Goal: Task Accomplishment & Management: Manage account settings

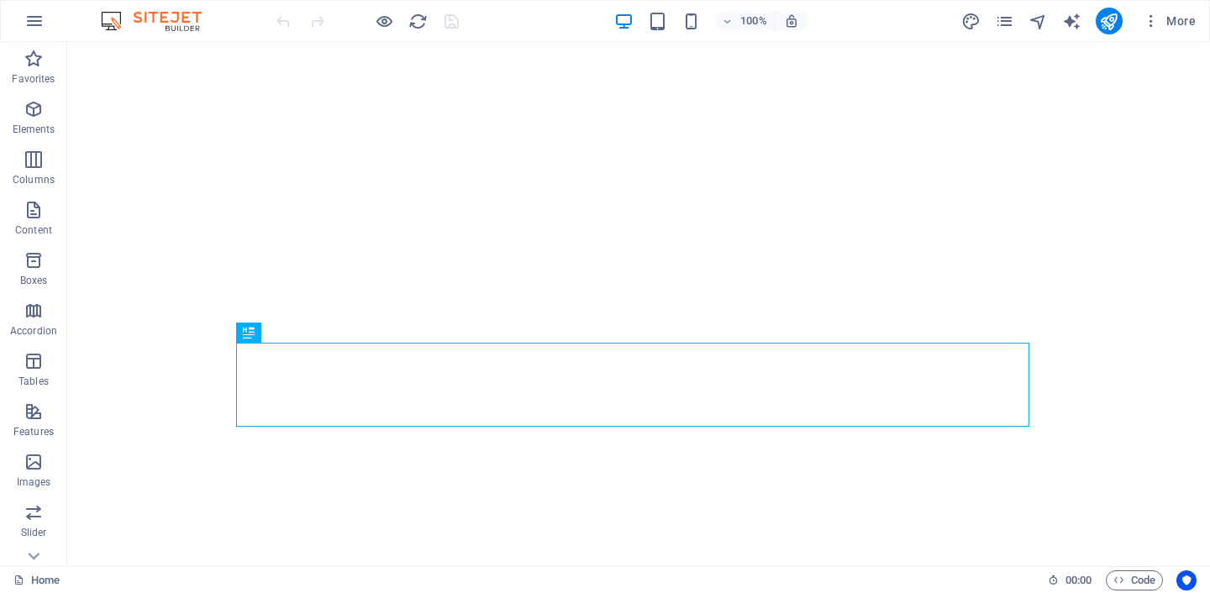
select select
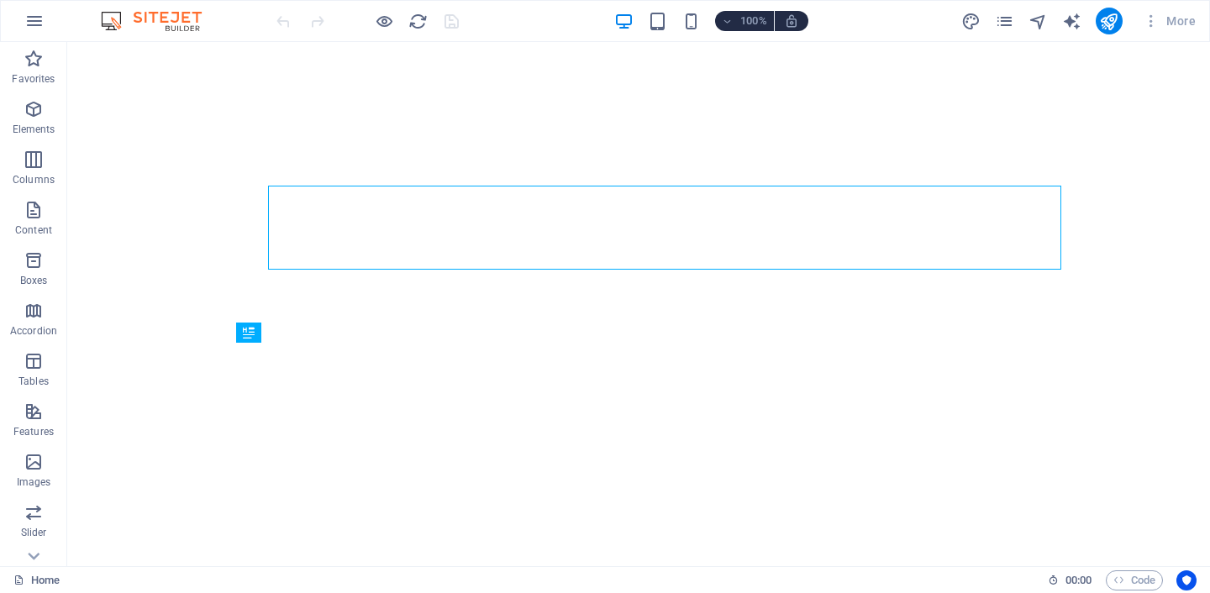
select select
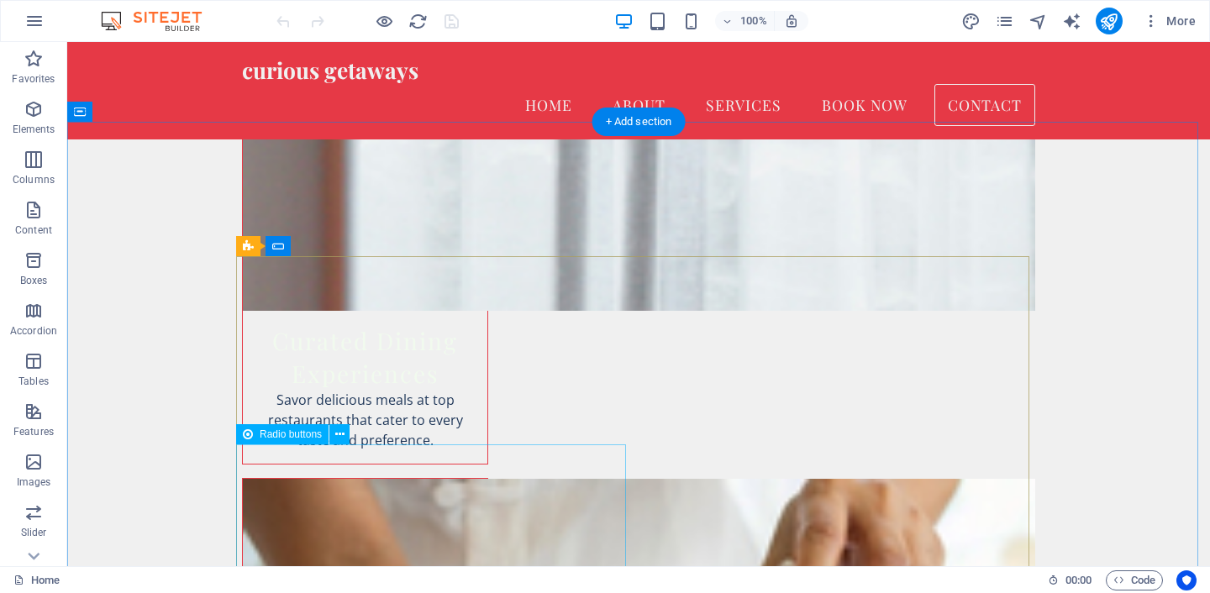
scroll to position [3261, 0]
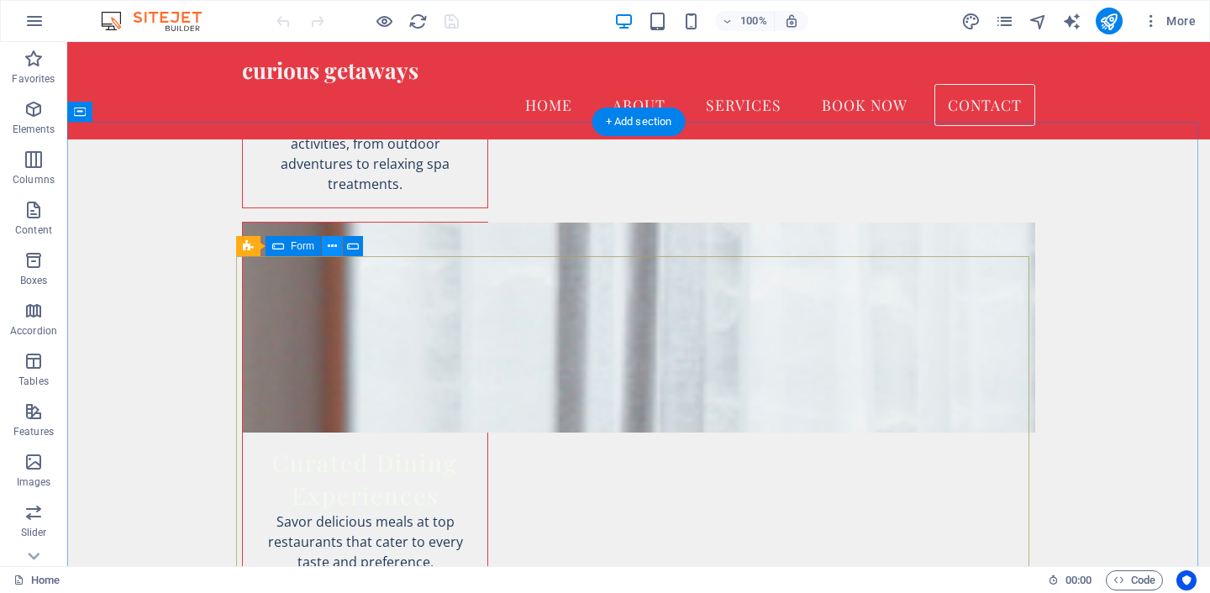
click at [328, 249] on icon at bounding box center [332, 247] width 9 height 18
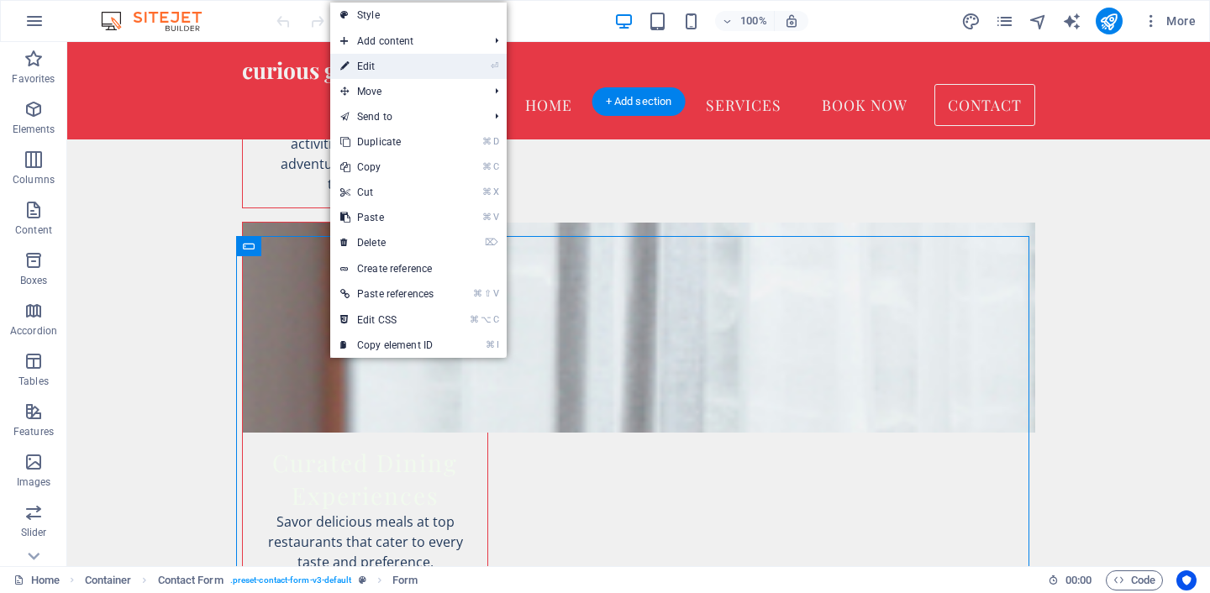
drag, startPoint x: 417, startPoint y: 68, endPoint x: 54, endPoint y: 26, distance: 365.4
click at [417, 68] on link "⏎ Edit" at bounding box center [386, 66] width 113 height 25
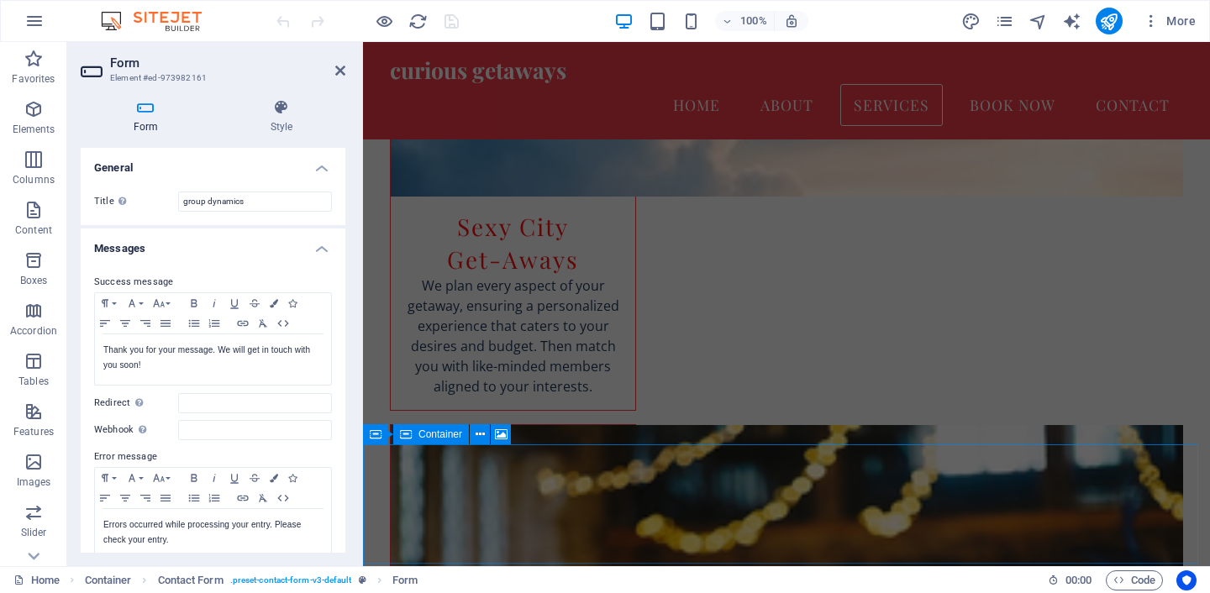
scroll to position [1814, 0]
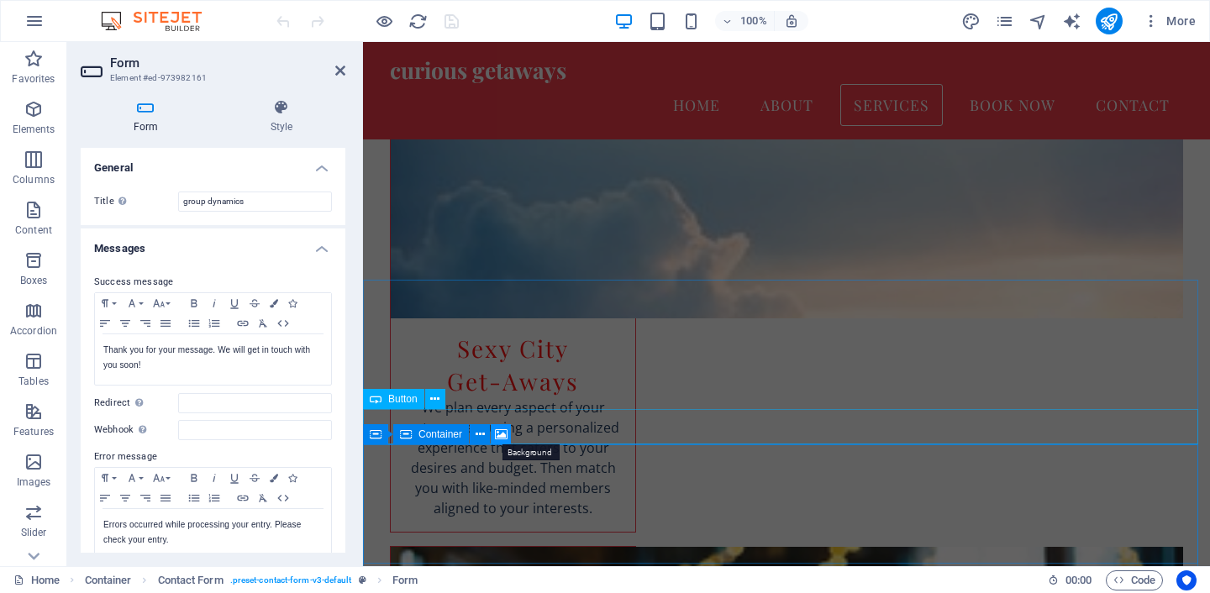
drag, startPoint x: 502, startPoint y: 442, endPoint x: 139, endPoint y: 400, distance: 365.4
click at [502, 442] on icon at bounding box center [501, 435] width 13 height 18
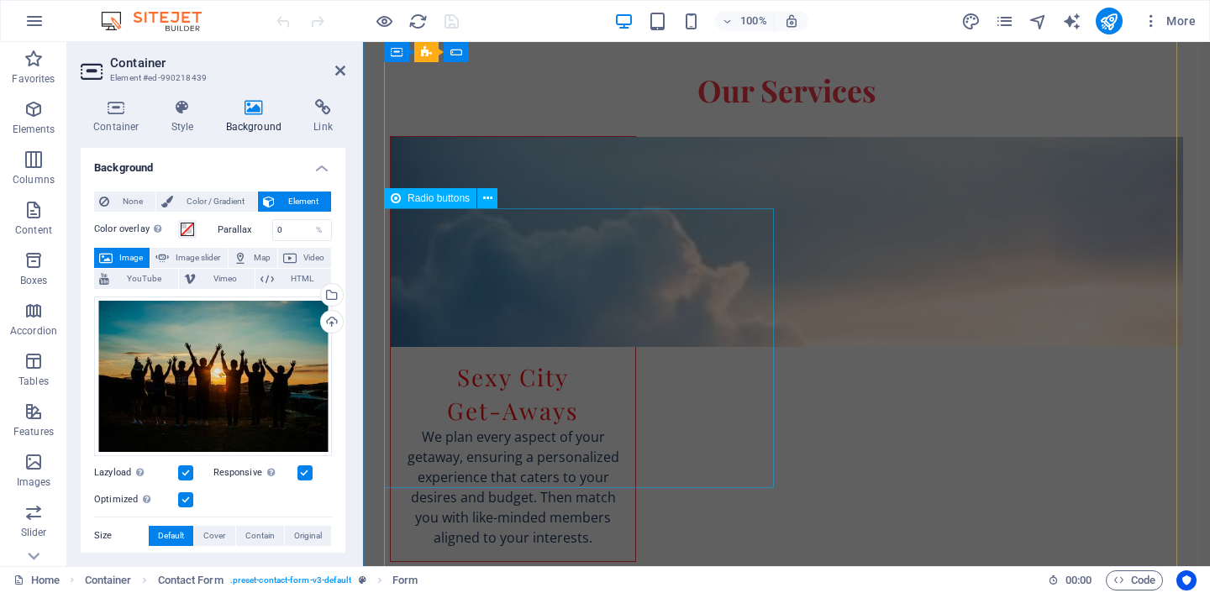
scroll to position [2014, 0]
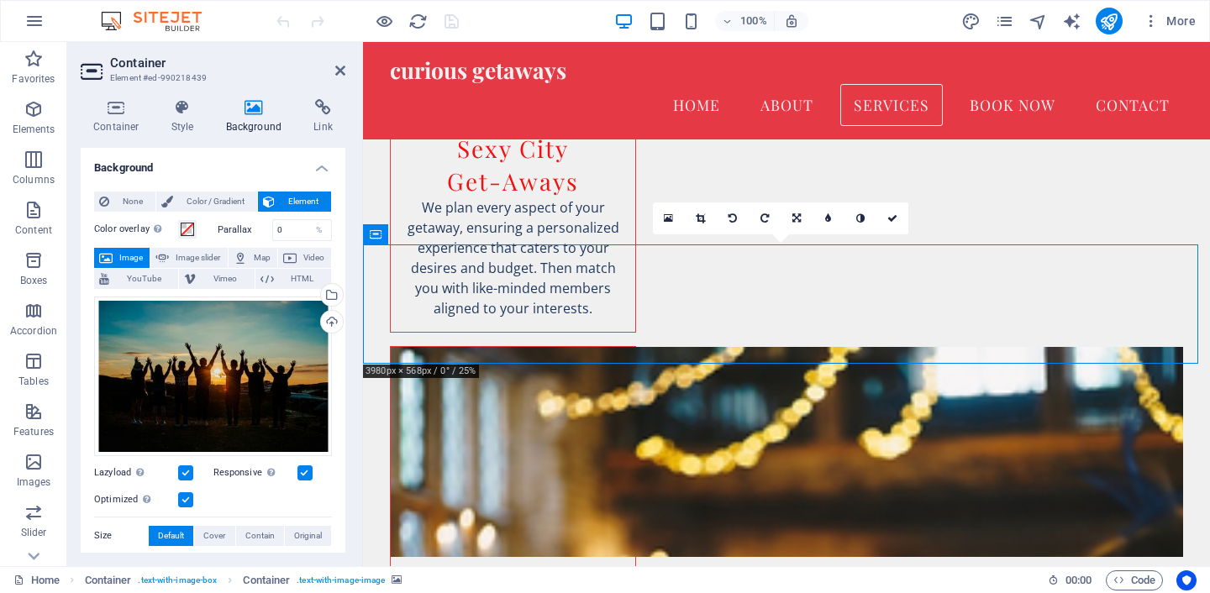
drag, startPoint x: 795, startPoint y: 218, endPoint x: 46, endPoint y: 332, distance: 757.1
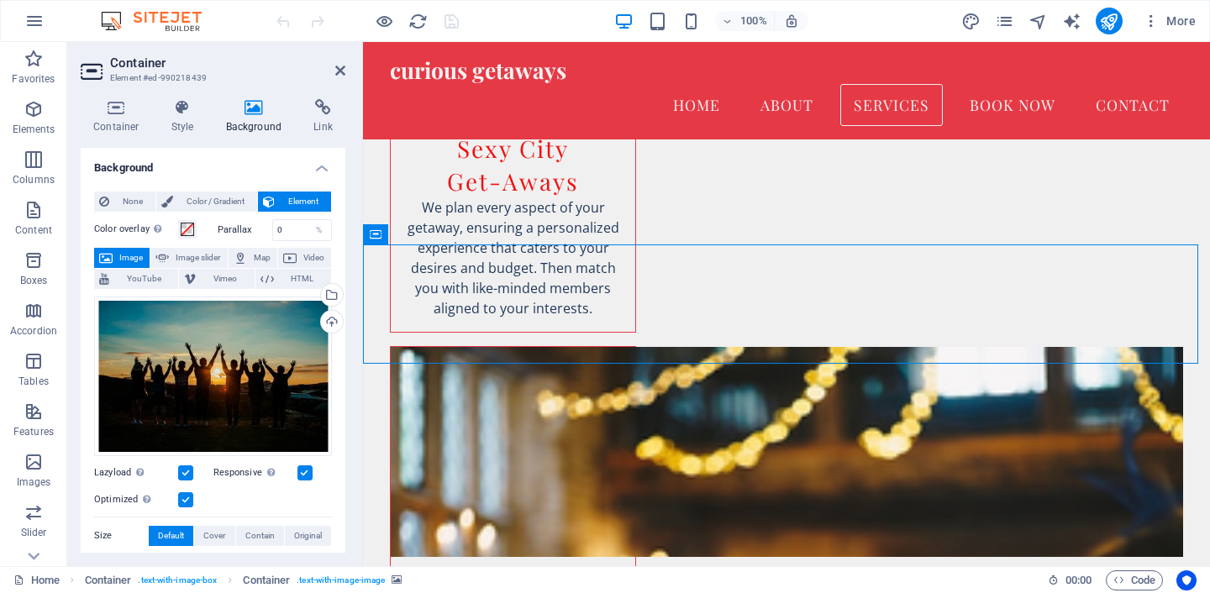
drag, startPoint x: 627, startPoint y: 302, endPoint x: 384, endPoint y: 328, distance: 244.3
click at [103, 107] on icon at bounding box center [116, 107] width 71 height 17
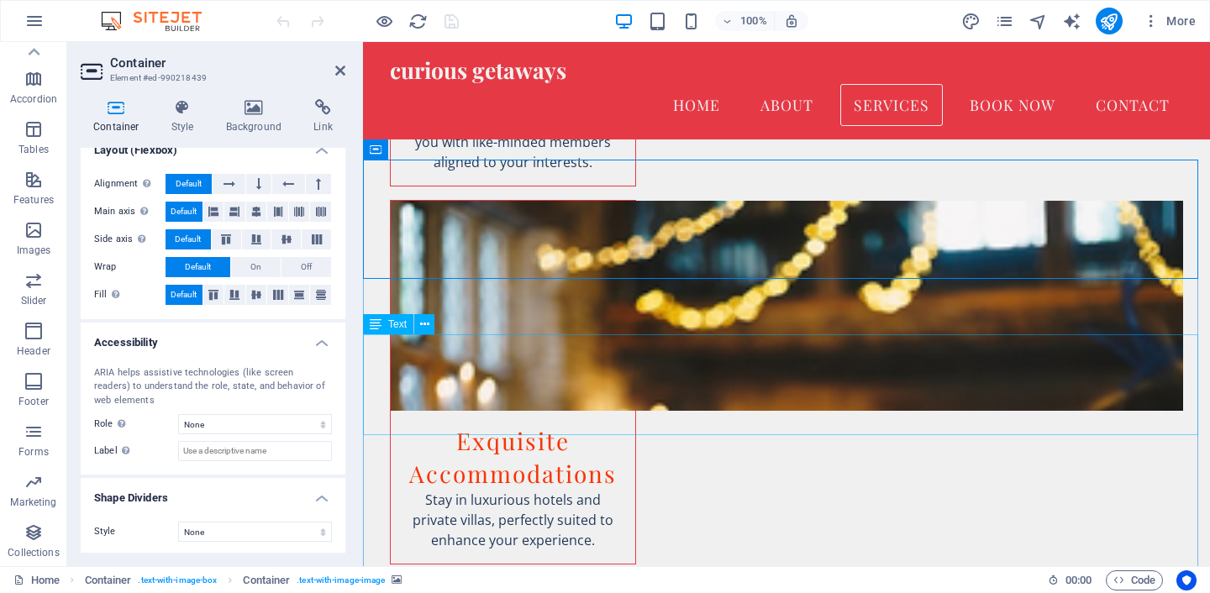
scroll to position [2099, 0]
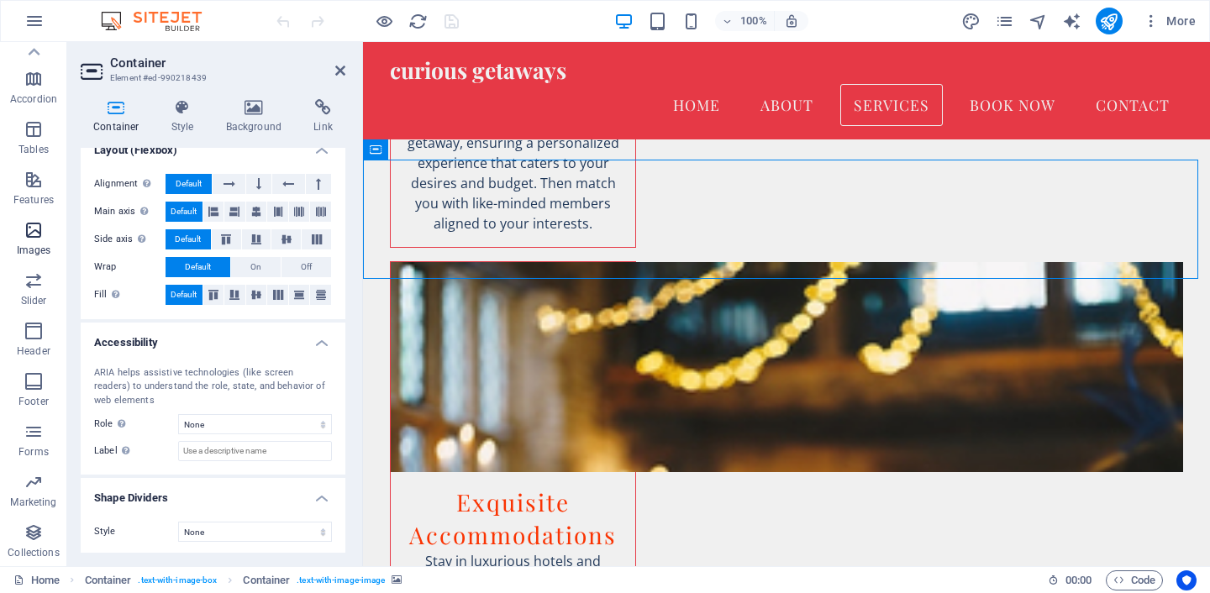
click at [34, 225] on icon "button" at bounding box center [34, 230] width 20 height 20
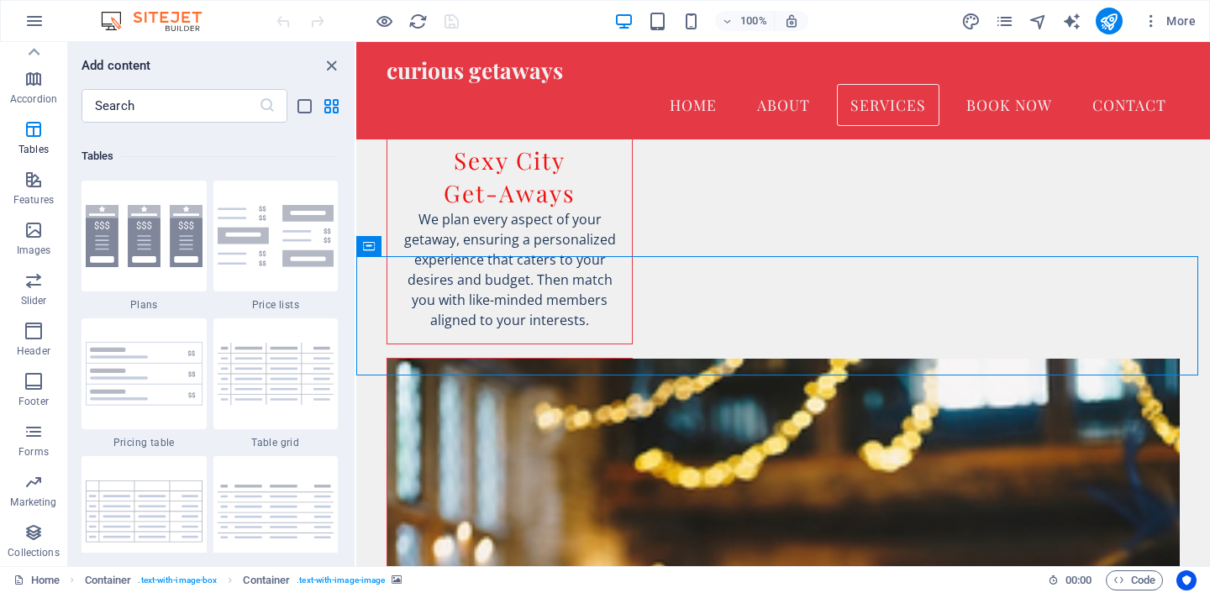
scroll to position [5471, 0]
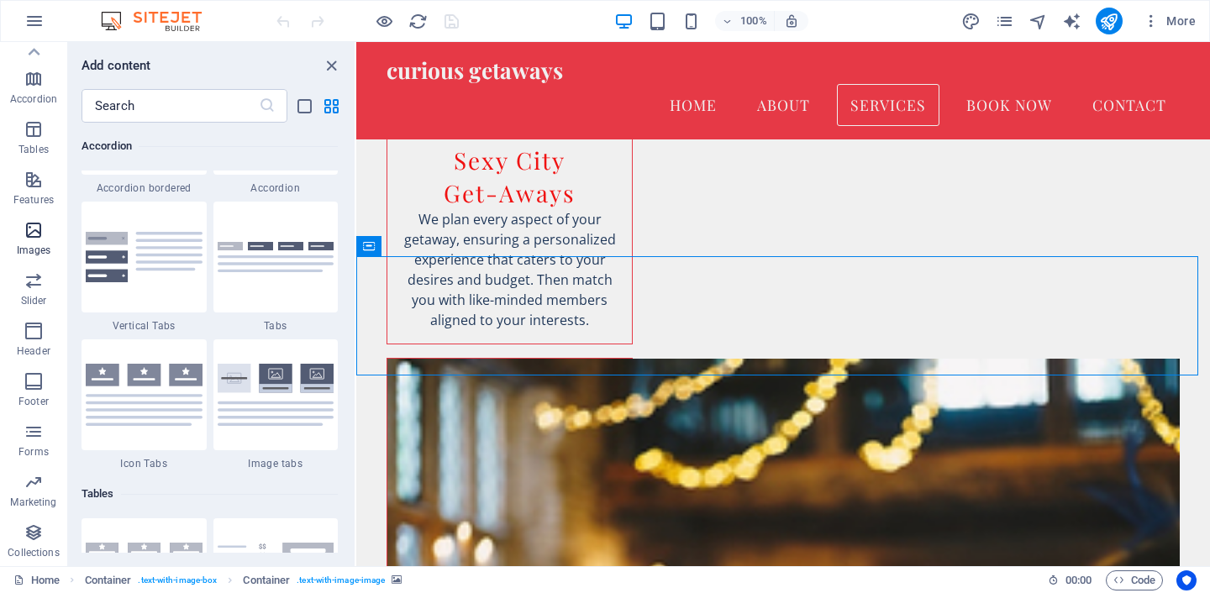
click at [33, 234] on icon "button" at bounding box center [34, 230] width 20 height 20
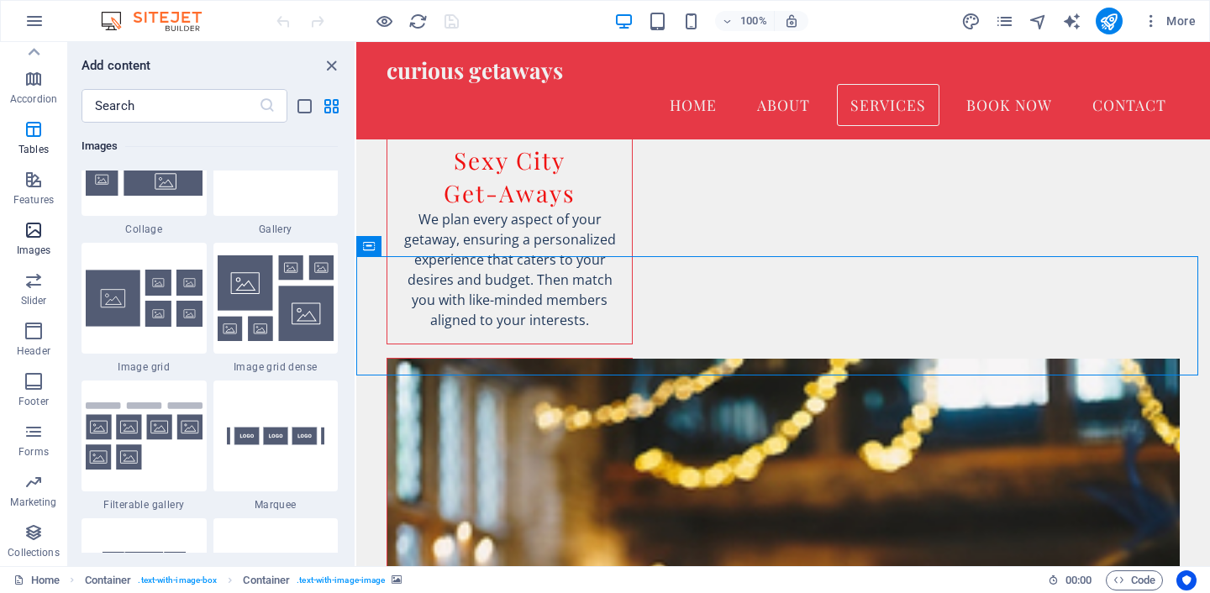
scroll to position [8741, 0]
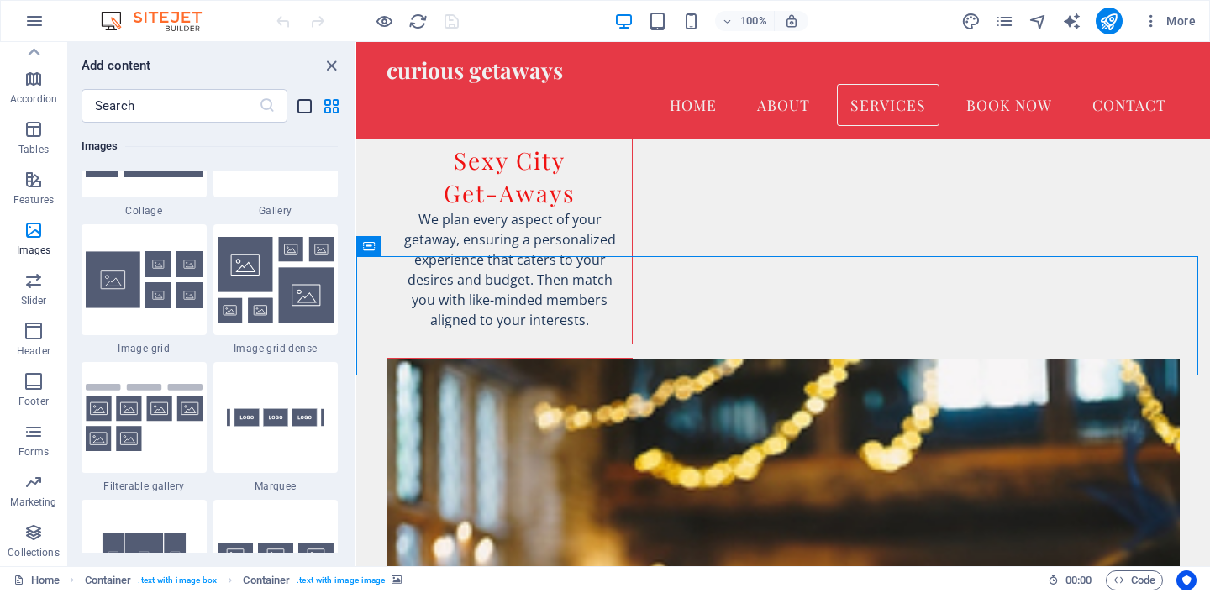
click at [299, 108] on icon "list-view" at bounding box center [304, 106] width 19 height 19
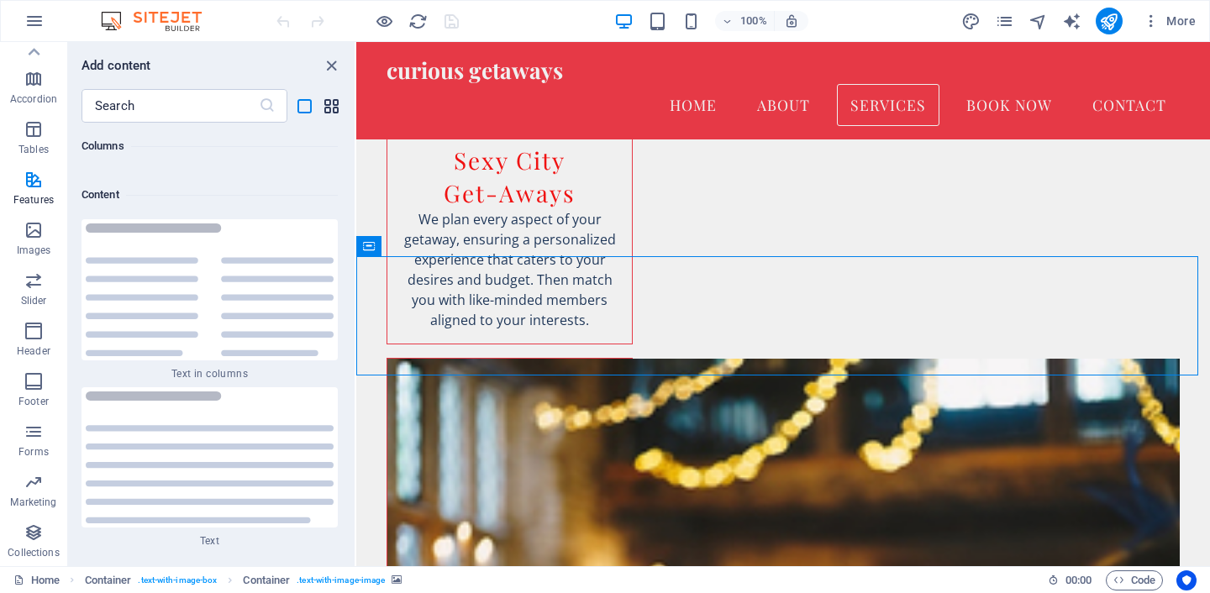
click at [339, 103] on icon "grid-view" at bounding box center [331, 106] width 19 height 19
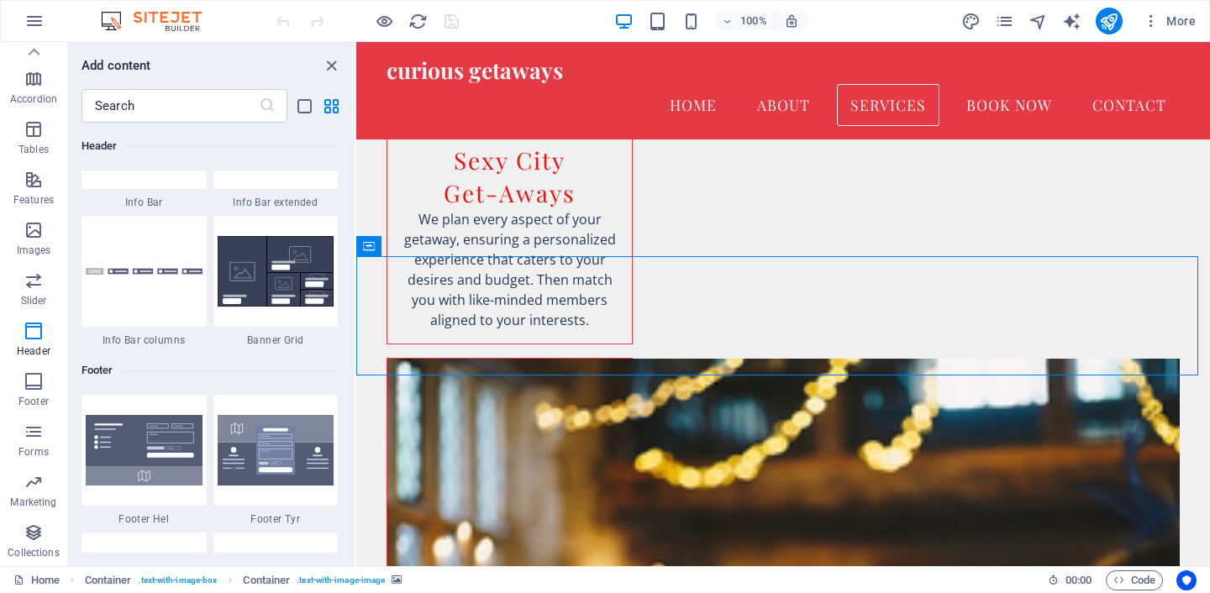
scroll to position [0, 0]
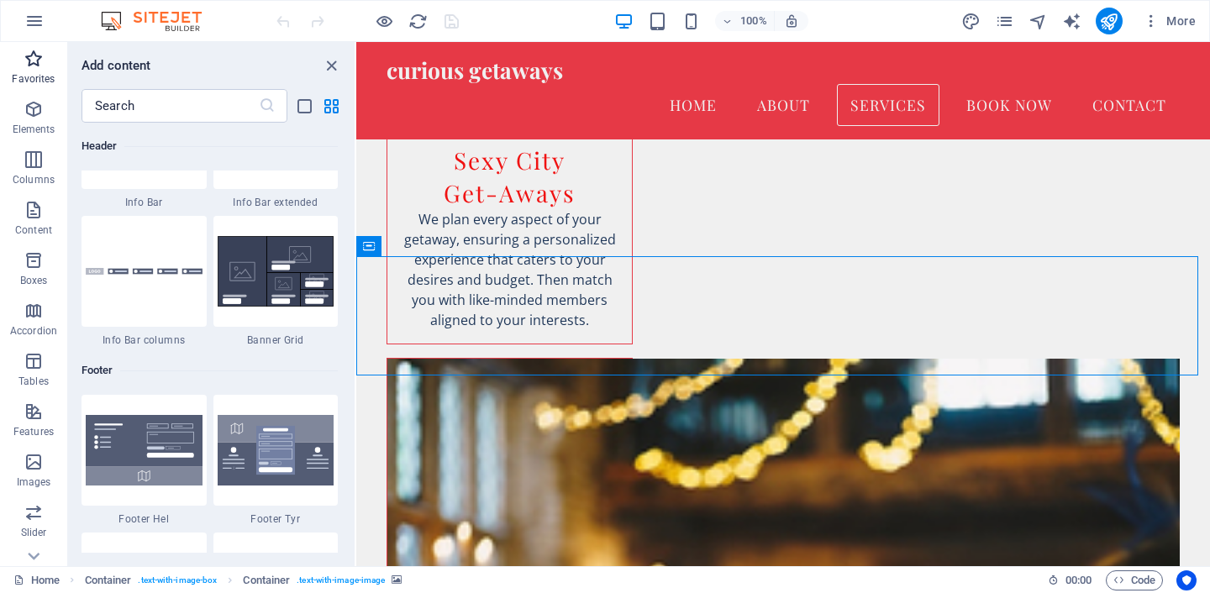
click at [38, 73] on p "Favorites" at bounding box center [33, 78] width 43 height 13
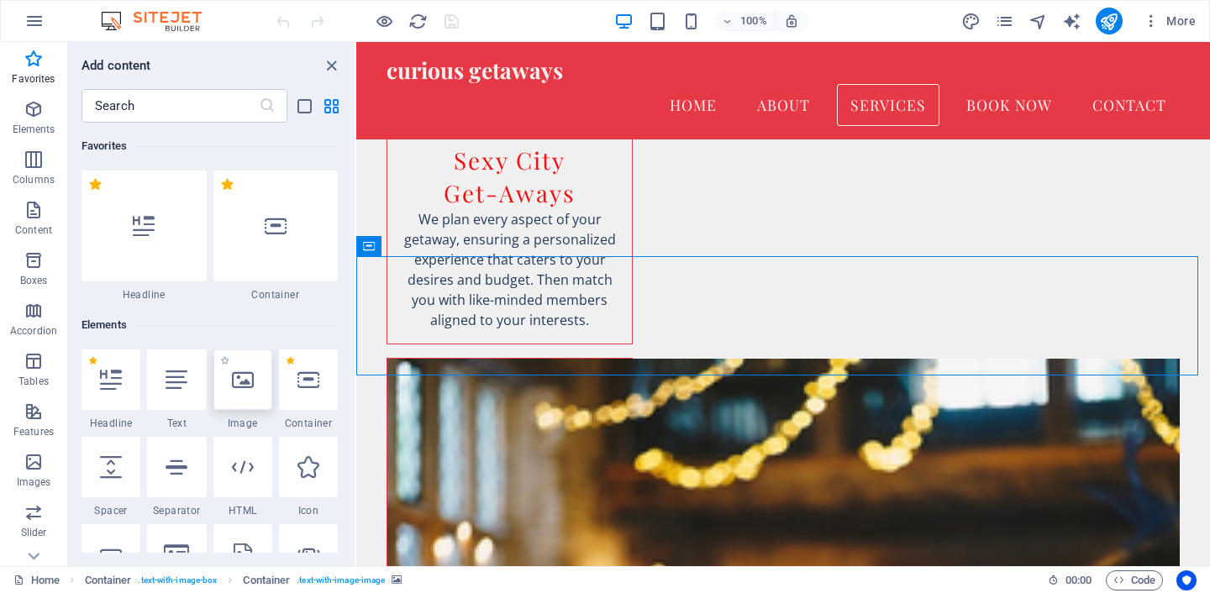
click at [246, 389] on icon at bounding box center [243, 380] width 22 height 22
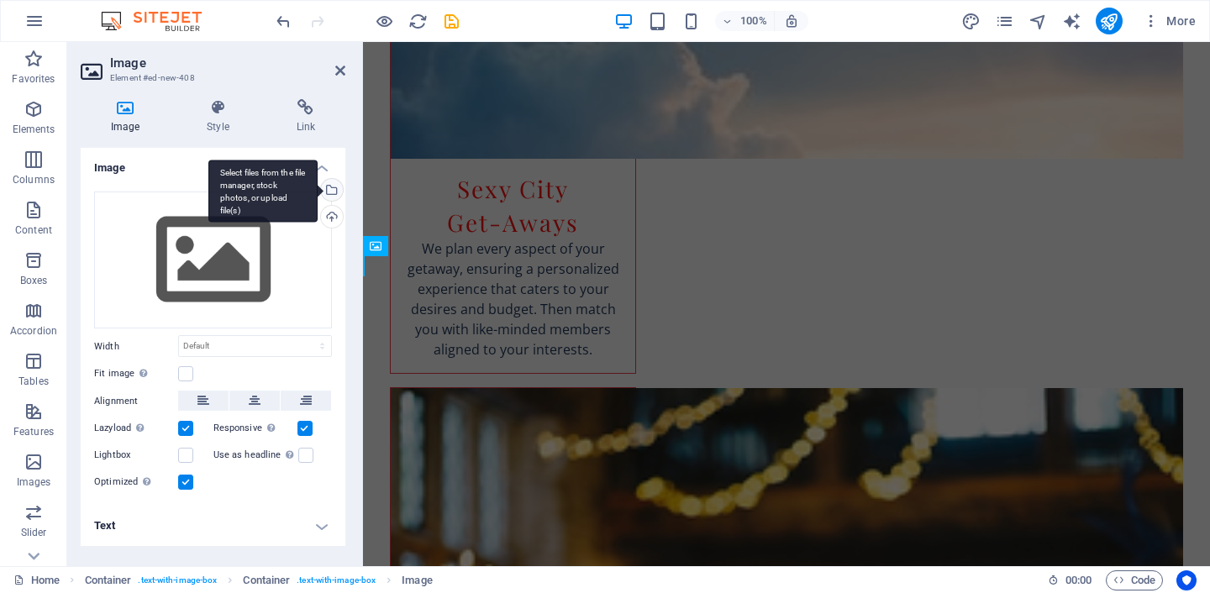
click at [338, 187] on div "Select files from the file manager, stock photos, or upload file(s)" at bounding box center [330, 191] width 25 height 25
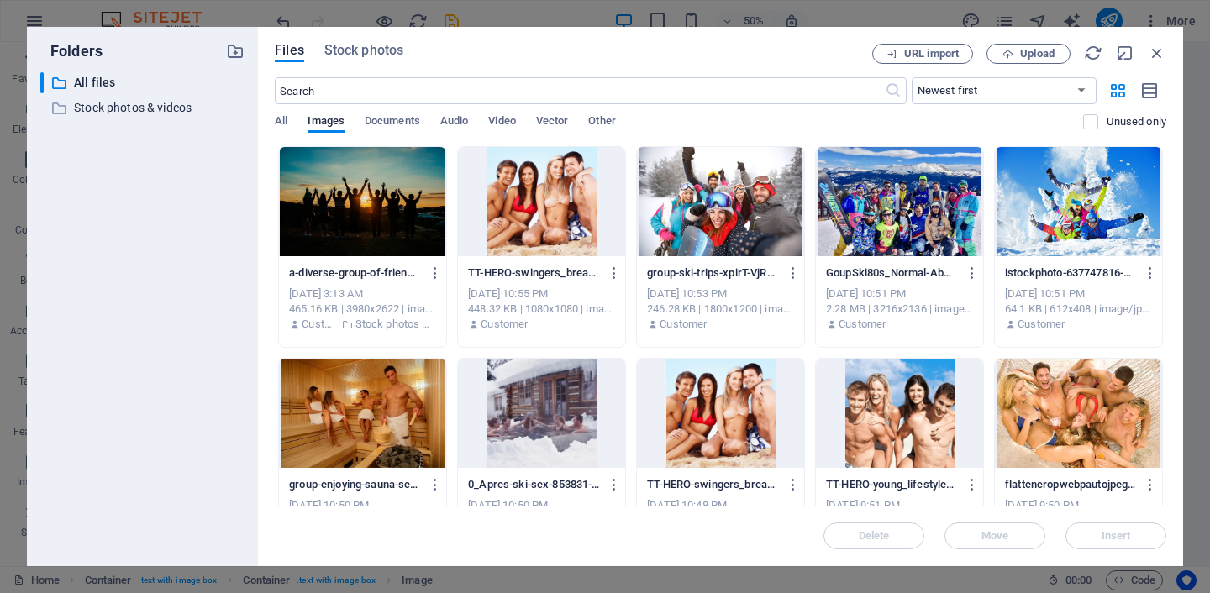
click at [502, 202] on div at bounding box center [541, 201] width 167 height 109
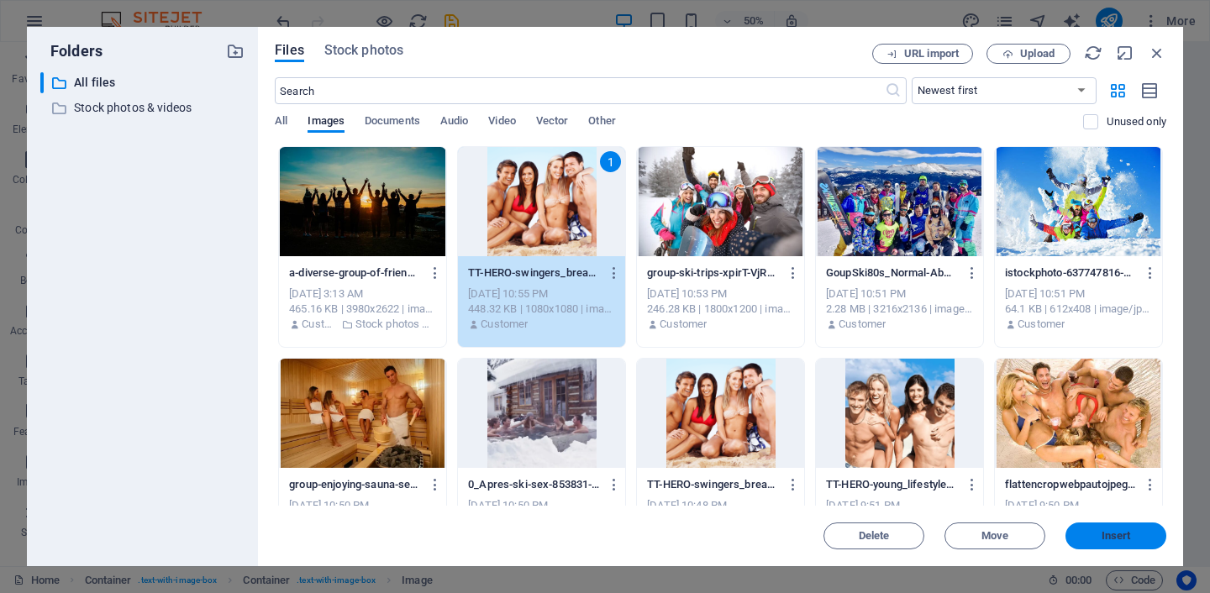
click at [1121, 536] on span "Insert" at bounding box center [1115, 536] width 29 height 10
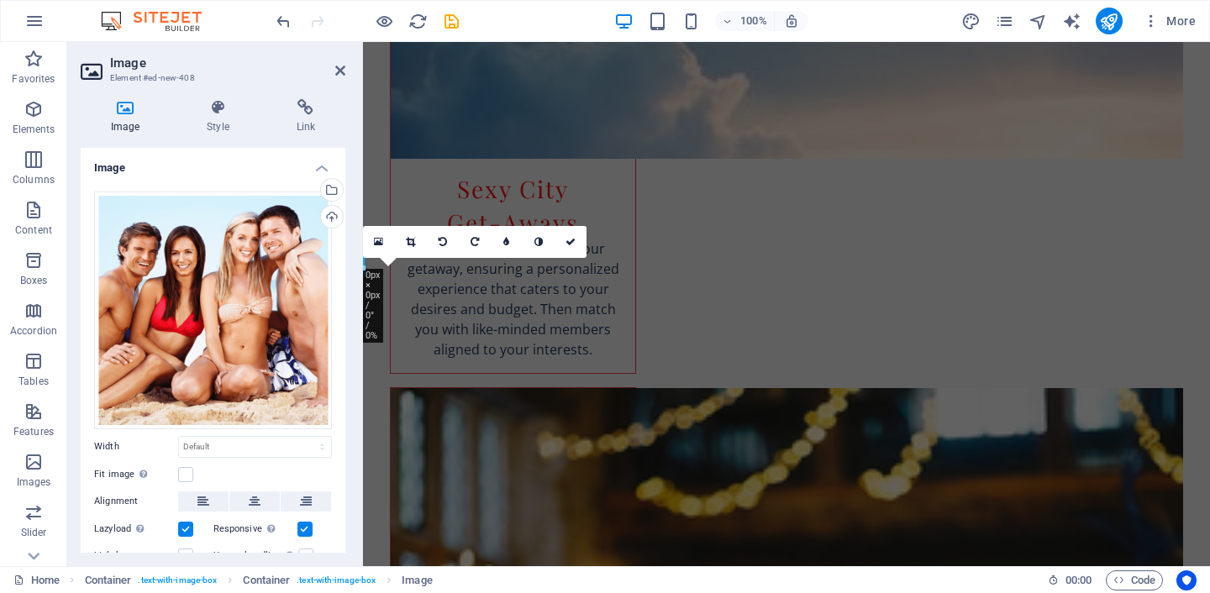
scroll to position [90, 0]
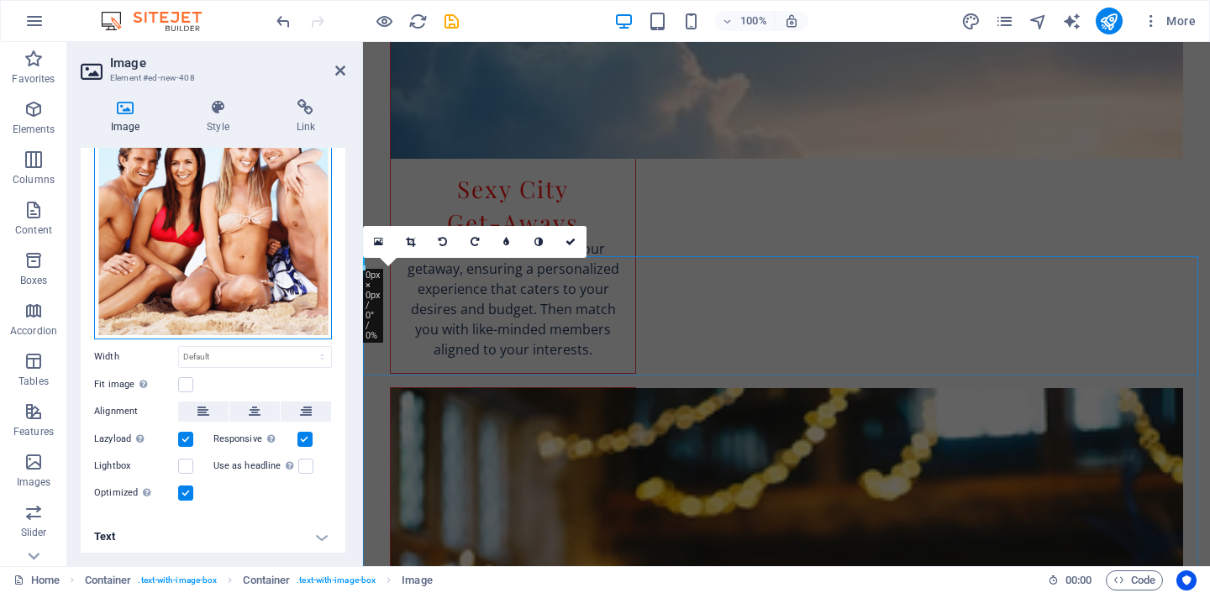
drag, startPoint x: 601, startPoint y: 292, endPoint x: 590, endPoint y: 341, distance: 49.9
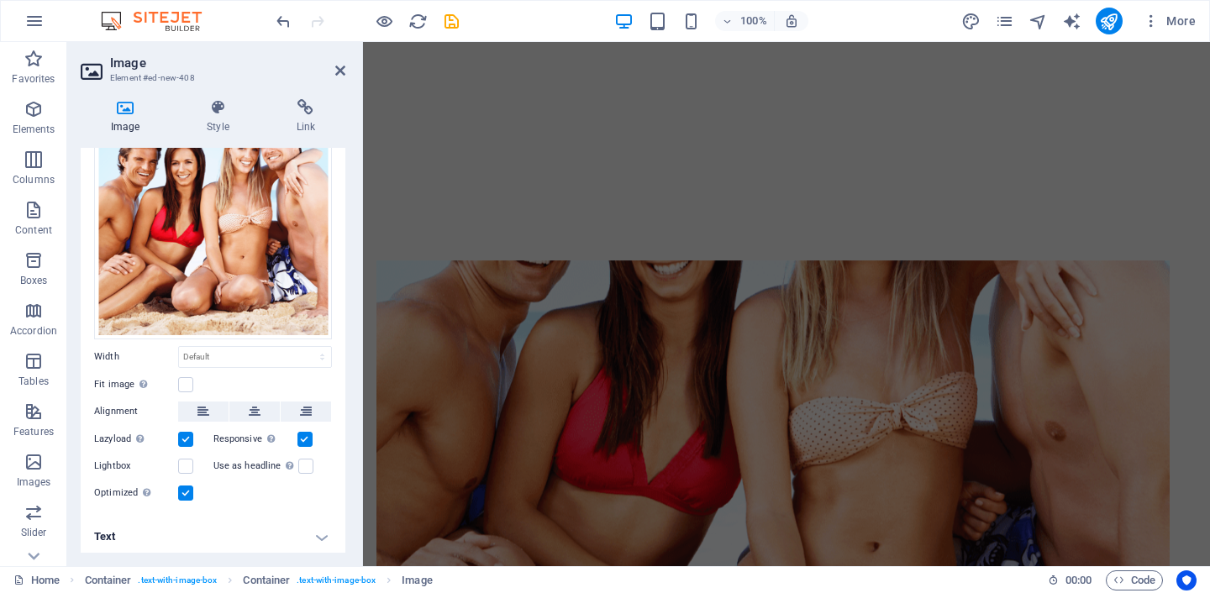
scroll to position [1002, 0]
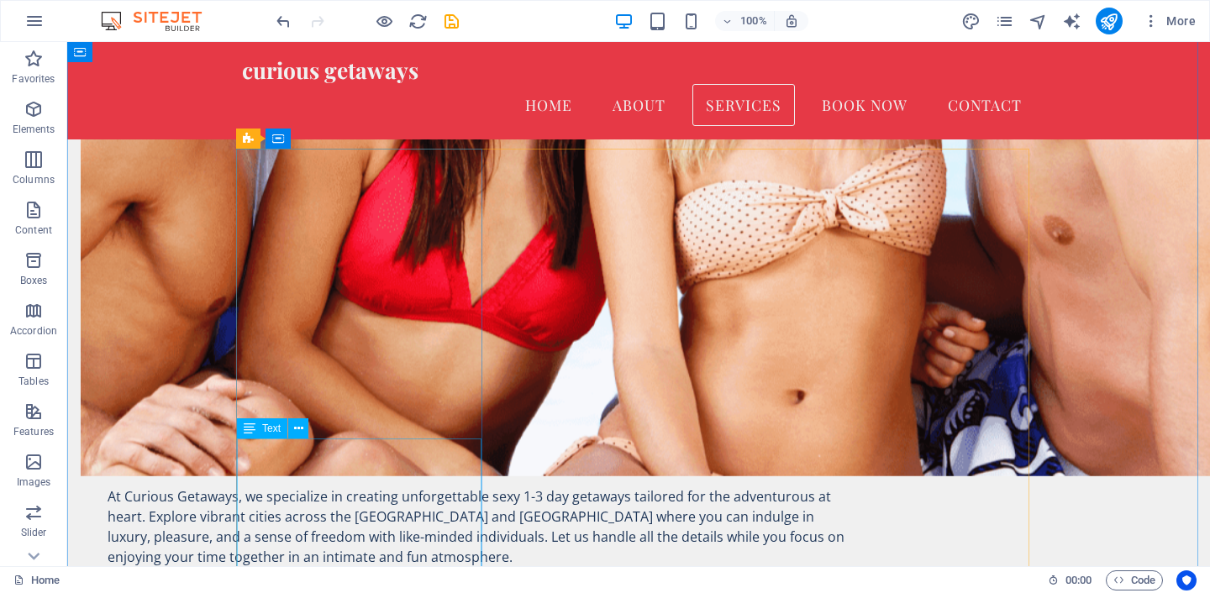
scroll to position [916, 0]
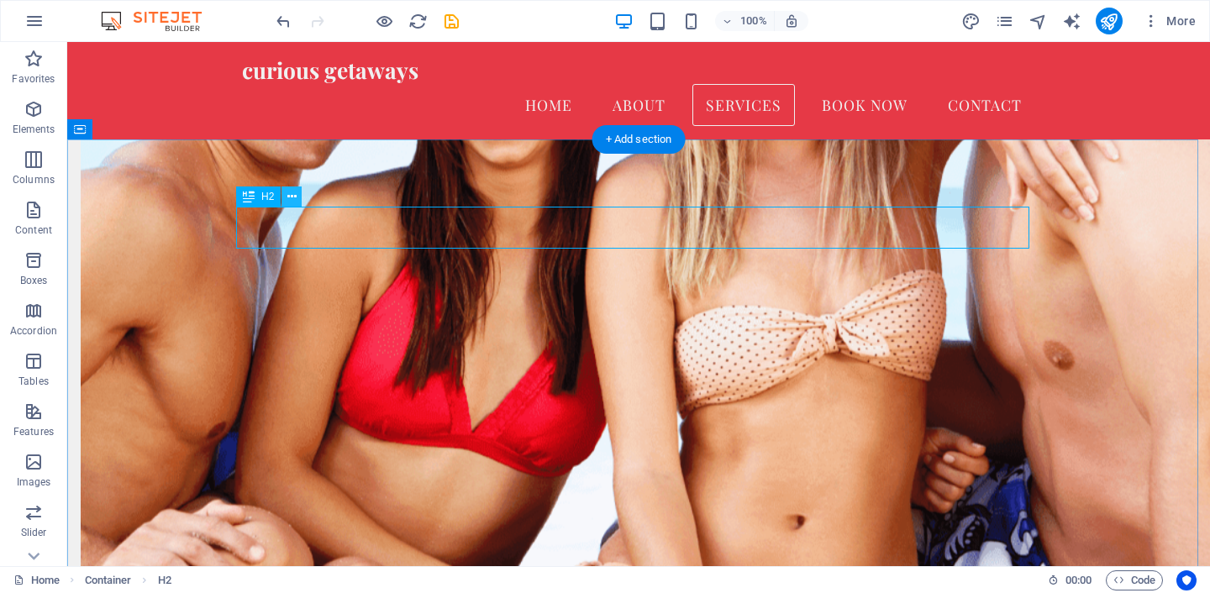
click at [290, 198] on icon at bounding box center [291, 197] width 9 height 18
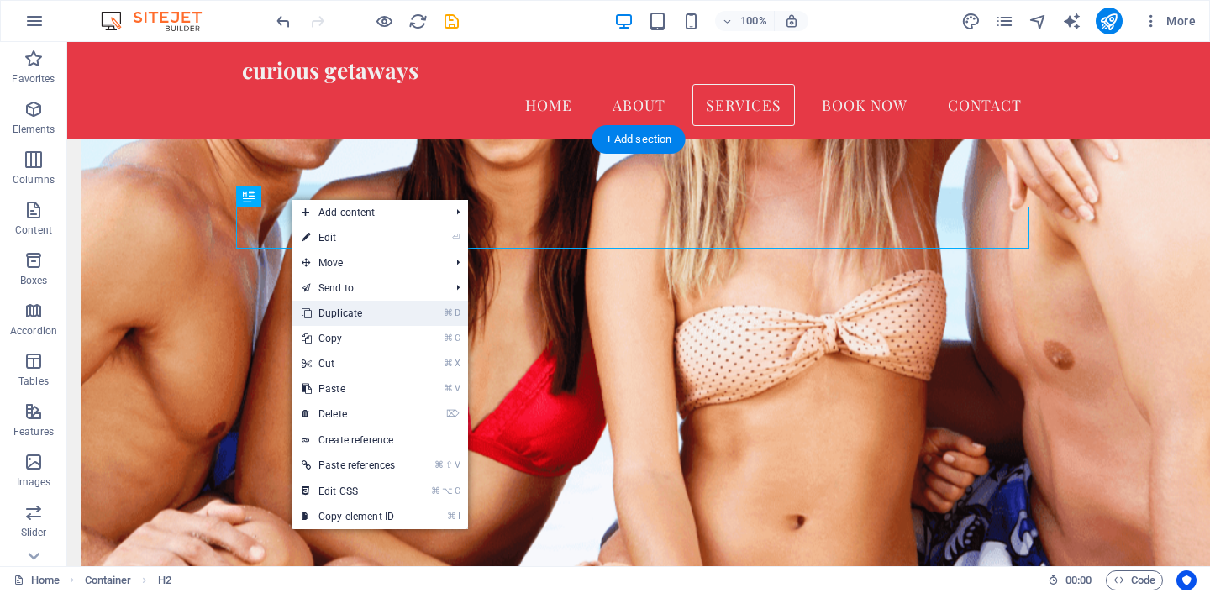
drag, startPoint x: 374, startPoint y: 306, endPoint x: 307, endPoint y: 264, distance: 79.3
click at [374, 306] on link "⌘ D Duplicate" at bounding box center [348, 313] width 113 height 25
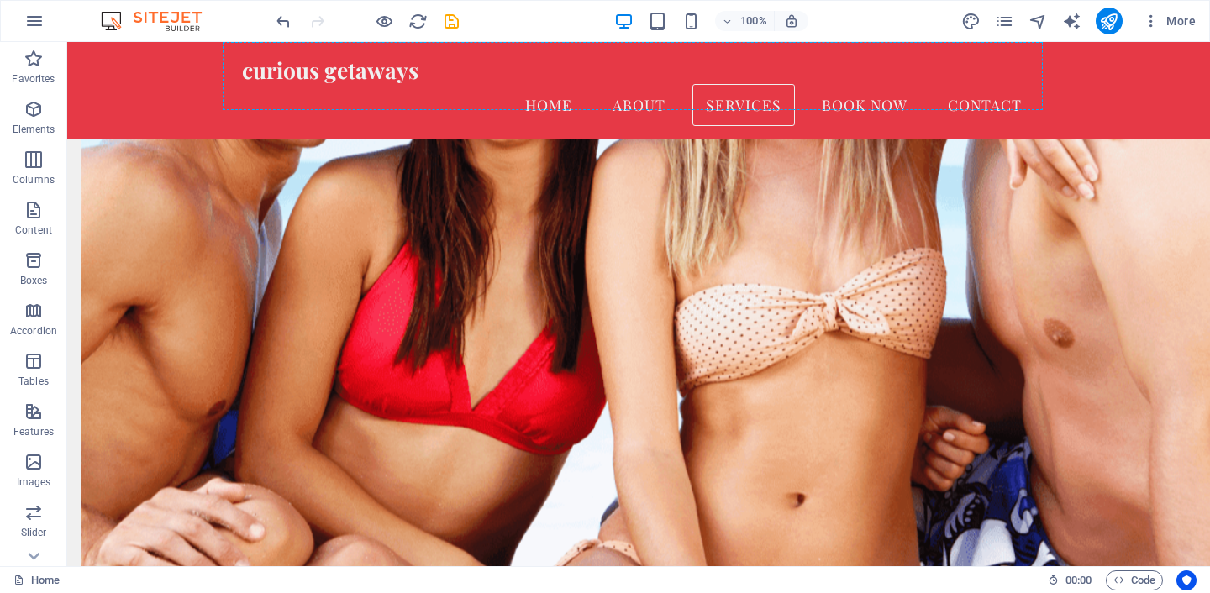
scroll to position [891, 0]
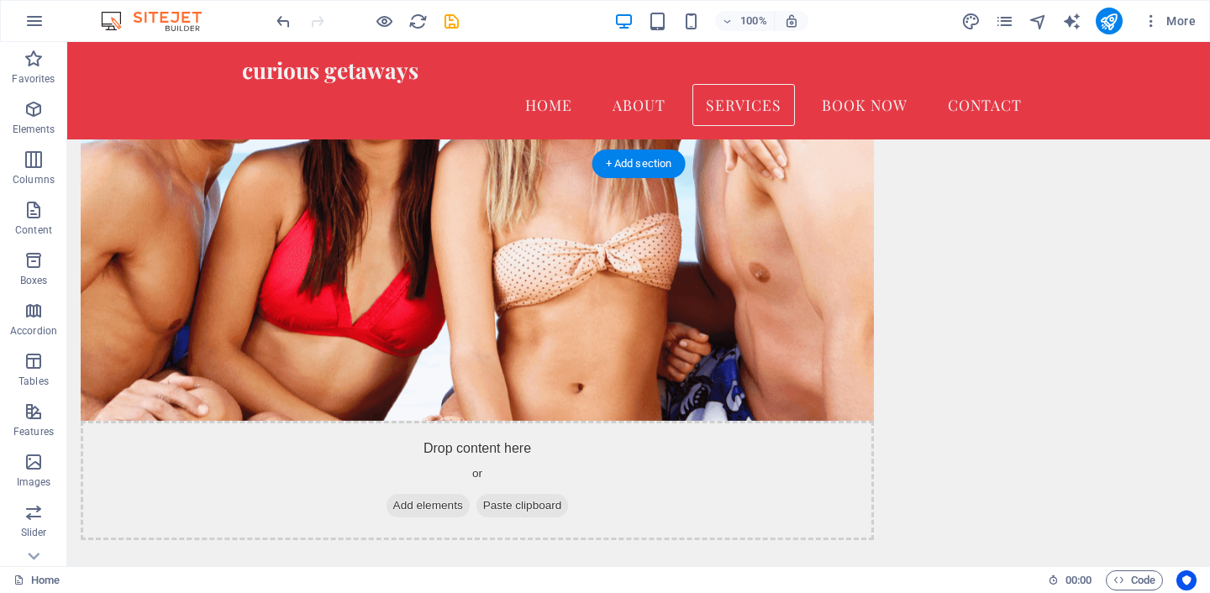
drag, startPoint x: 612, startPoint y: 271, endPoint x: 661, endPoint y: 266, distance: 48.9
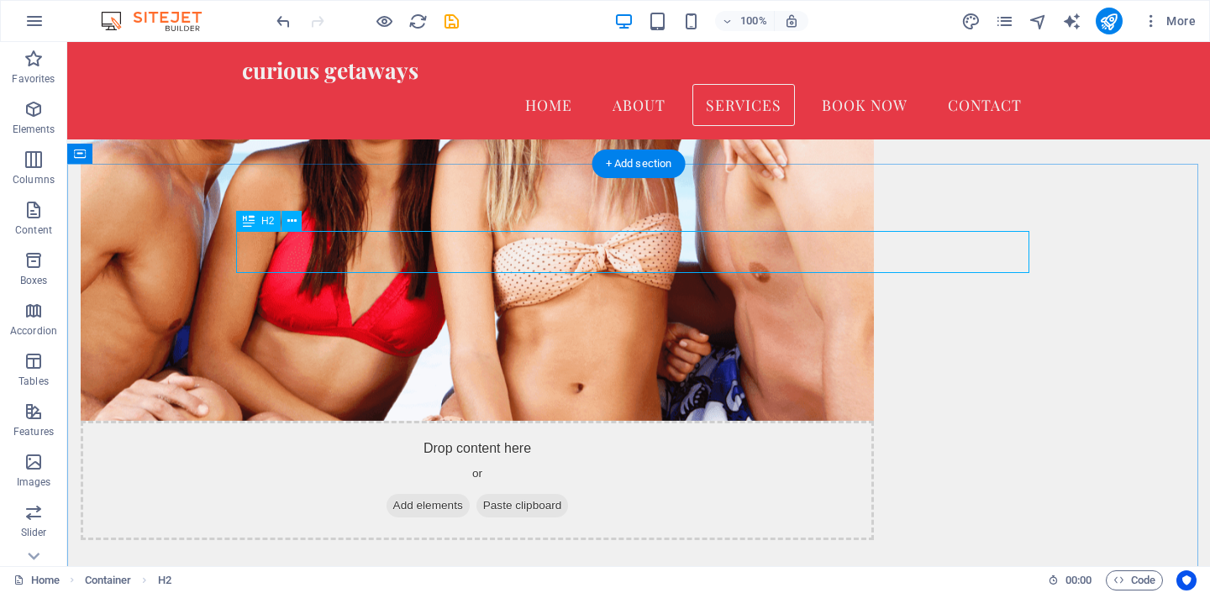
click at [291, 222] on icon at bounding box center [291, 222] width 9 height 18
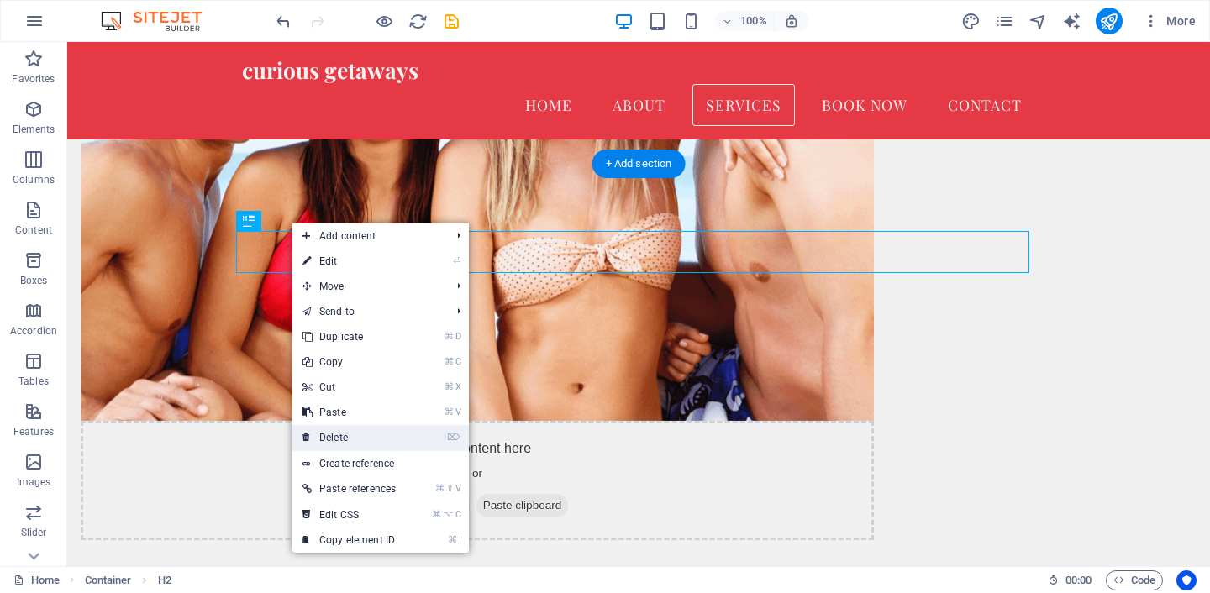
click at [371, 441] on link "⌦ Delete" at bounding box center [348, 437] width 113 height 25
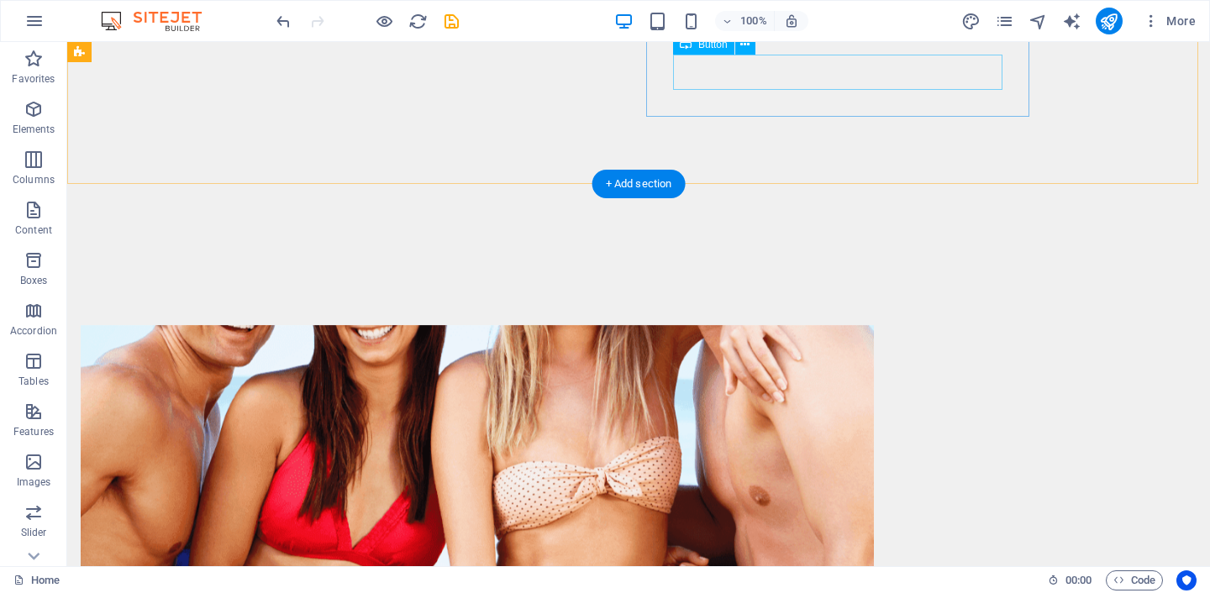
scroll to position [836, 0]
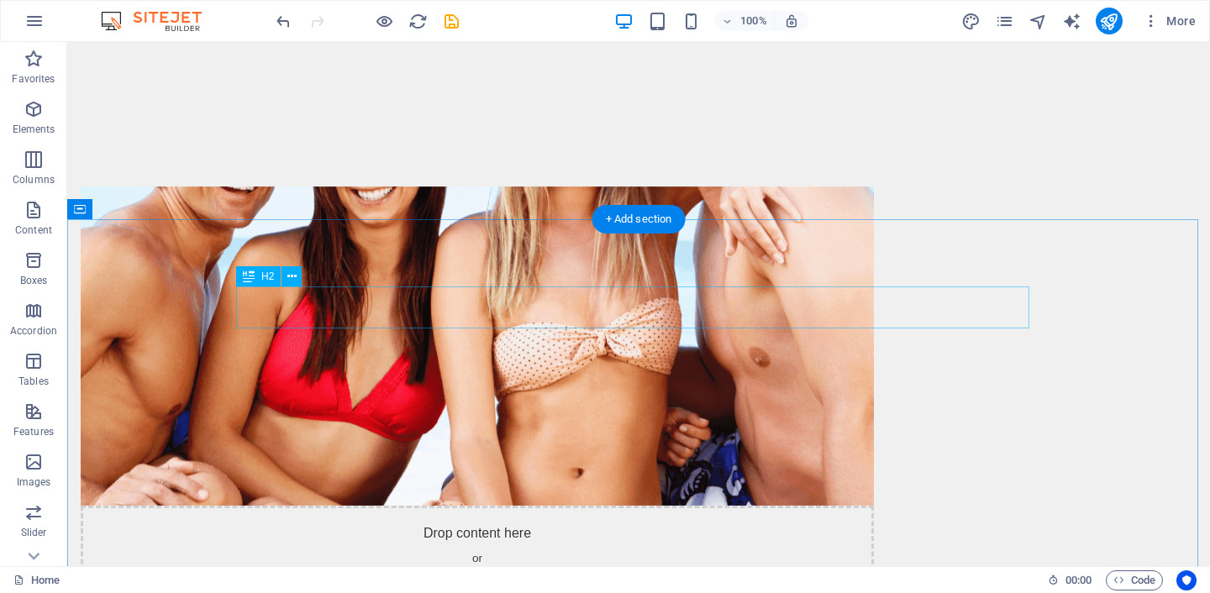
click at [293, 281] on icon at bounding box center [291, 277] width 9 height 18
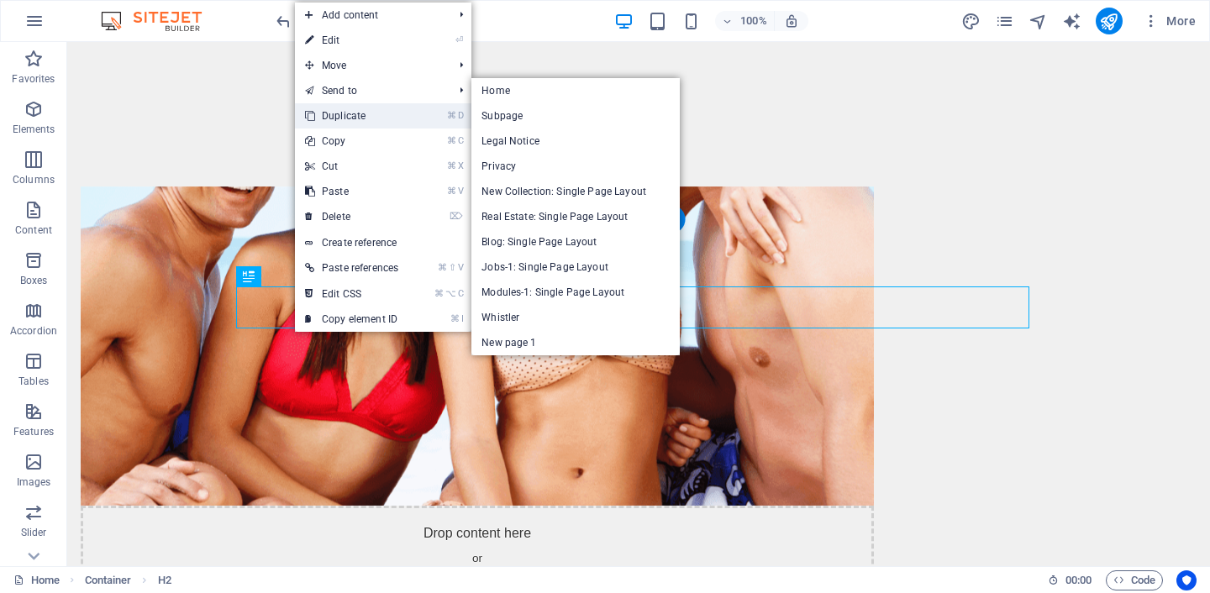
click at [371, 113] on link "⌘ D Duplicate" at bounding box center [351, 115] width 113 height 25
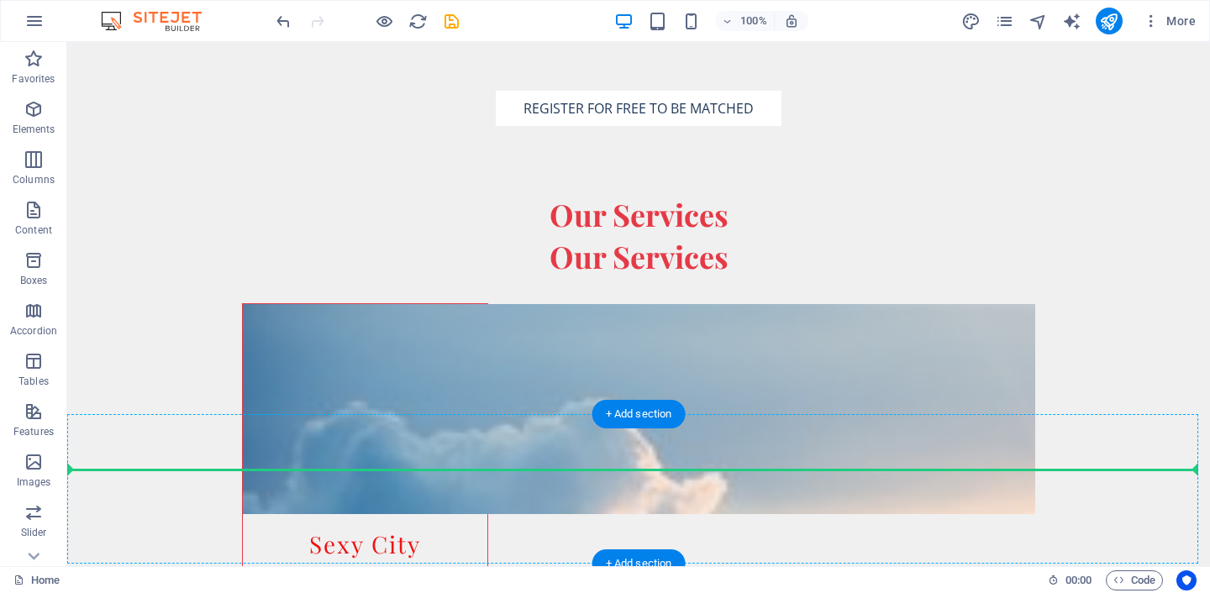
scroll to position [1721, 0]
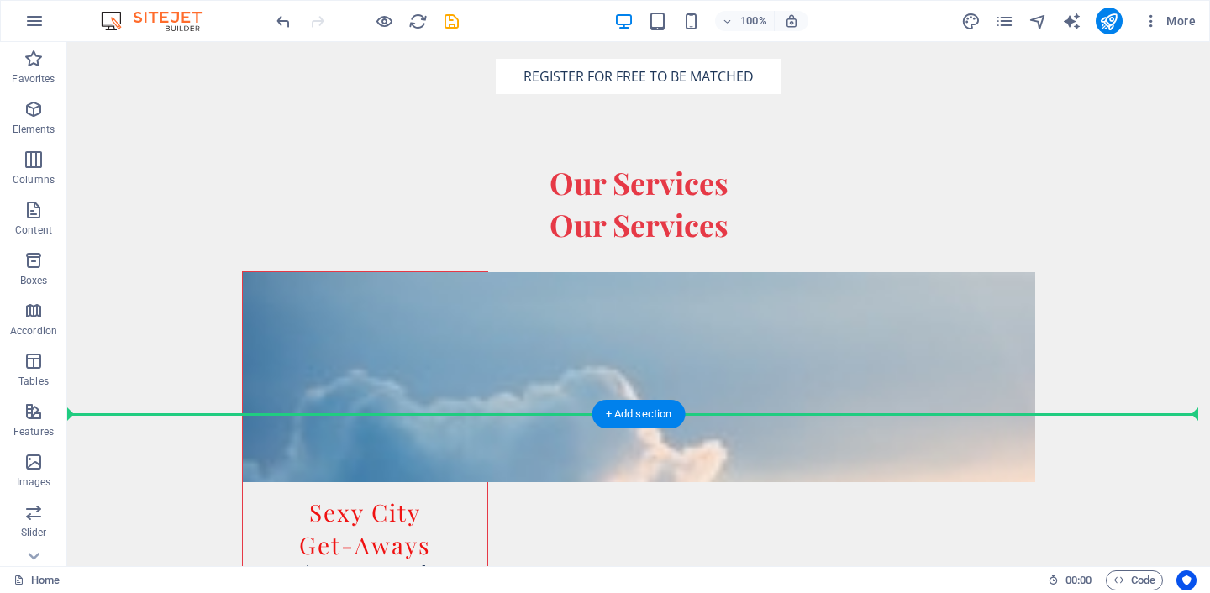
drag, startPoint x: 665, startPoint y: 359, endPoint x: 680, endPoint y: 385, distance: 30.1
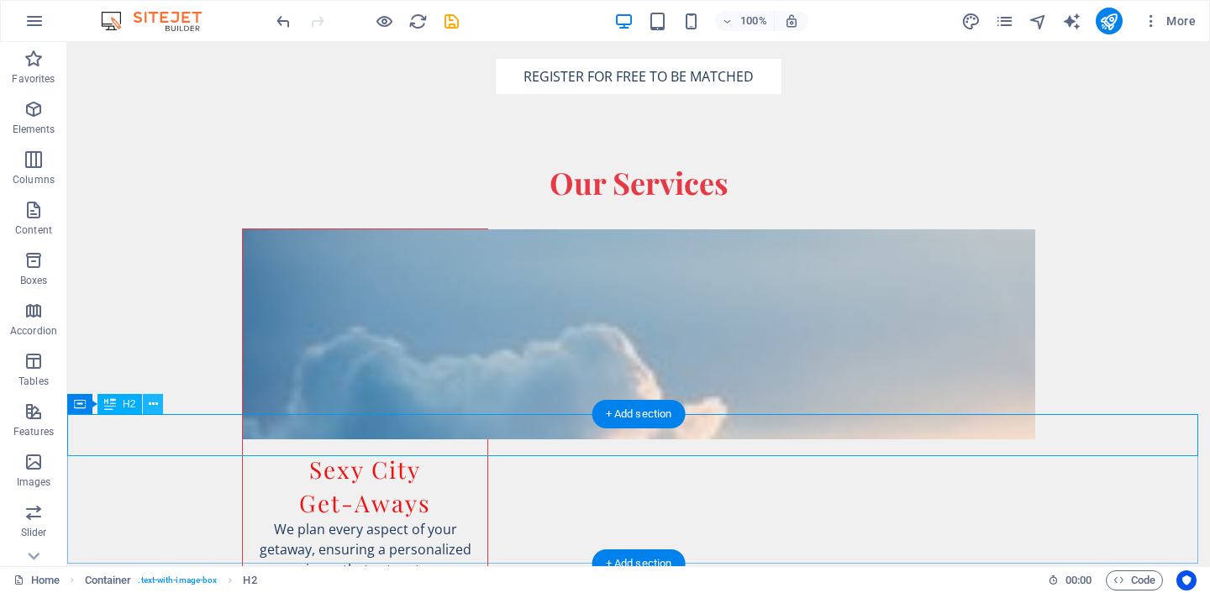
click at [155, 407] on icon at bounding box center [153, 405] width 9 height 18
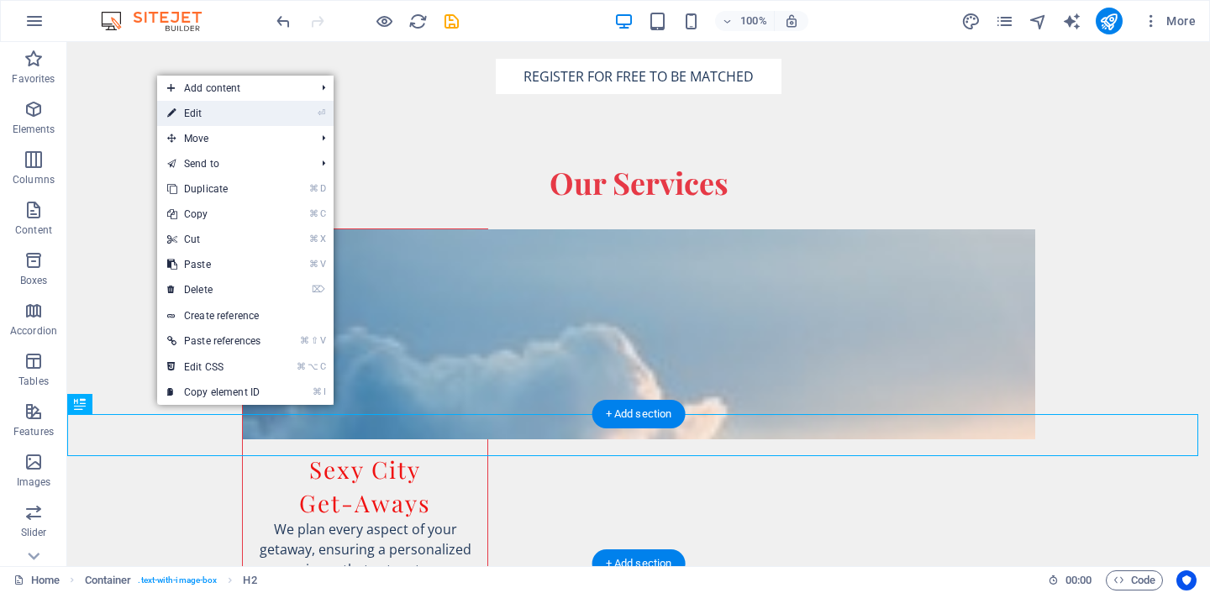
click at [235, 120] on link "⏎ Edit" at bounding box center [213, 113] width 113 height 25
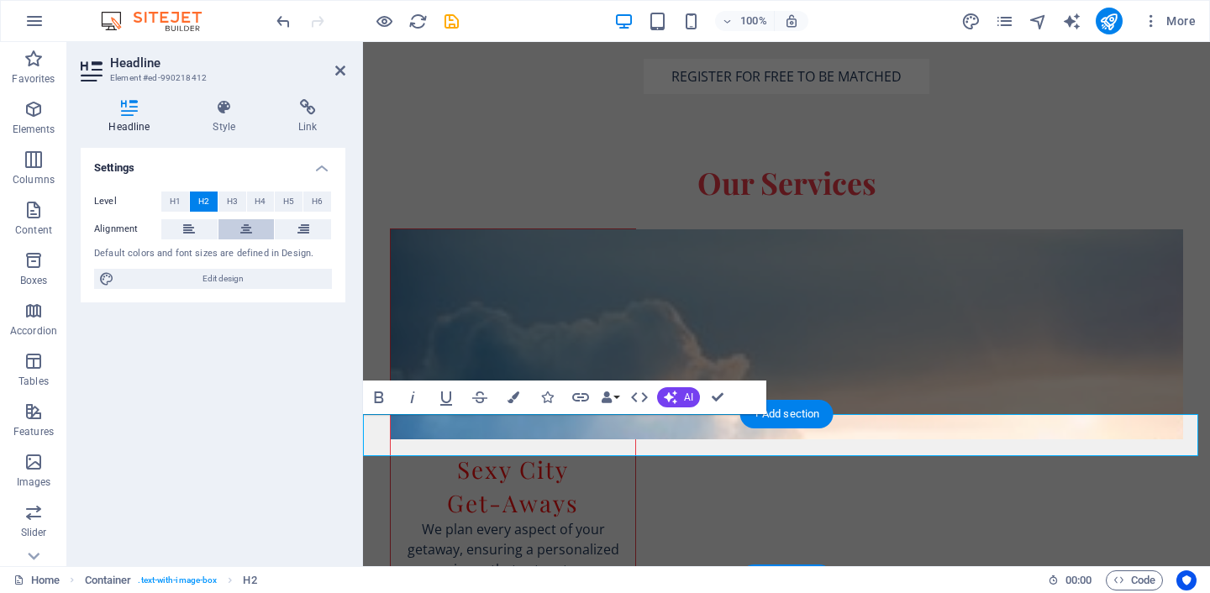
click at [246, 223] on icon at bounding box center [246, 229] width 12 height 20
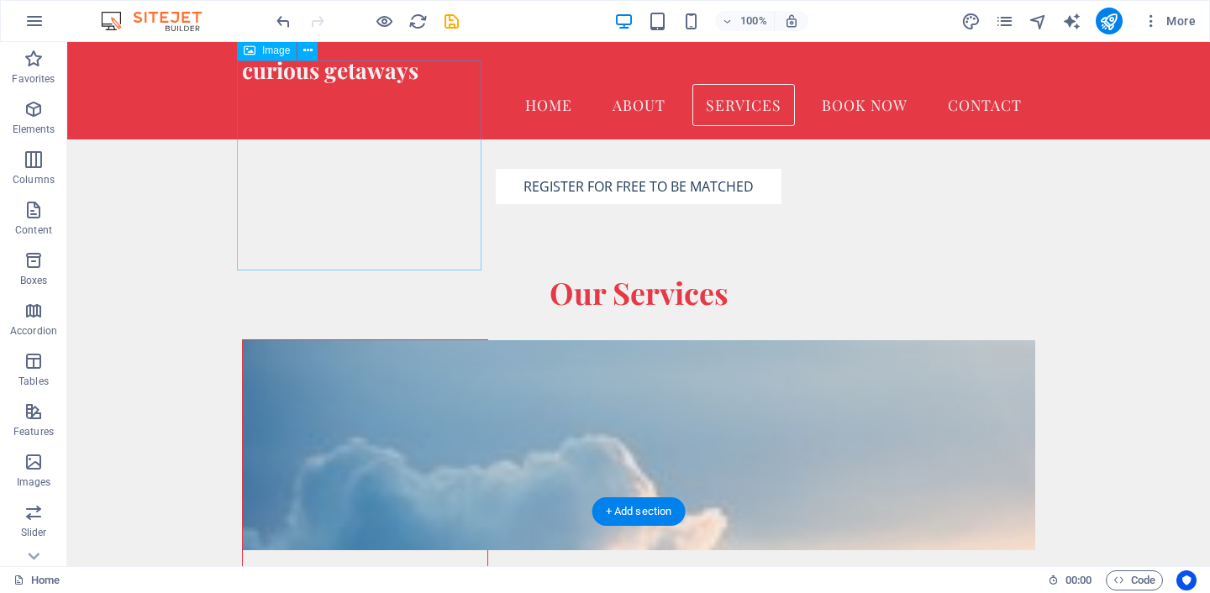
scroll to position [1469, 0]
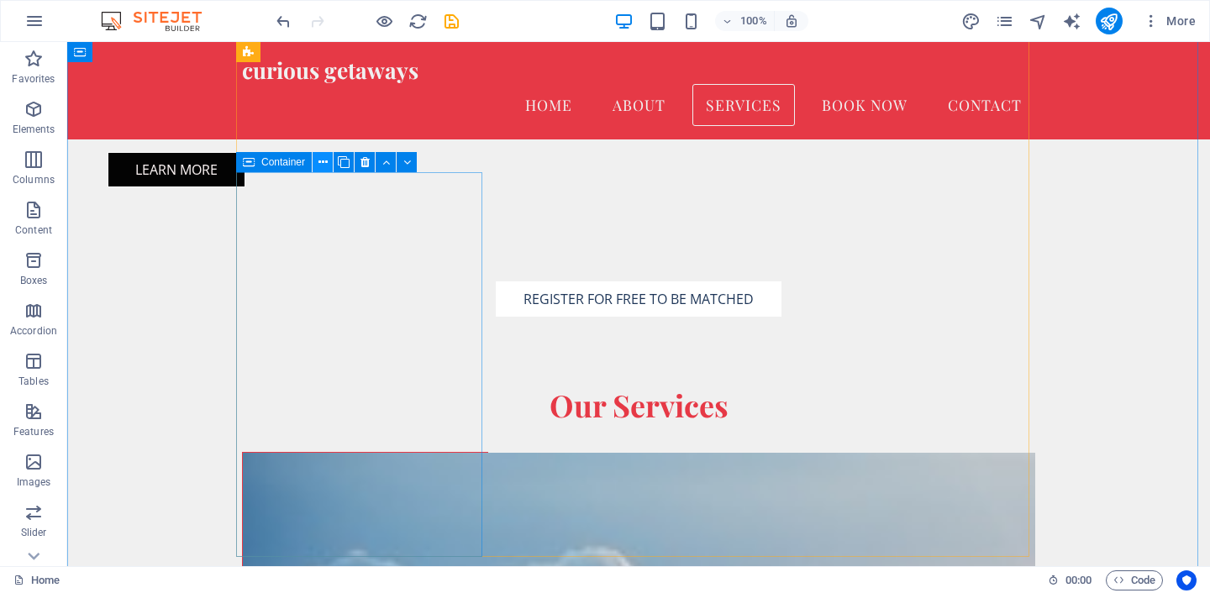
click at [321, 166] on icon at bounding box center [322, 163] width 9 height 18
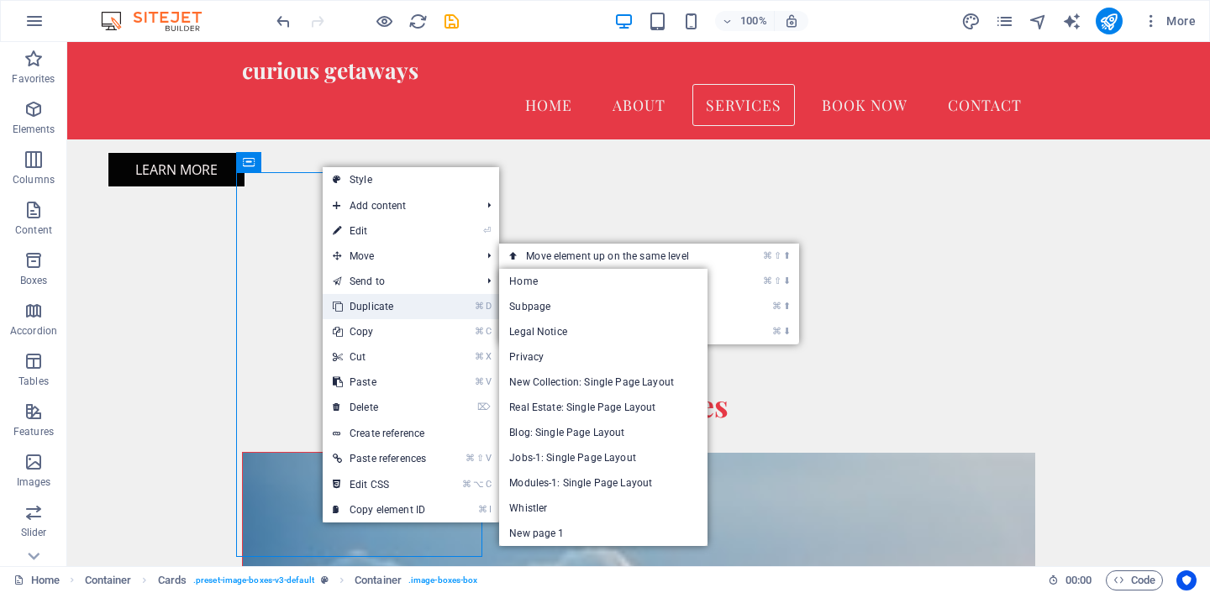
click at [421, 297] on link "⌘ D Duplicate" at bounding box center [379, 306] width 113 height 25
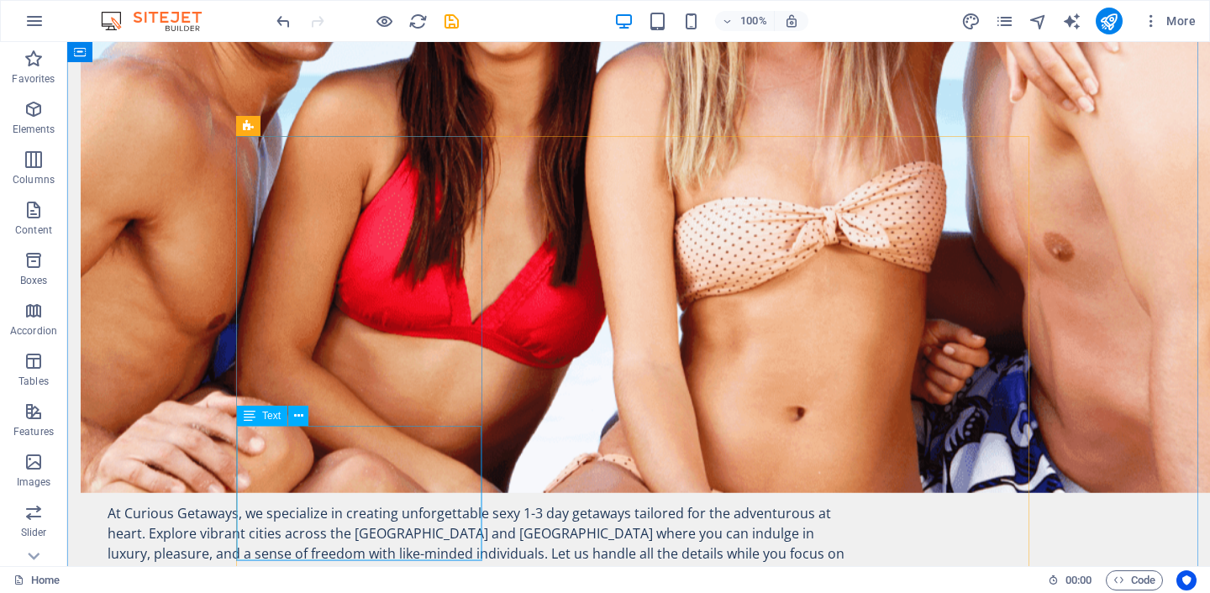
scroll to position [1057, 0]
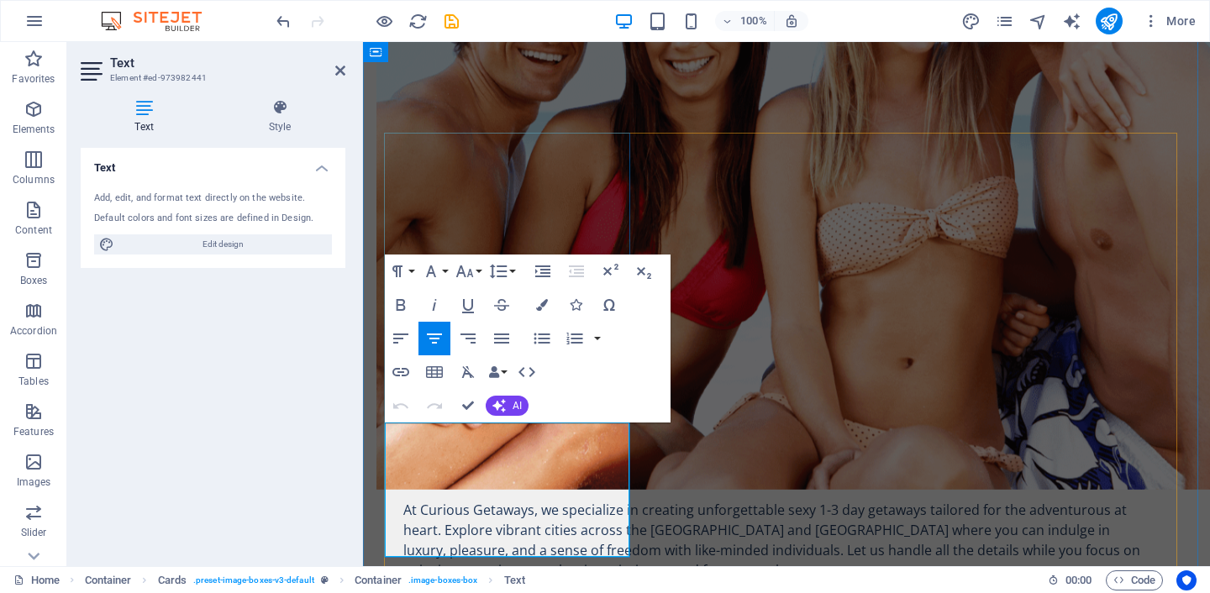
drag, startPoint x: 539, startPoint y: 490, endPoint x: 536, endPoint y: 513, distance: 23.7
drag, startPoint x: 596, startPoint y: 493, endPoint x: 607, endPoint y: 510, distance: 20.0
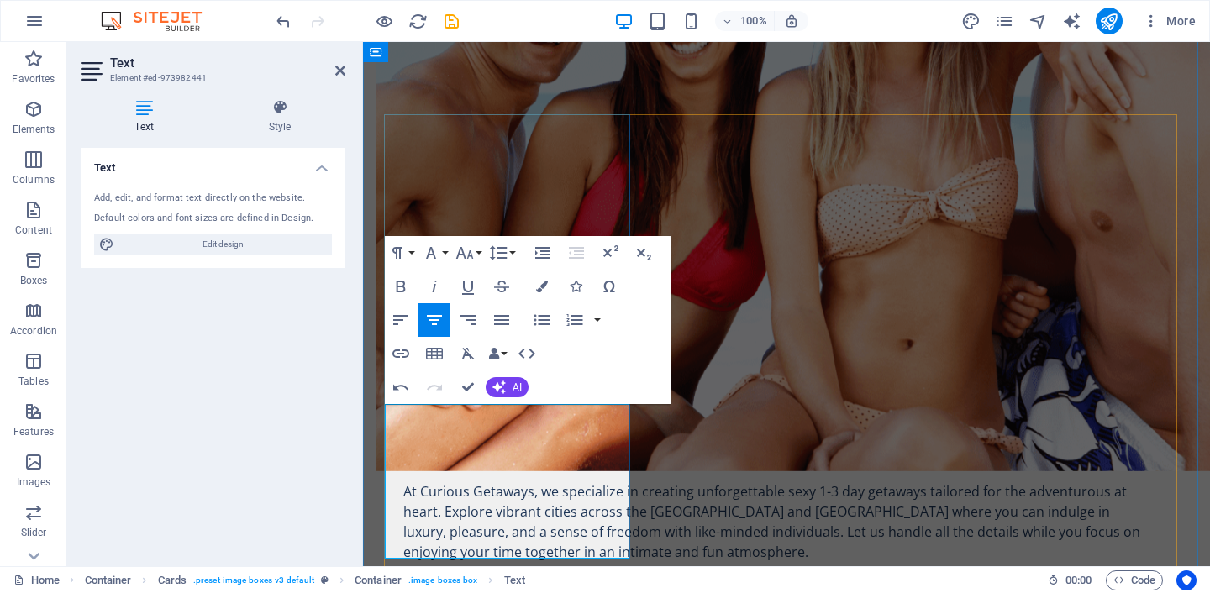
drag, startPoint x: 544, startPoint y: 535, endPoint x: 507, endPoint y: 528, distance: 37.7
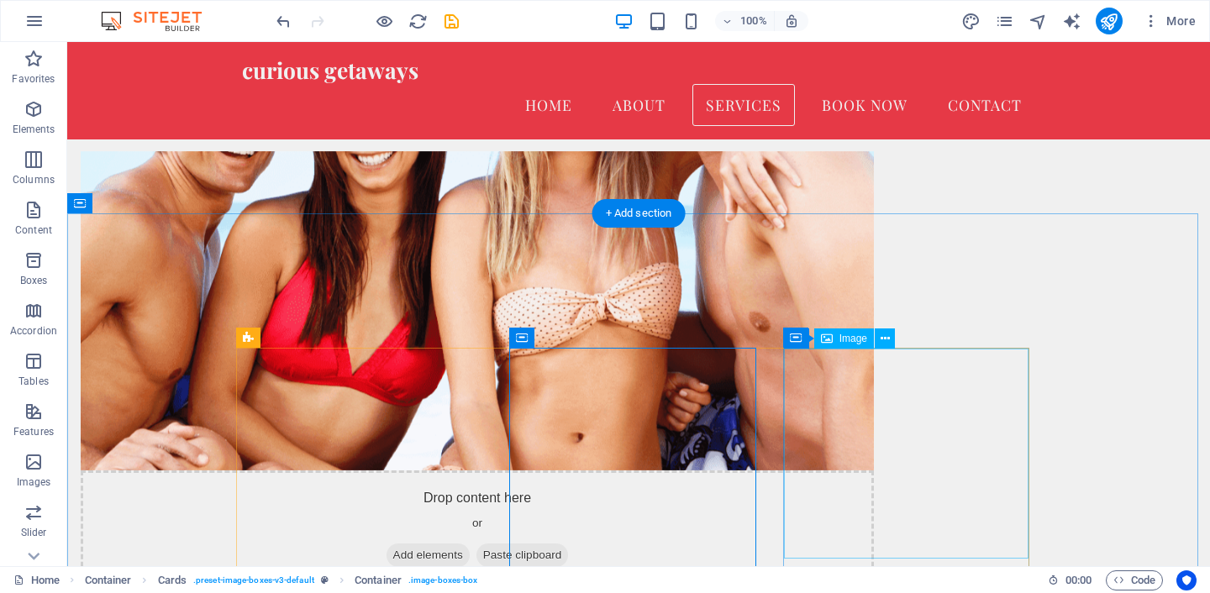
scroll to position [539, 0]
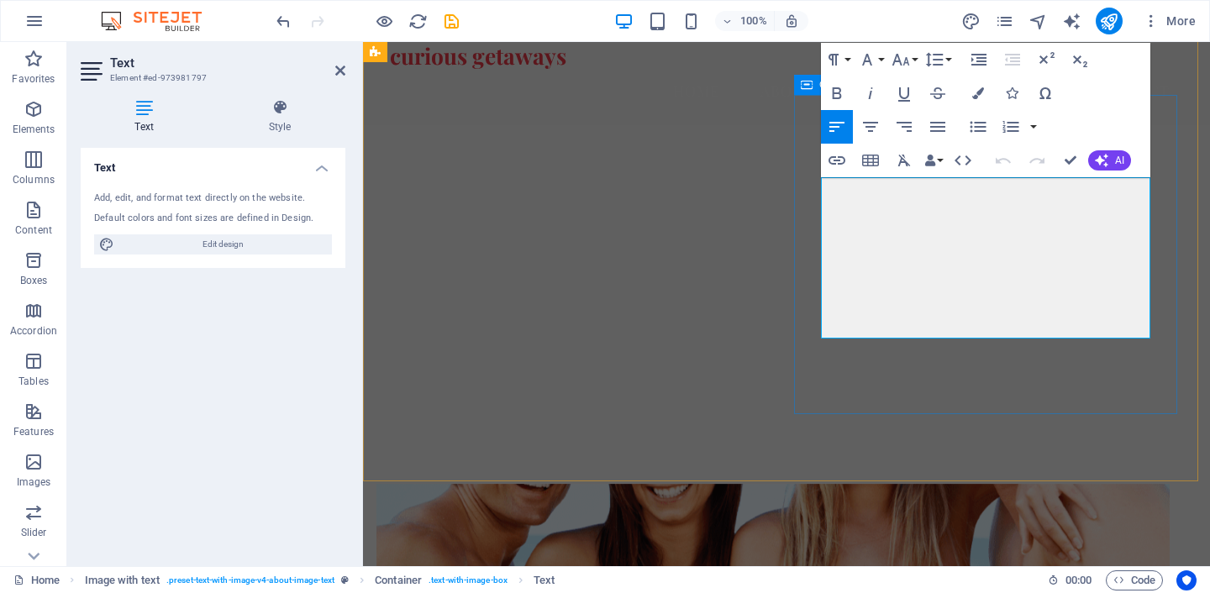
drag, startPoint x: 1021, startPoint y: 330, endPoint x: 807, endPoint y: 178, distance: 262.7
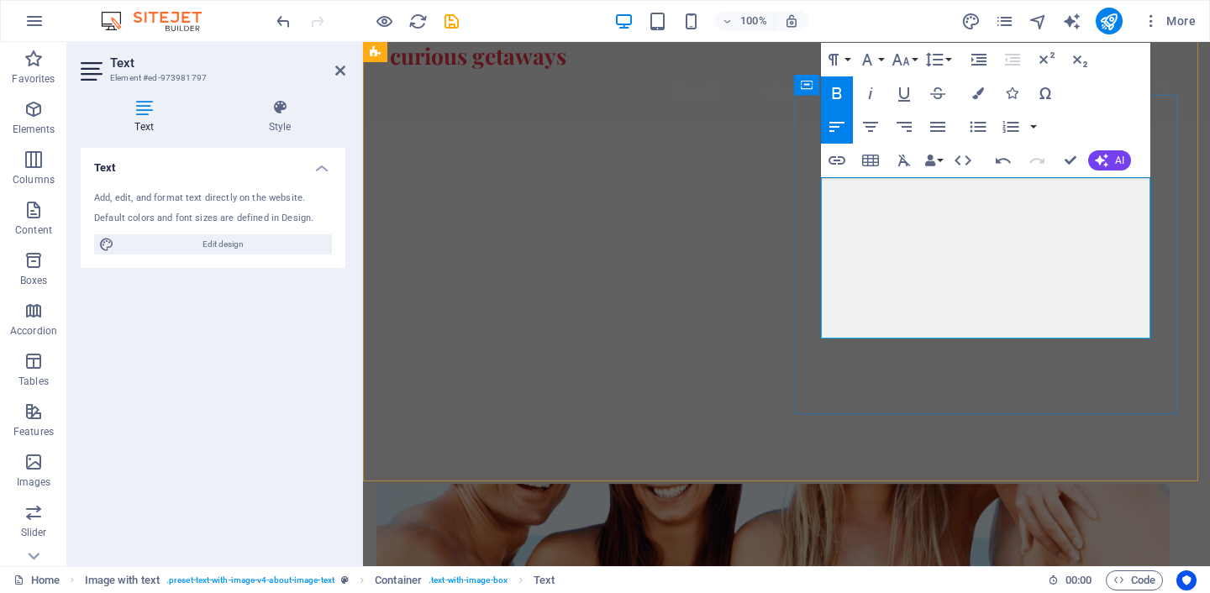
drag, startPoint x: 891, startPoint y: 281, endPoint x: 848, endPoint y: 215, distance: 79.5
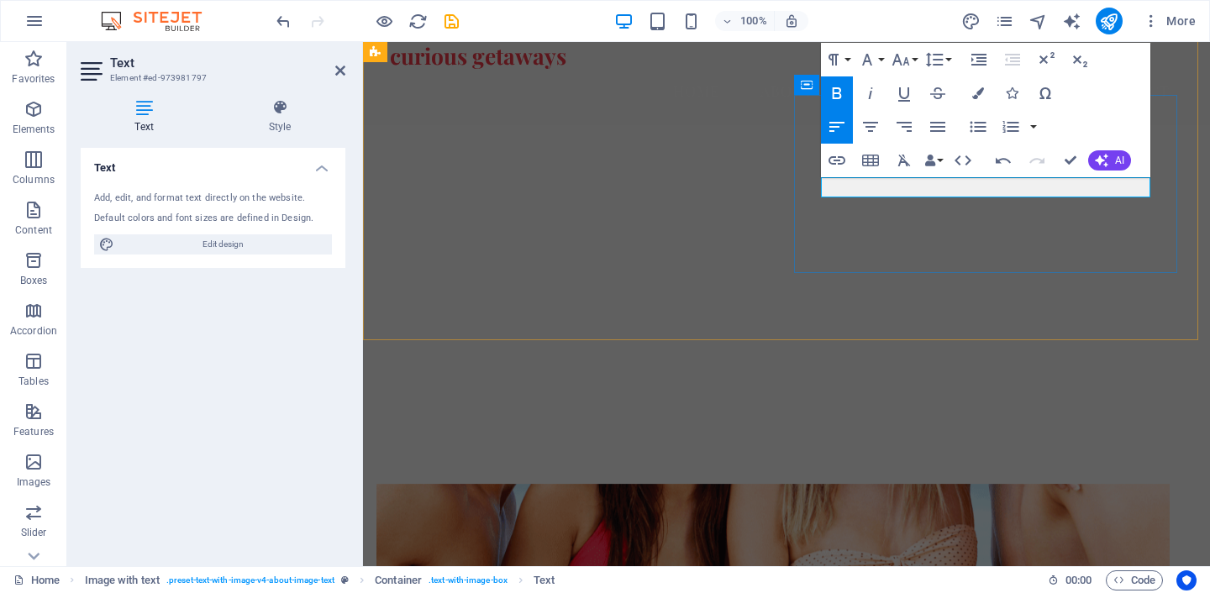
drag, startPoint x: 1080, startPoint y: 182, endPoint x: 864, endPoint y: 187, distance: 216.0
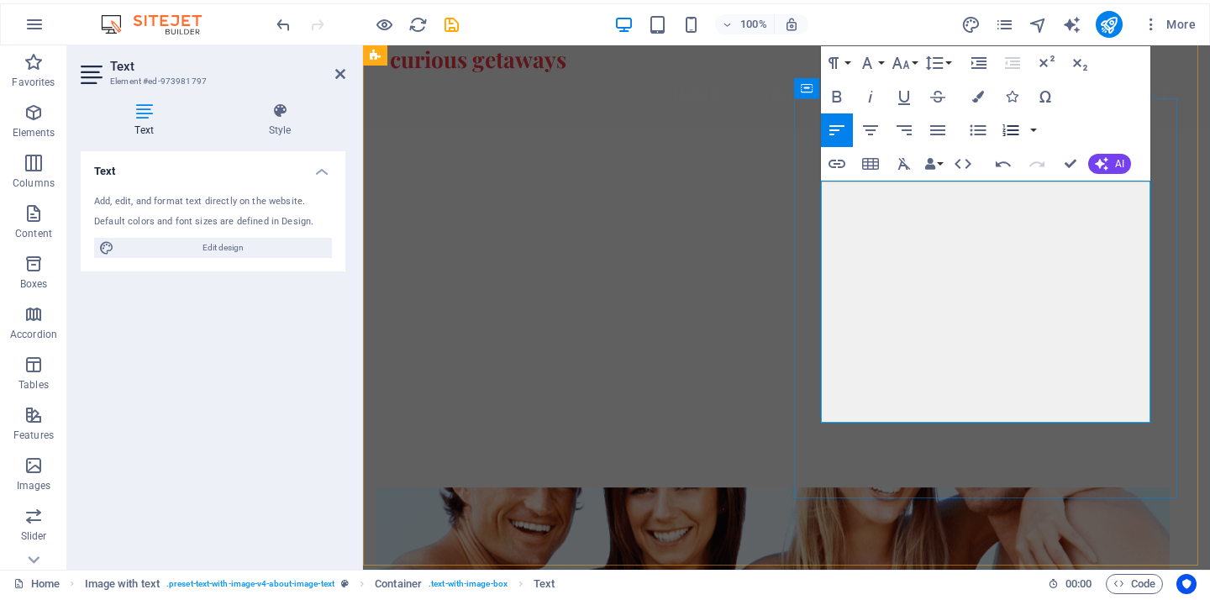
scroll to position [416, 0]
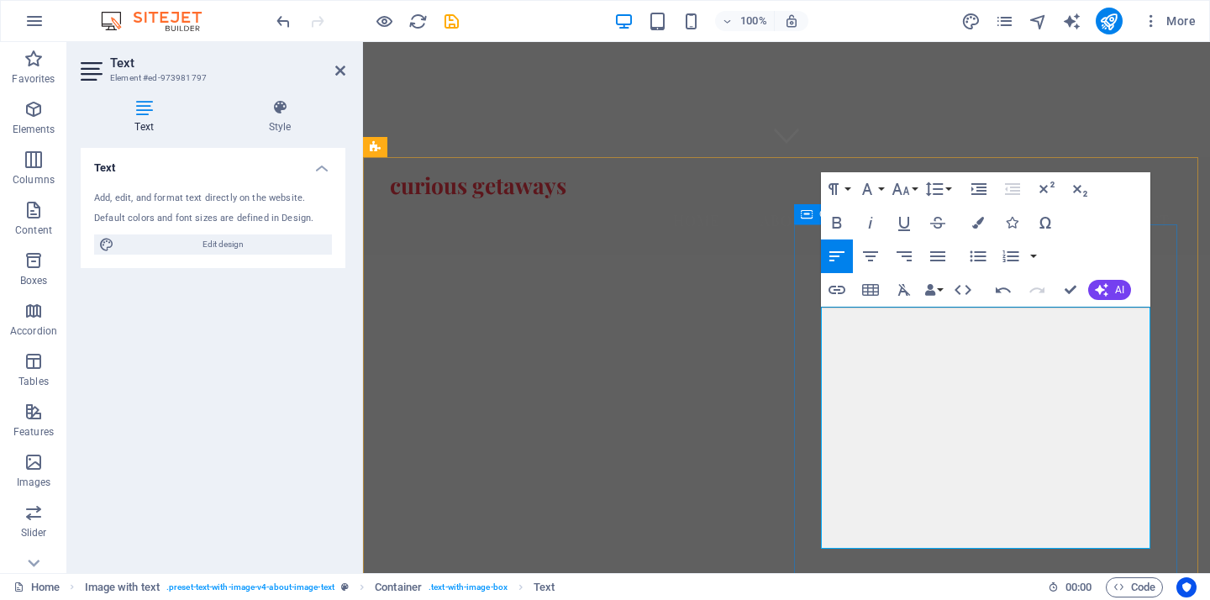
drag, startPoint x: 960, startPoint y: 538, endPoint x: 817, endPoint y: 313, distance: 267.1
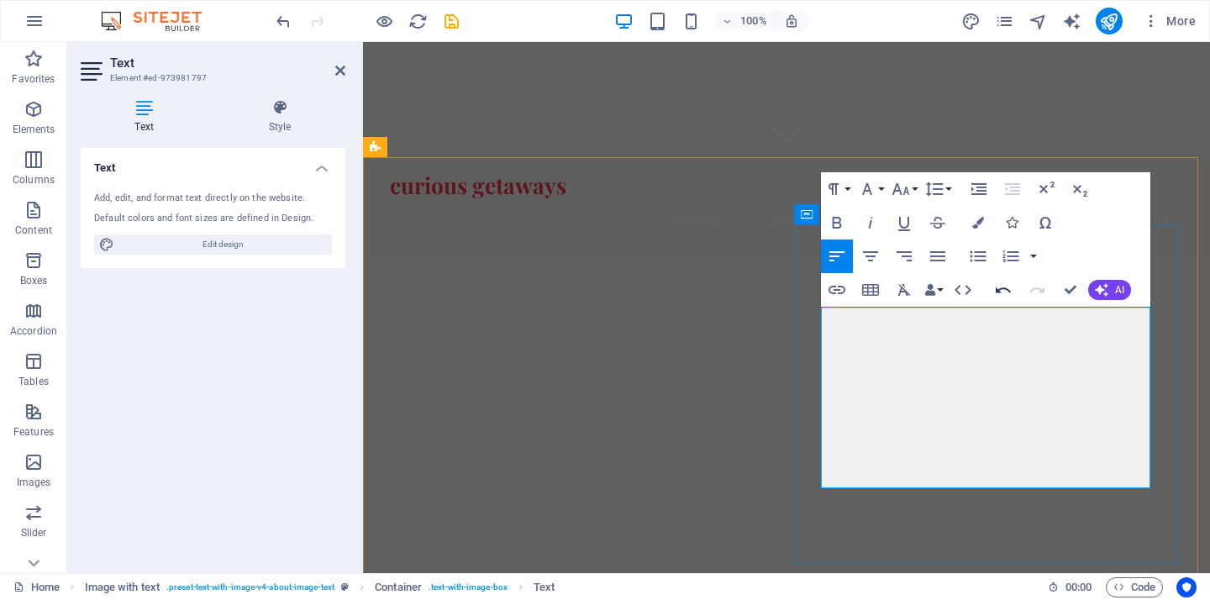
click at [1002, 289] on icon "button" at bounding box center [1003, 290] width 15 height 6
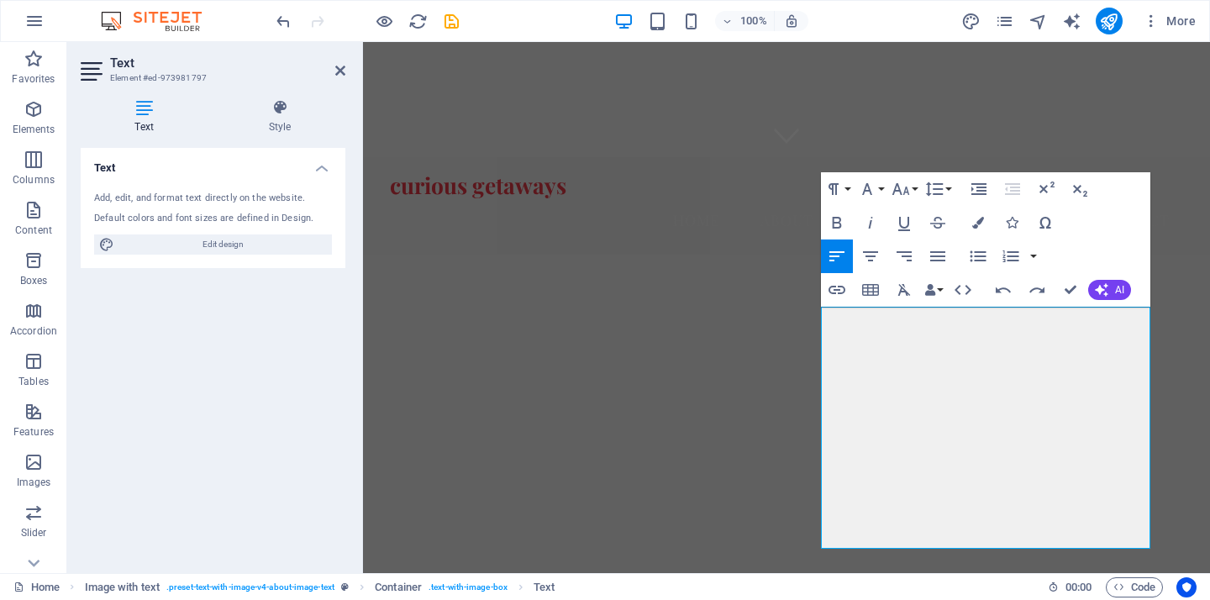
scroll to position [8840, 3]
drag, startPoint x: 1072, startPoint y: 292, endPoint x: 1005, endPoint y: 250, distance: 79.3
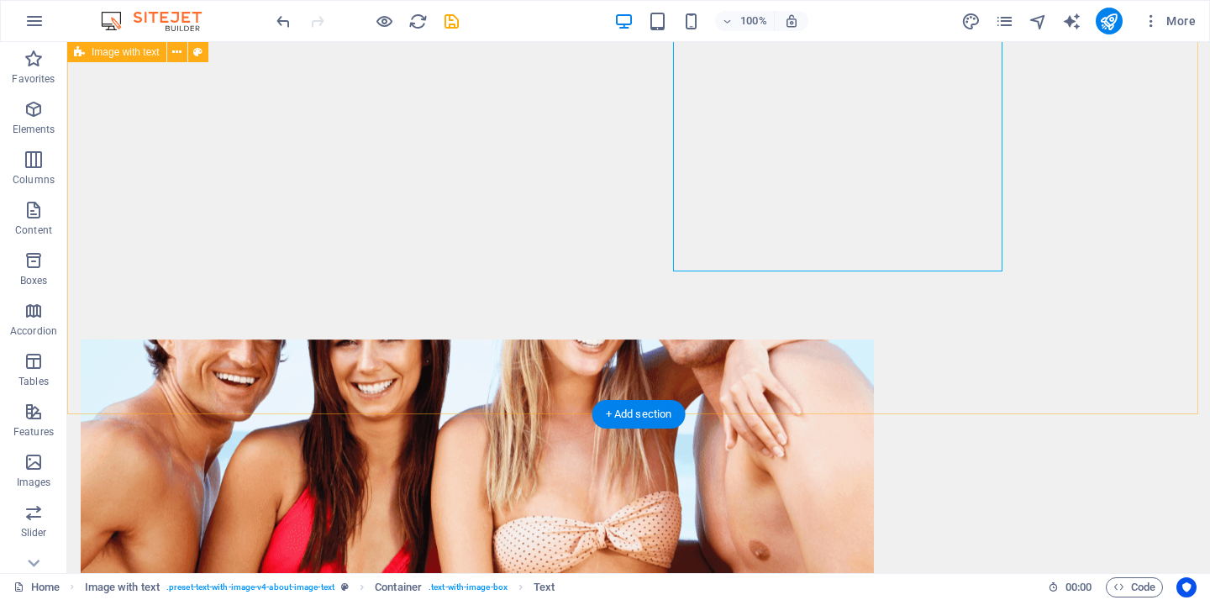
scroll to position [718, 0]
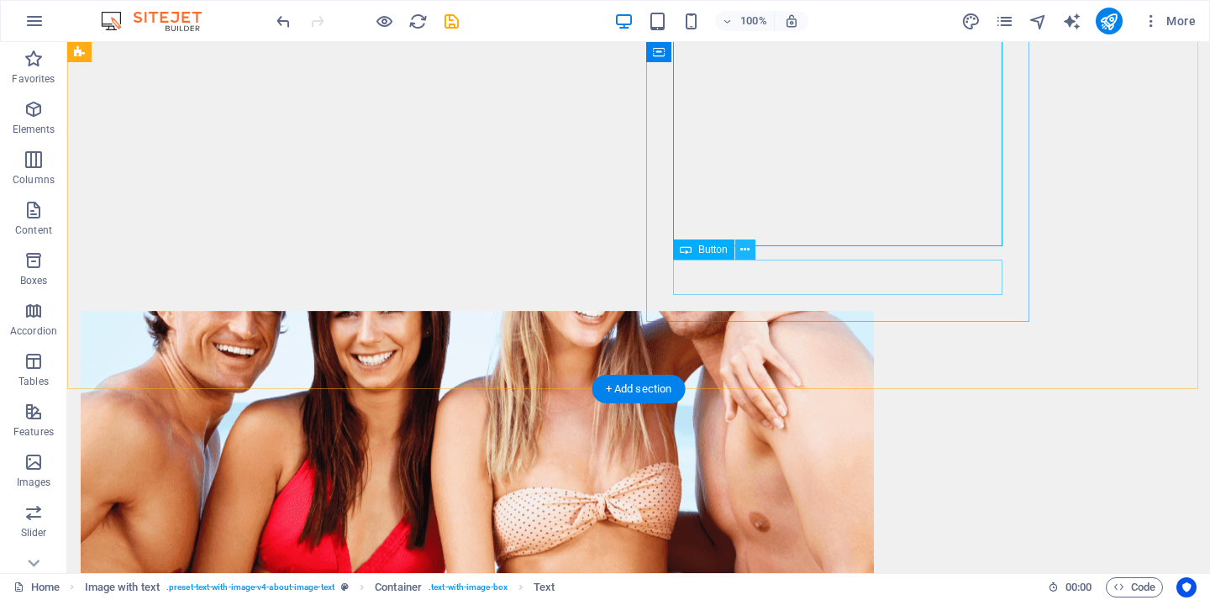
click at [746, 252] on icon at bounding box center [744, 250] width 9 height 18
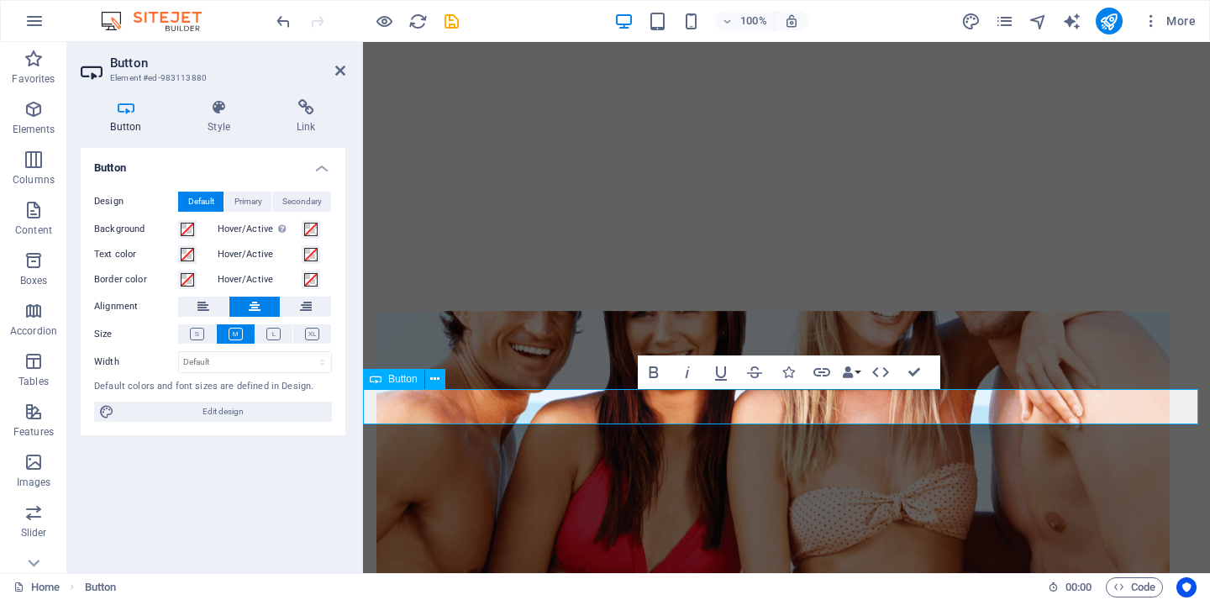
drag, startPoint x: 901, startPoint y: 403, endPoint x: 664, endPoint y: 402, distance: 236.9
copy link "Register for FREE to be matched"
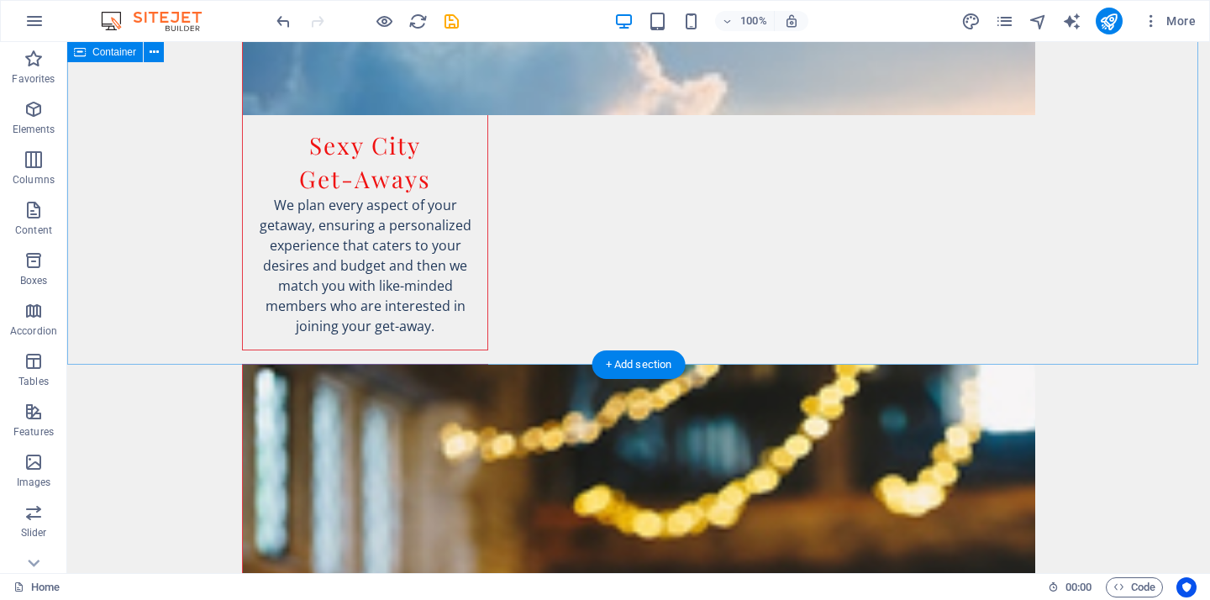
scroll to position [2228, 0]
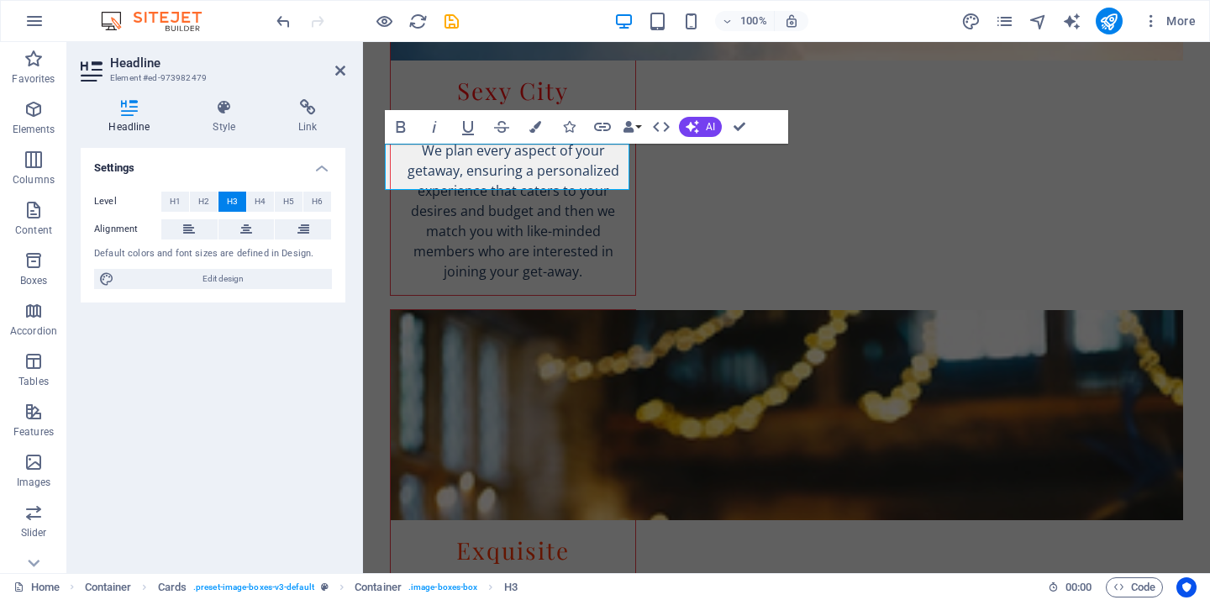
drag, startPoint x: 610, startPoint y: 170, endPoint x: 411, endPoint y: 158, distance: 199.5
click at [533, 133] on button "Colors" at bounding box center [535, 127] width 32 height 34
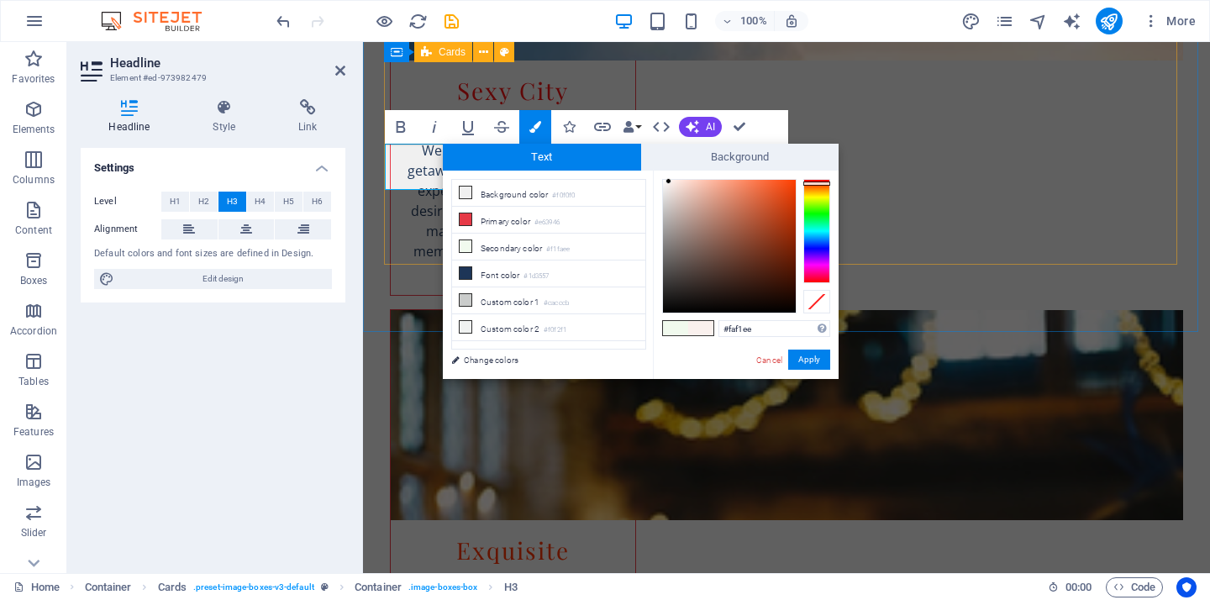
drag, startPoint x: 812, startPoint y: 208, endPoint x: 812, endPoint y: 183, distance: 25.2
click at [812, 183] on div at bounding box center [816, 183] width 27 height 4
type input "#ed450e"
drag, startPoint x: 678, startPoint y: 192, endPoint x: 786, endPoint y: 193, distance: 108.4
click at [787, 188] on div at bounding box center [729, 246] width 133 height 133
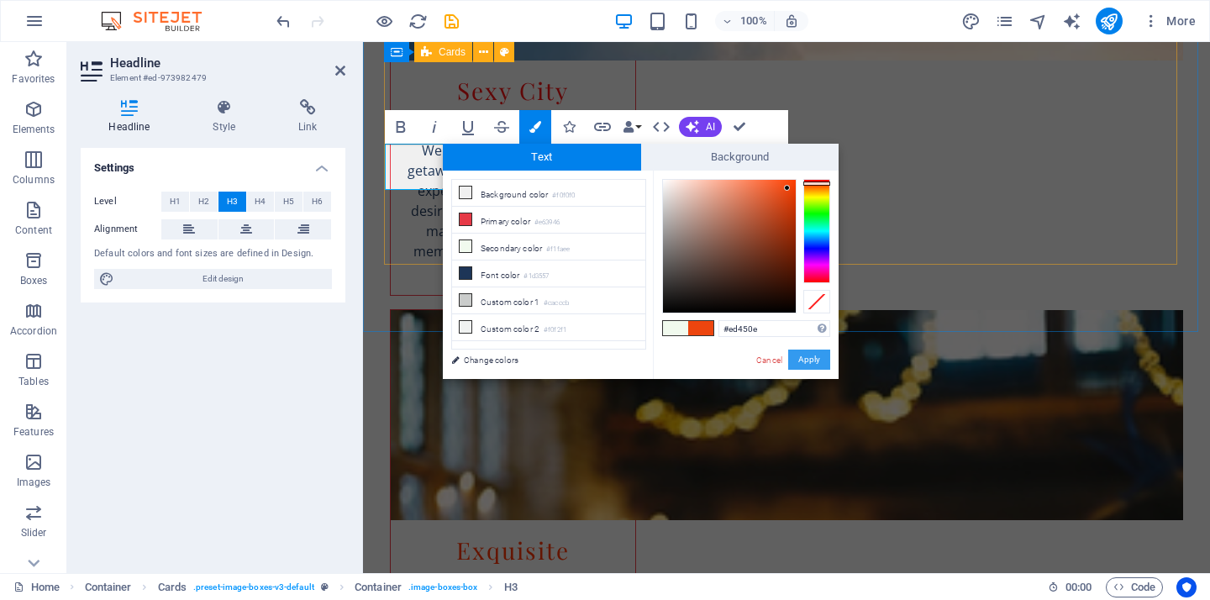
click at [814, 355] on button "Apply" at bounding box center [809, 360] width 42 height 20
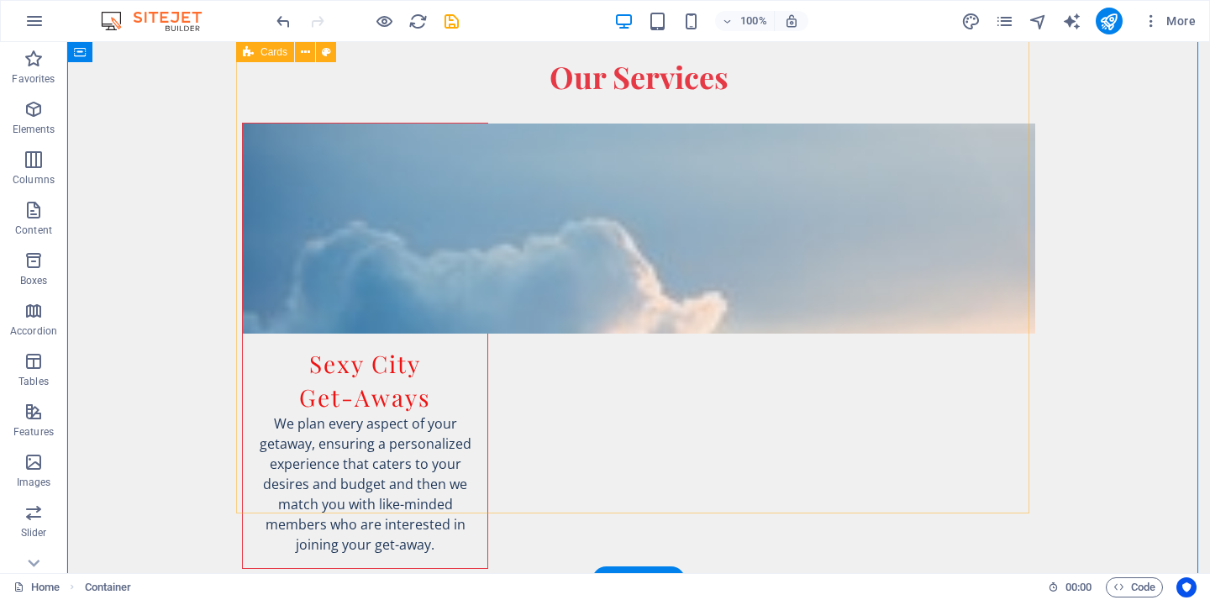
scroll to position [2365, 0]
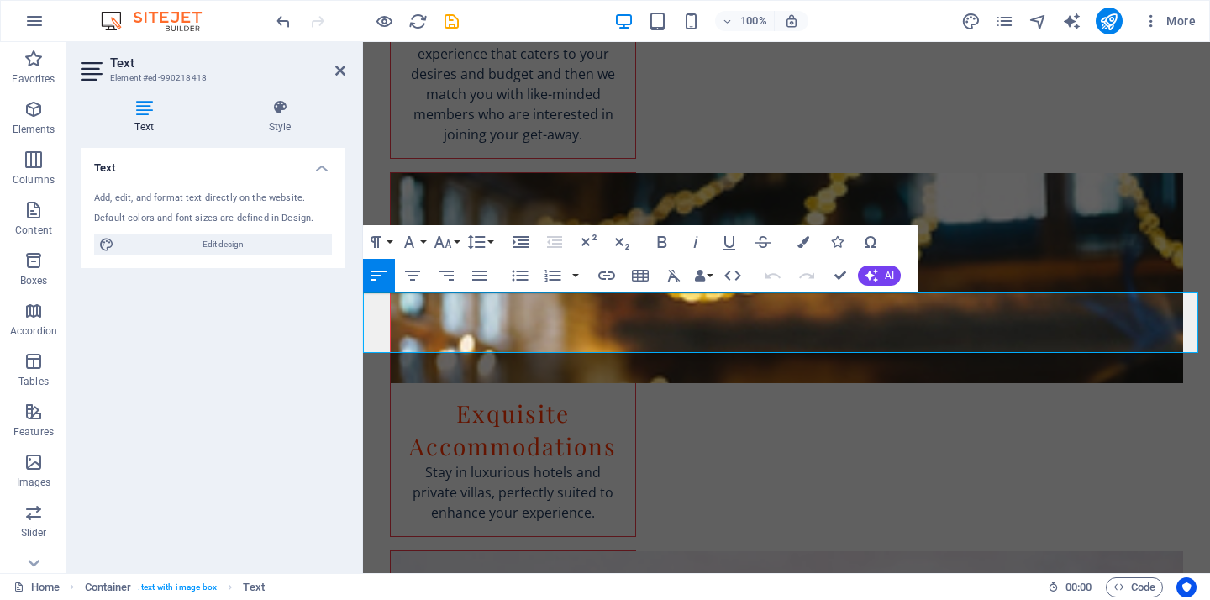
drag, startPoint x: 1151, startPoint y: 347, endPoint x: 358, endPoint y: 304, distance: 794.3
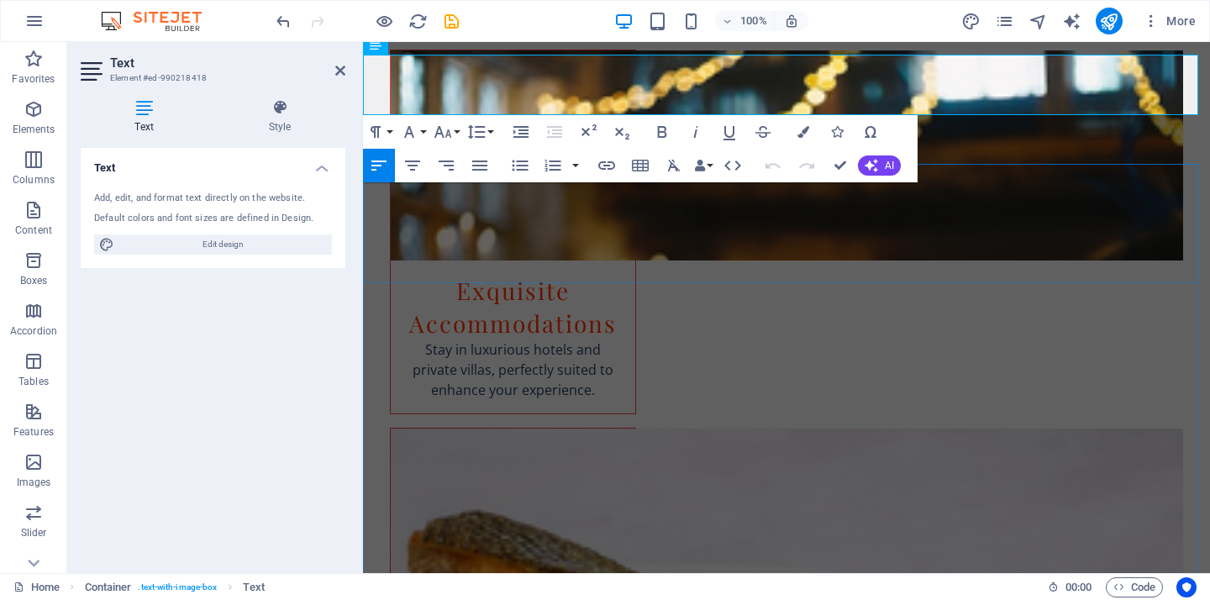
scroll to position [2603, 0]
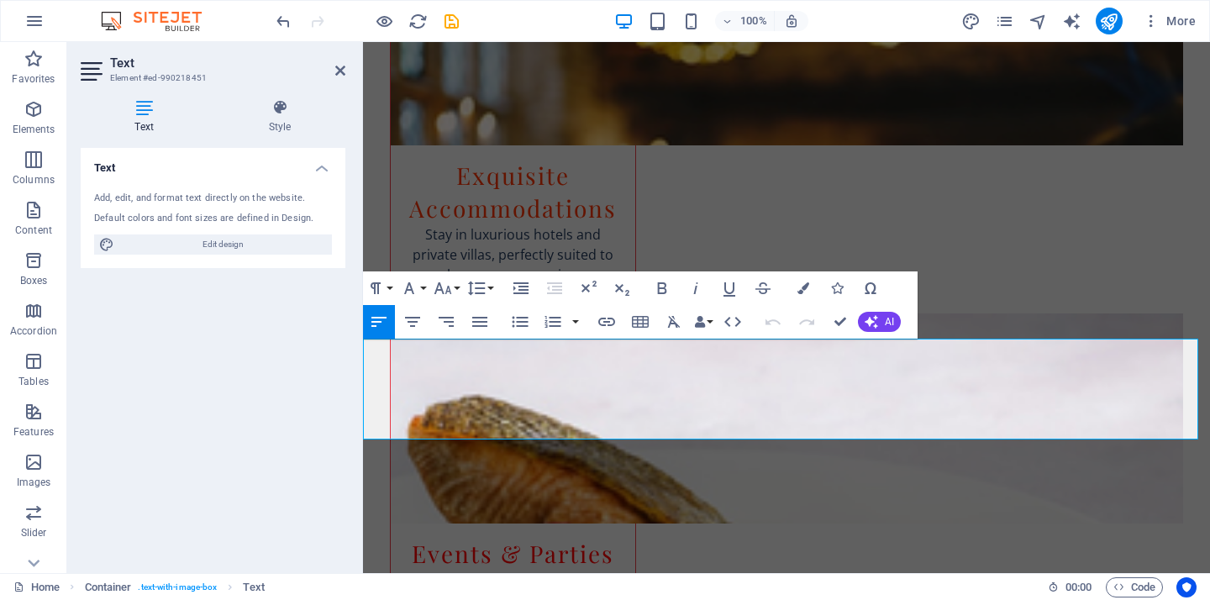
drag, startPoint x: 943, startPoint y: 413, endPoint x: 365, endPoint y: 350, distance: 580.5
copy div "Perfect for busy professionals who don’t have time for endless swiping or chatt…"
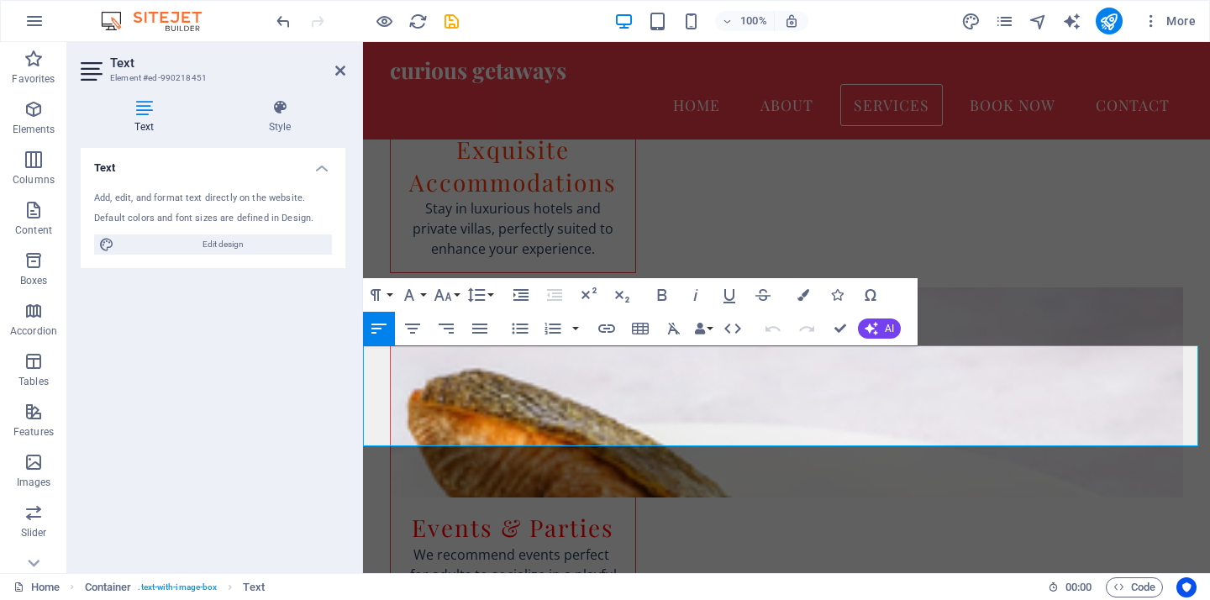
scroll to position [2498, 0]
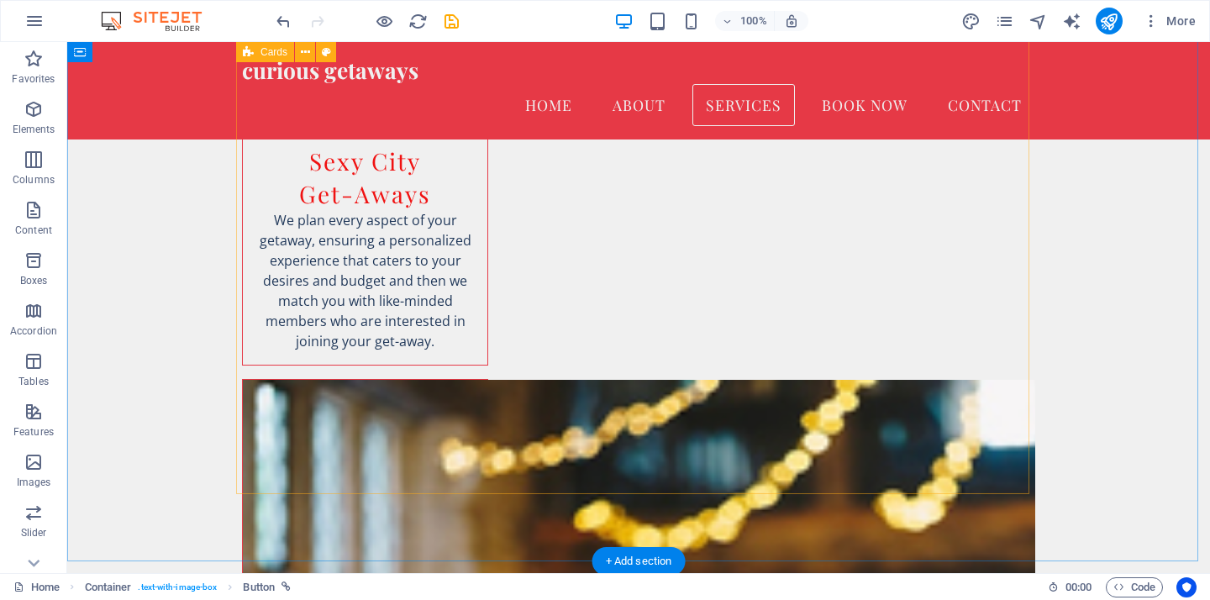
scroll to position [1999, 0]
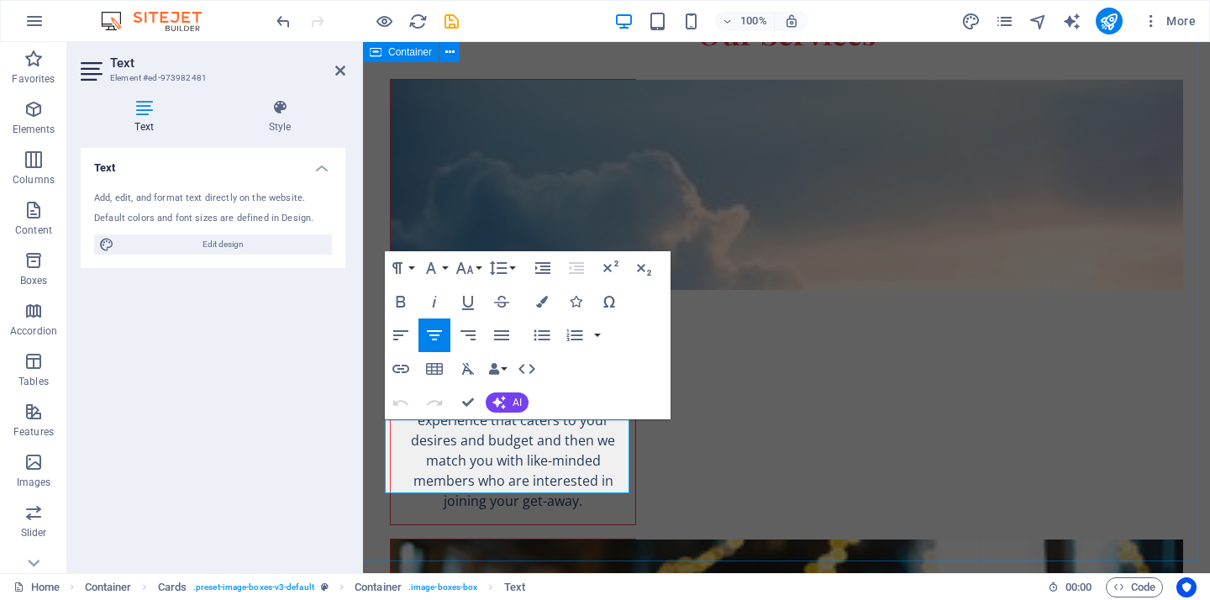
drag, startPoint x: 552, startPoint y: 468, endPoint x: 365, endPoint y: 423, distance: 192.0
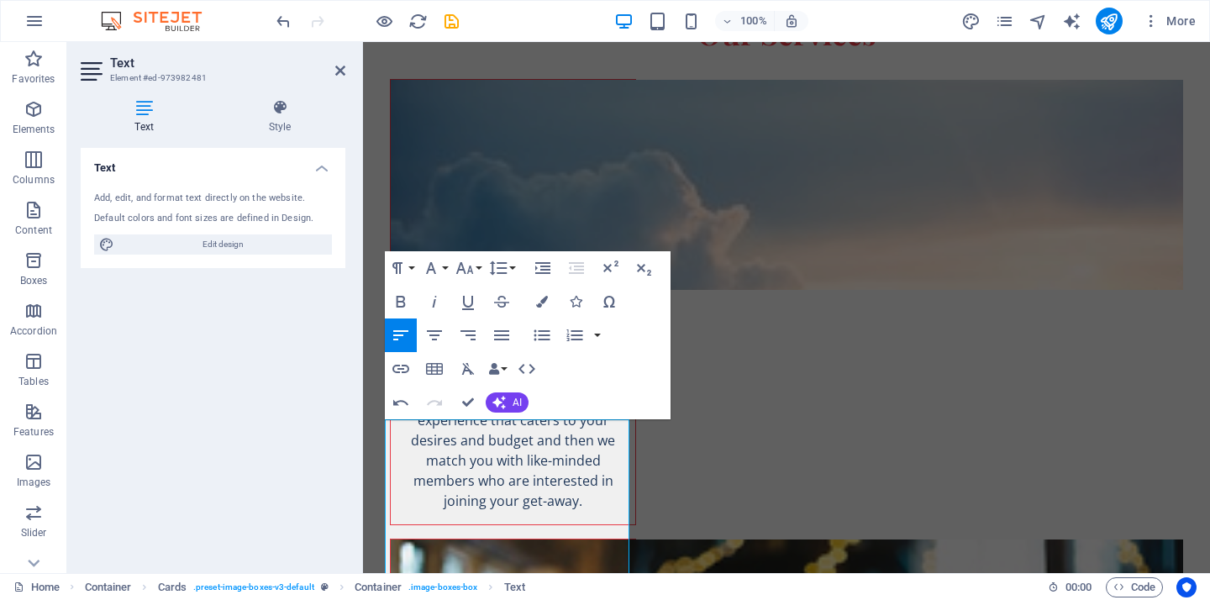
scroll to position [5827, 3]
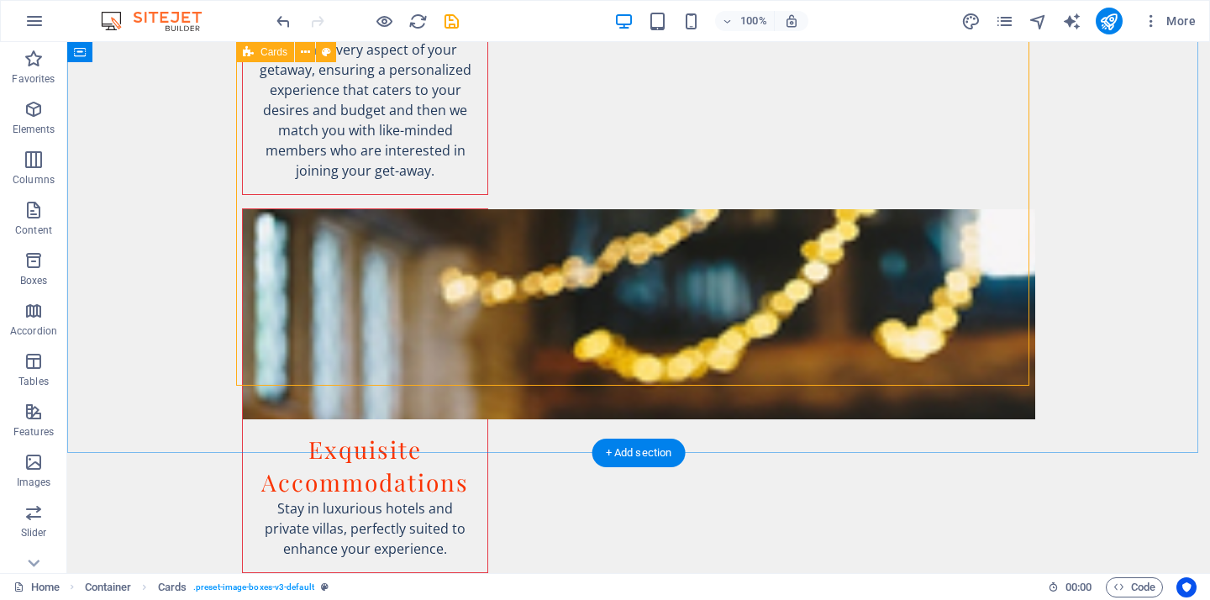
scroll to position [1980, 0]
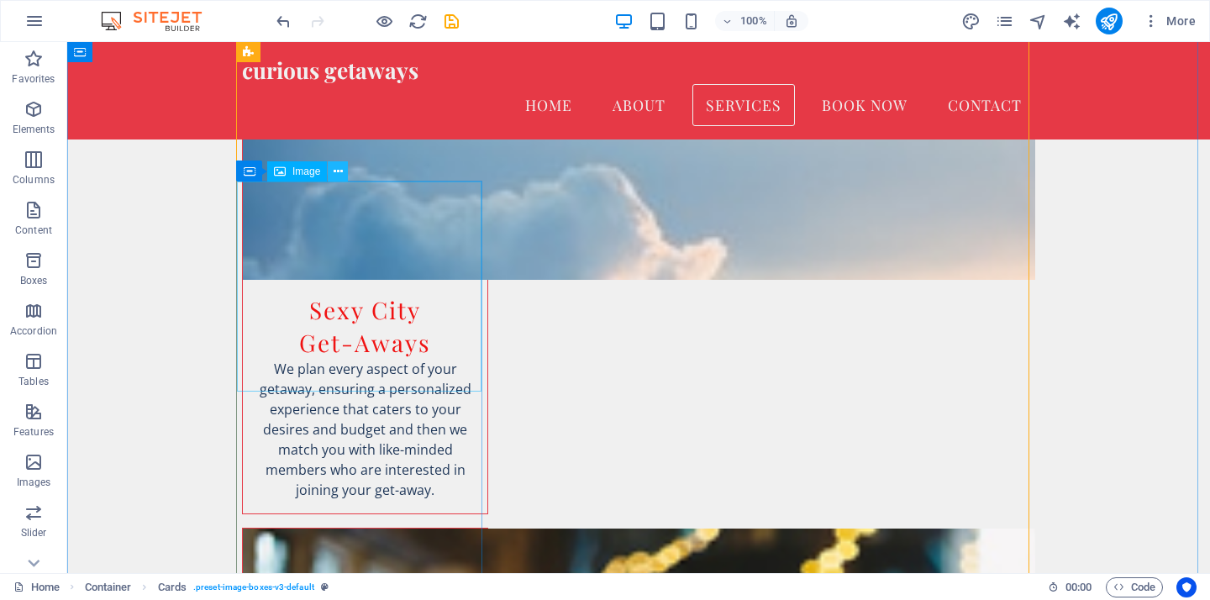
click at [339, 176] on icon at bounding box center [338, 172] width 9 height 18
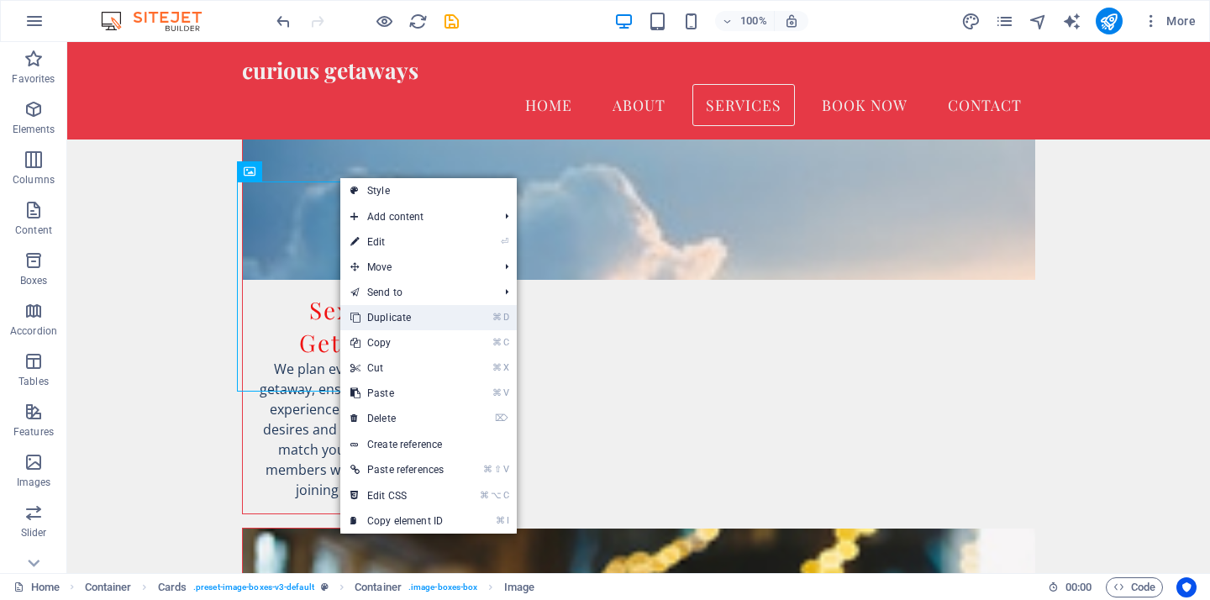
click at [424, 322] on link "⌘ D Duplicate" at bounding box center [396, 317] width 113 height 25
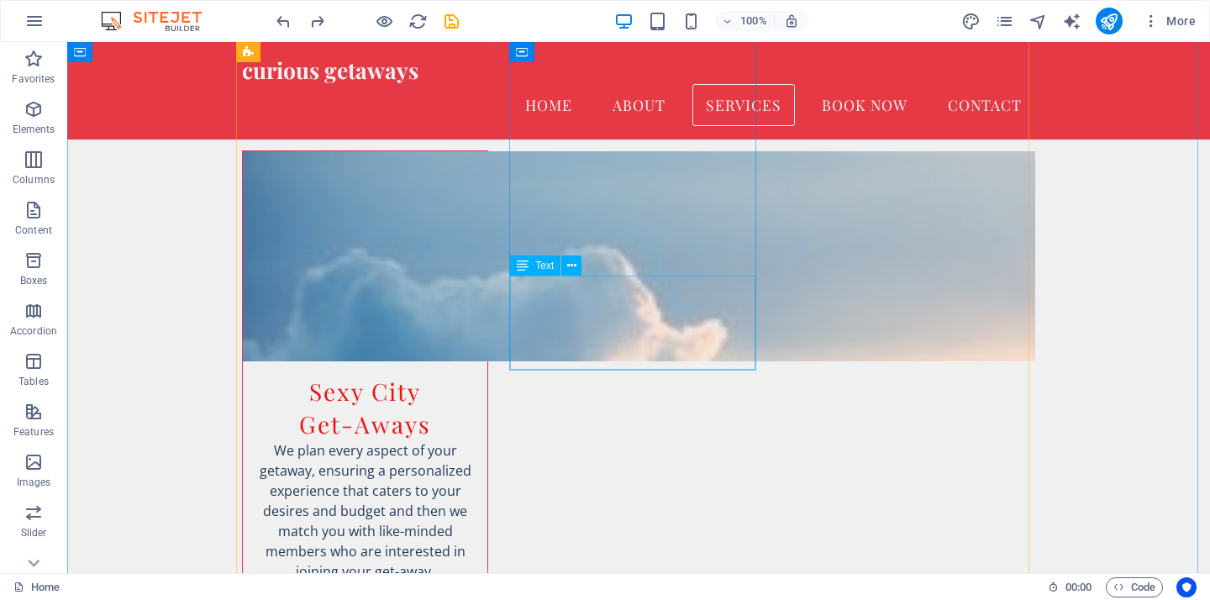
scroll to position [2045, 0]
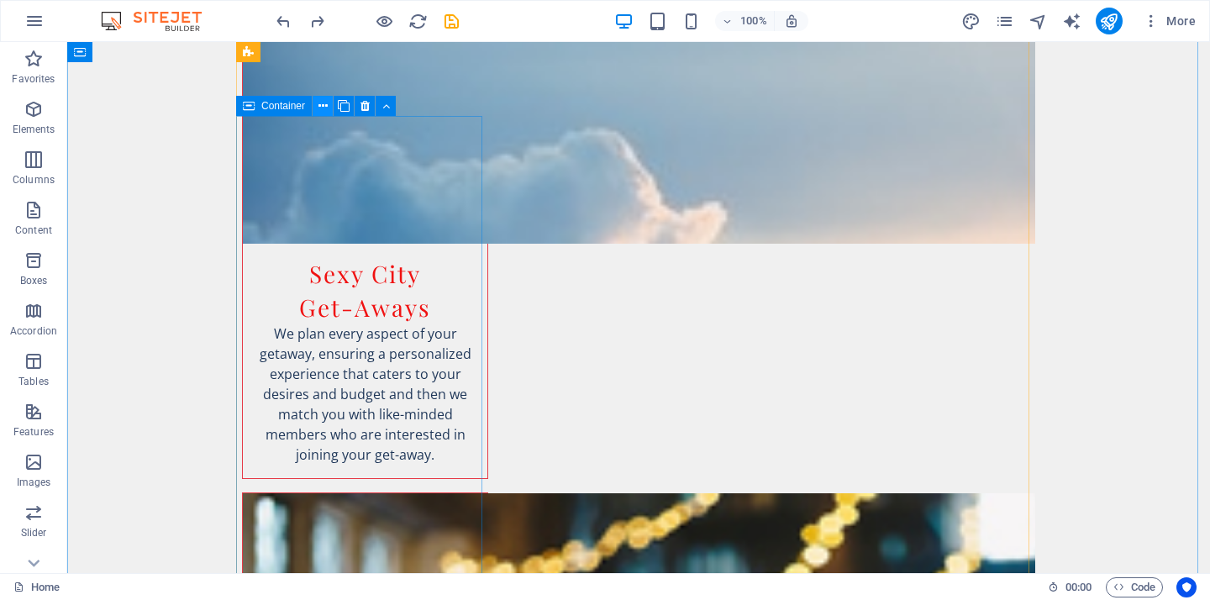
click at [317, 111] on button at bounding box center [323, 106] width 20 height 20
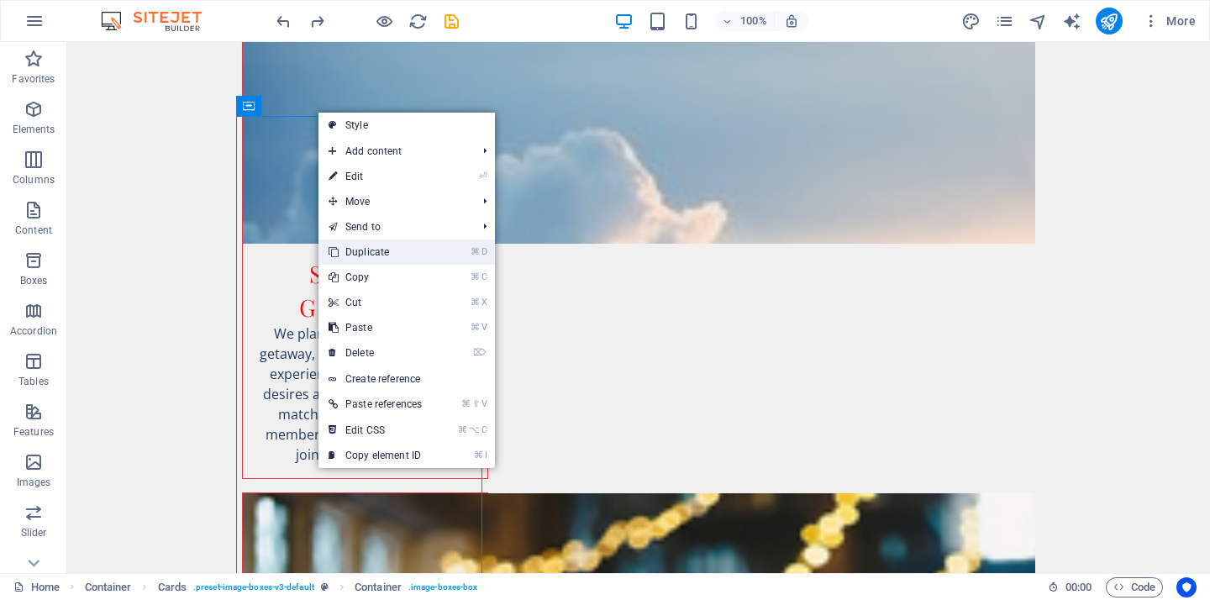
drag, startPoint x: 389, startPoint y: 247, endPoint x: 321, endPoint y: 205, distance: 80.0
click at [389, 247] on link "⌘ D Duplicate" at bounding box center [374, 251] width 113 height 25
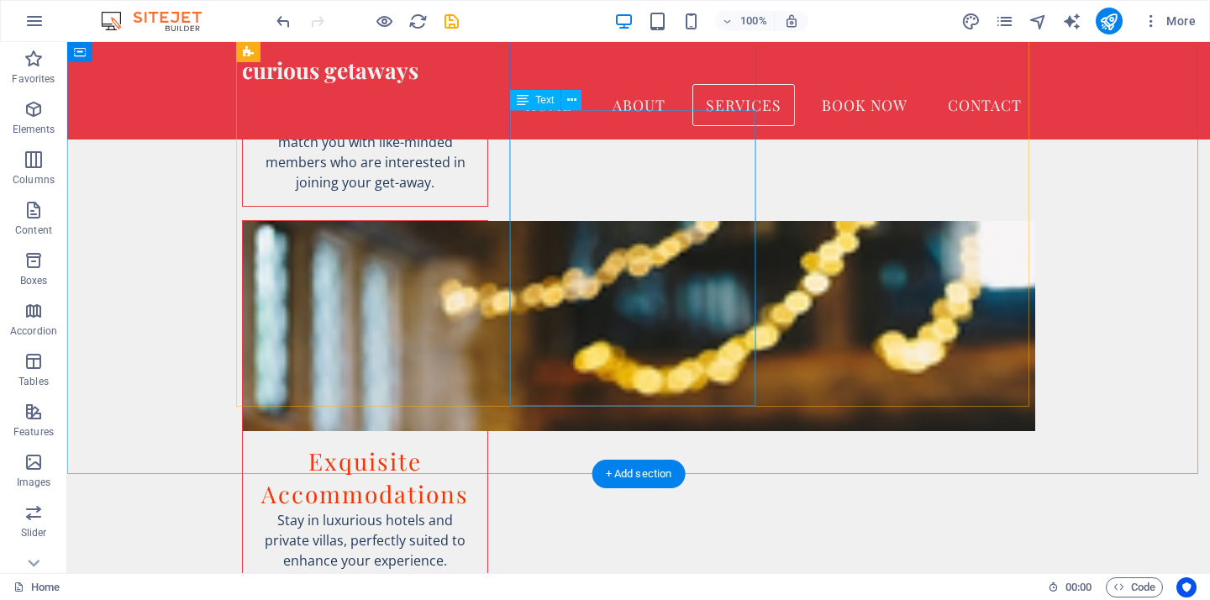
scroll to position [2102, 0]
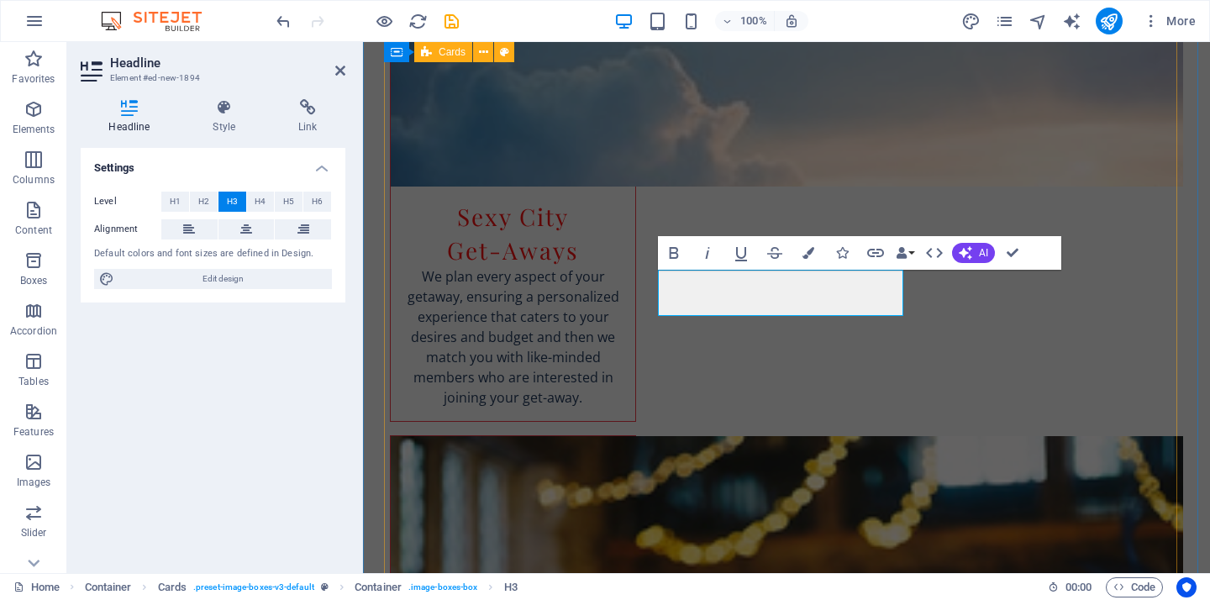
drag, startPoint x: 884, startPoint y: 302, endPoint x: 649, endPoint y: 302, distance: 235.2
click at [812, 252] on icon "button" at bounding box center [808, 253] width 12 height 12
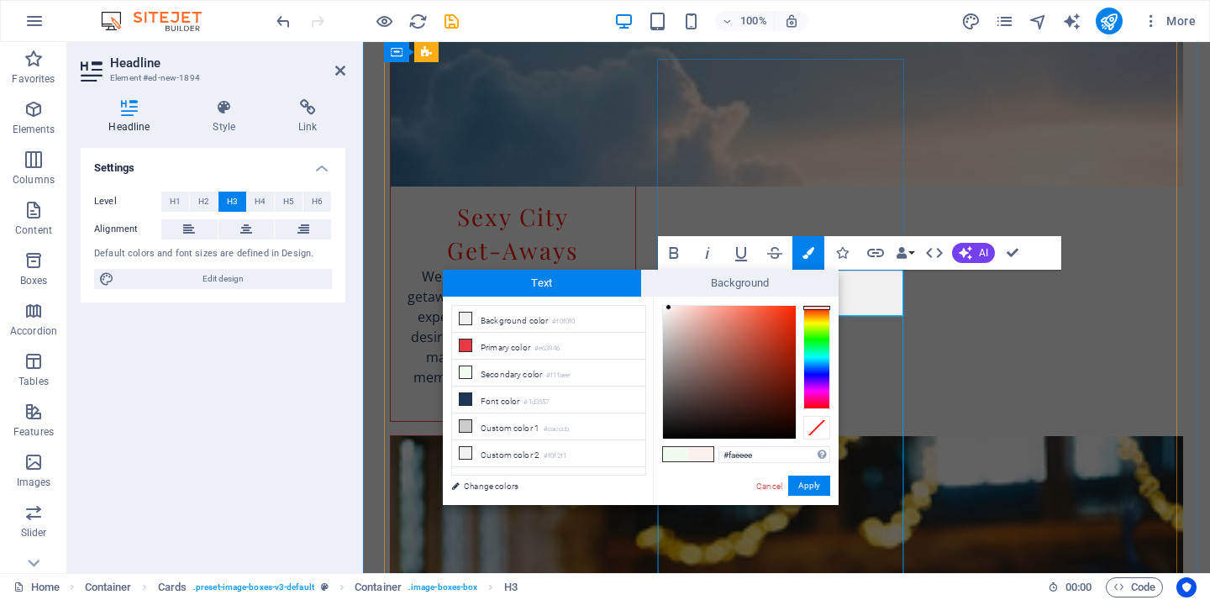
drag, startPoint x: 820, startPoint y: 334, endPoint x: 811, endPoint y: 307, distance: 29.2
click at [812, 306] on div at bounding box center [816, 308] width 27 height 4
type input "#f40e0e"
drag, startPoint x: 737, startPoint y: 314, endPoint x: 835, endPoint y: 391, distance: 124.5
click at [787, 311] on div at bounding box center [787, 310] width 6 height 6
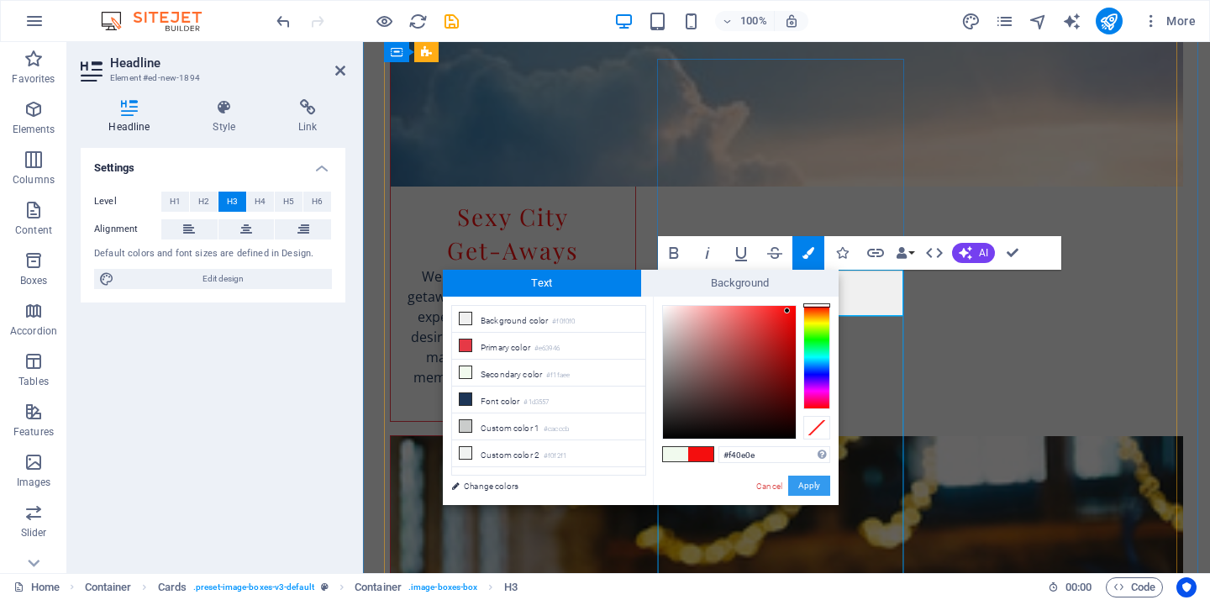
drag, startPoint x: 814, startPoint y: 482, endPoint x: 451, endPoint y: 440, distance: 365.4
click at [814, 482] on button "Apply" at bounding box center [809, 486] width 42 height 20
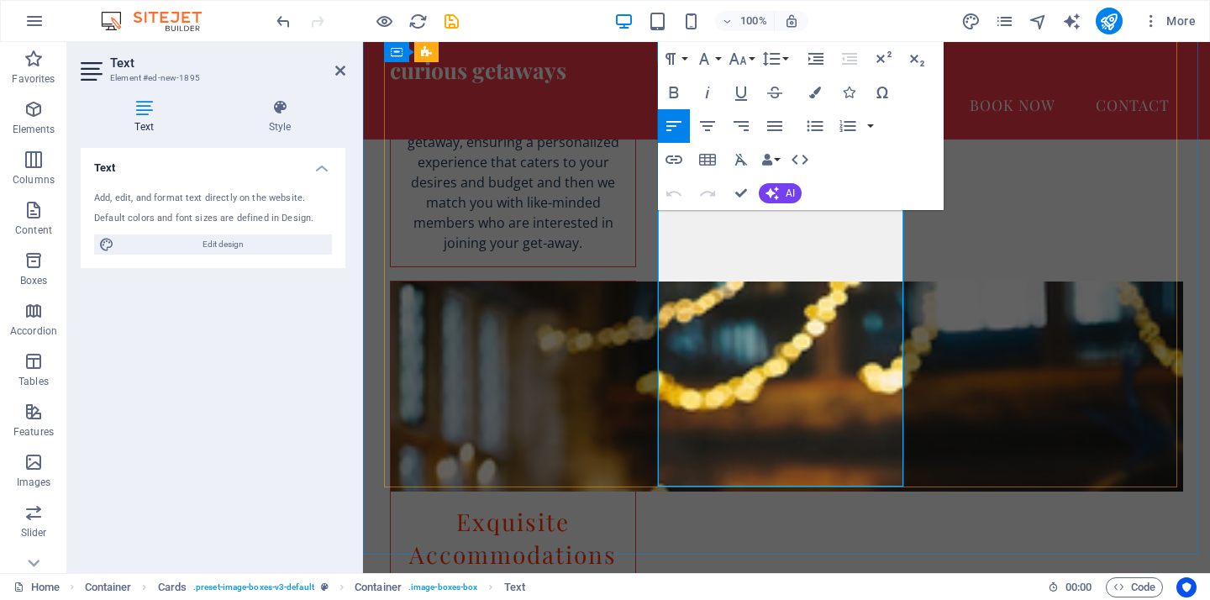
scroll to position [2136, 0]
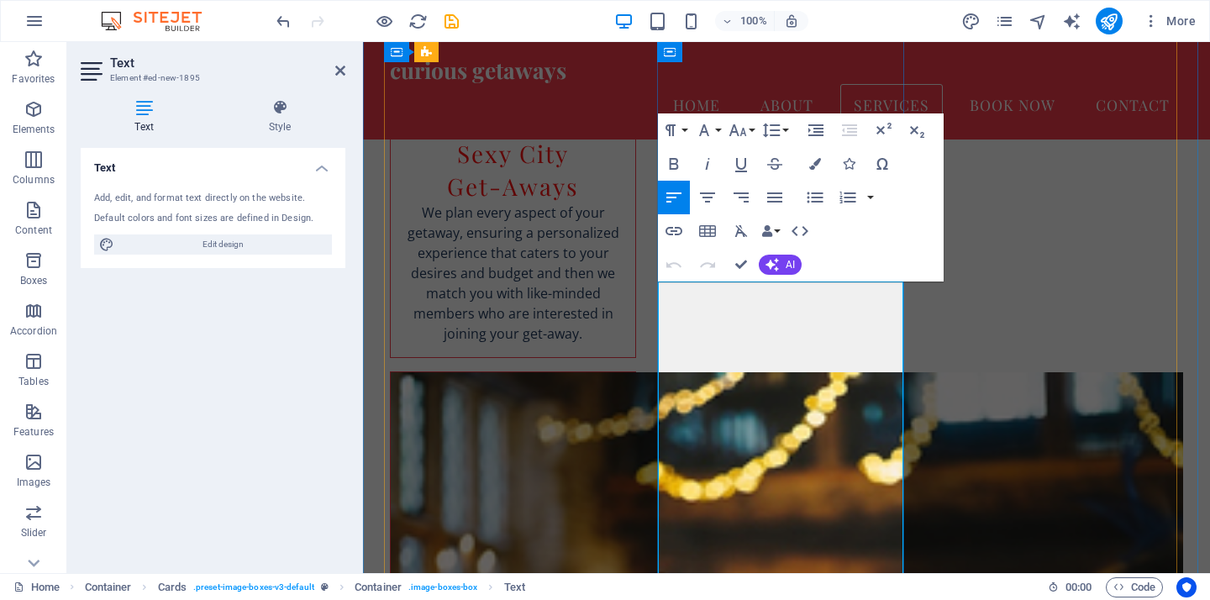
drag, startPoint x: 840, startPoint y: 292, endPoint x: 667, endPoint y: 289, distance: 173.1
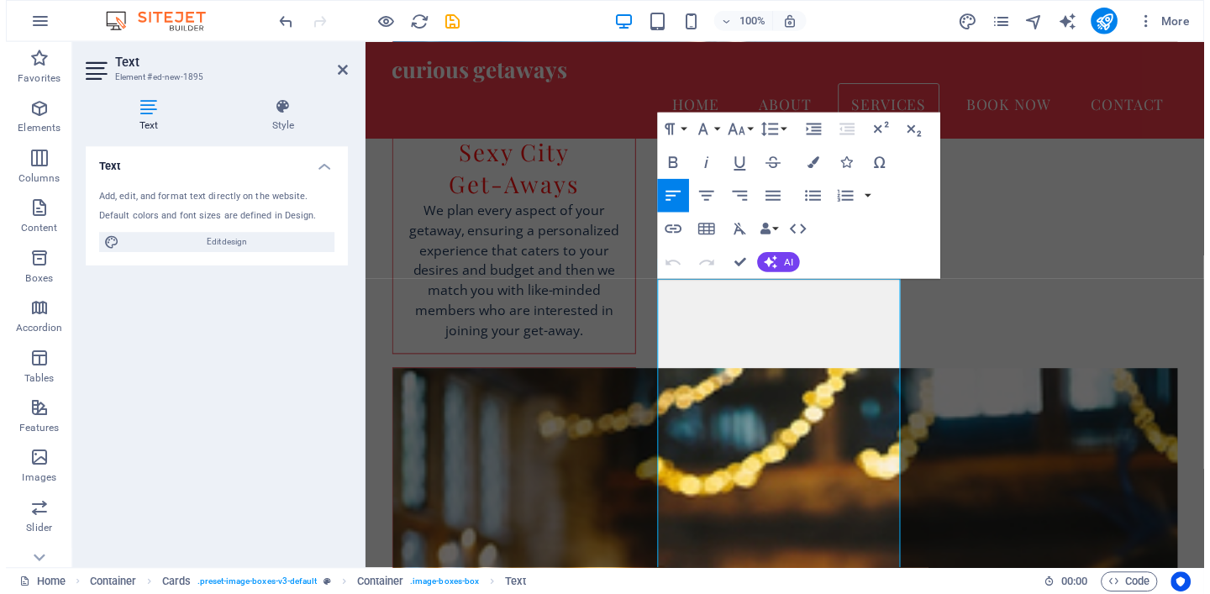
scroll to position [4774, 3]
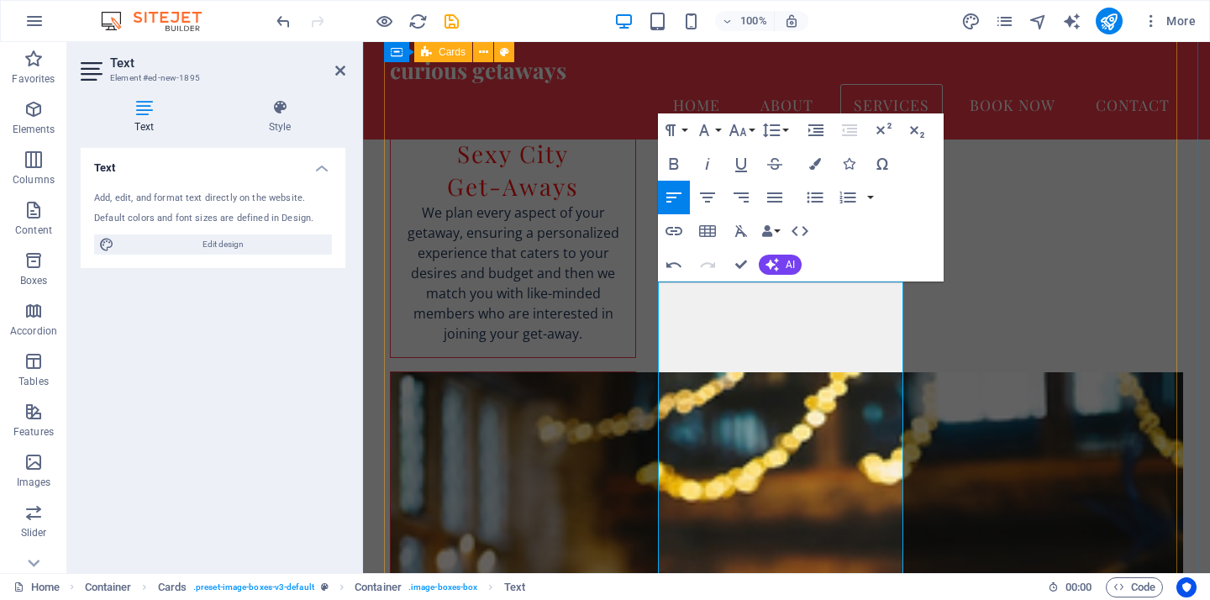
drag, startPoint x: 998, startPoint y: 346, endPoint x: 1299, endPoint y: 350, distance: 300.8
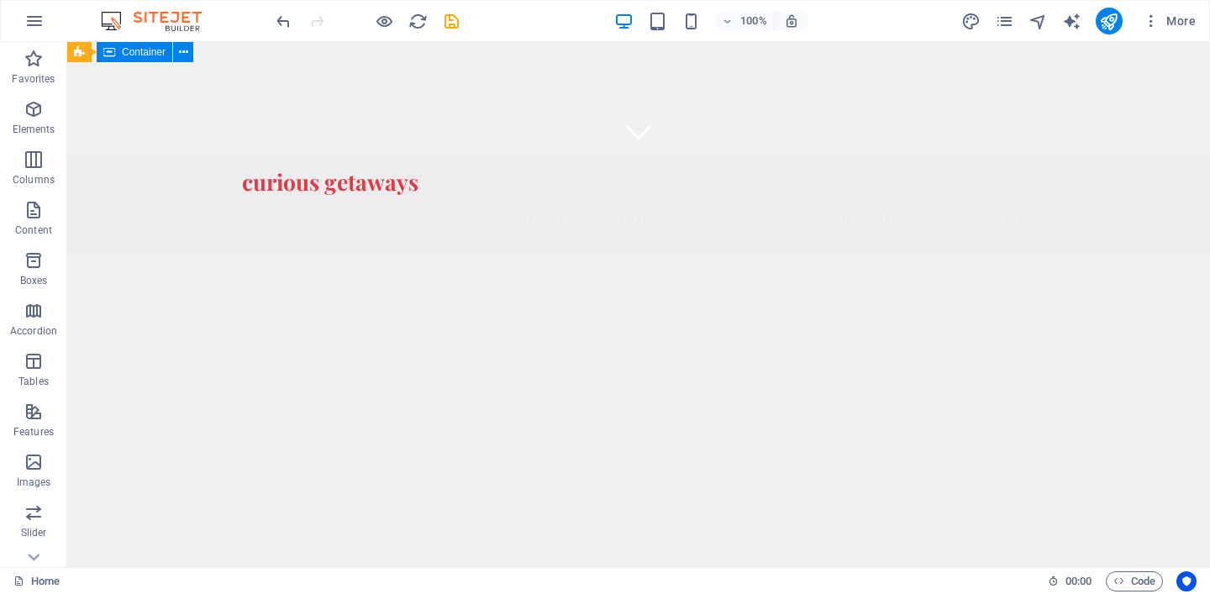
scroll to position [574, 0]
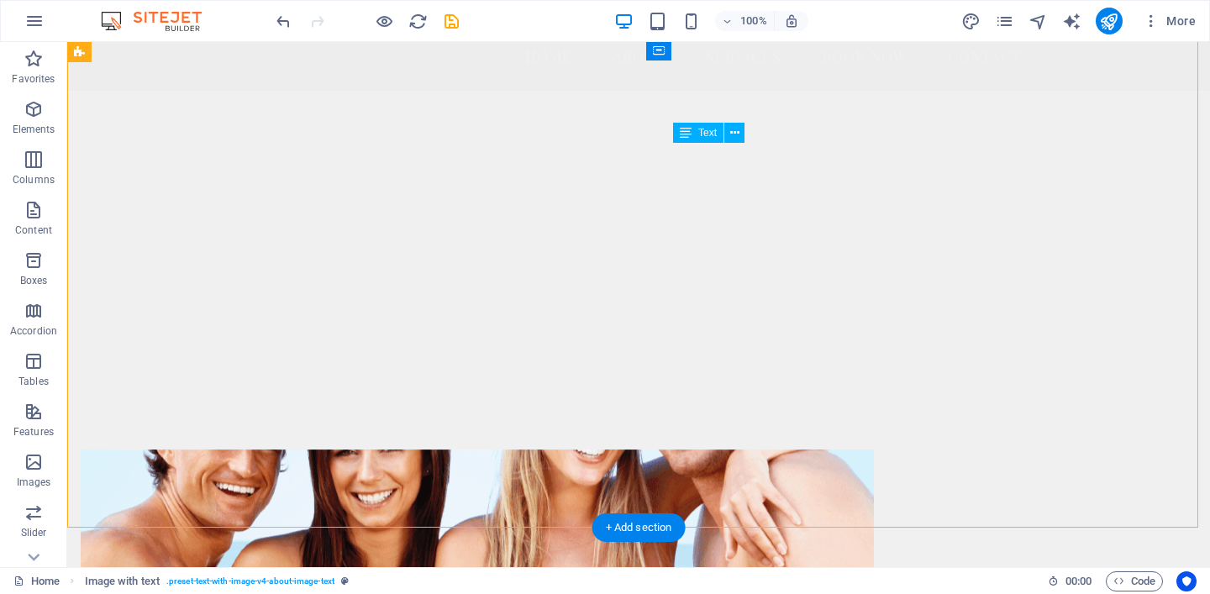
drag, startPoint x: 959, startPoint y: 374, endPoint x: 896, endPoint y: 361, distance: 64.3
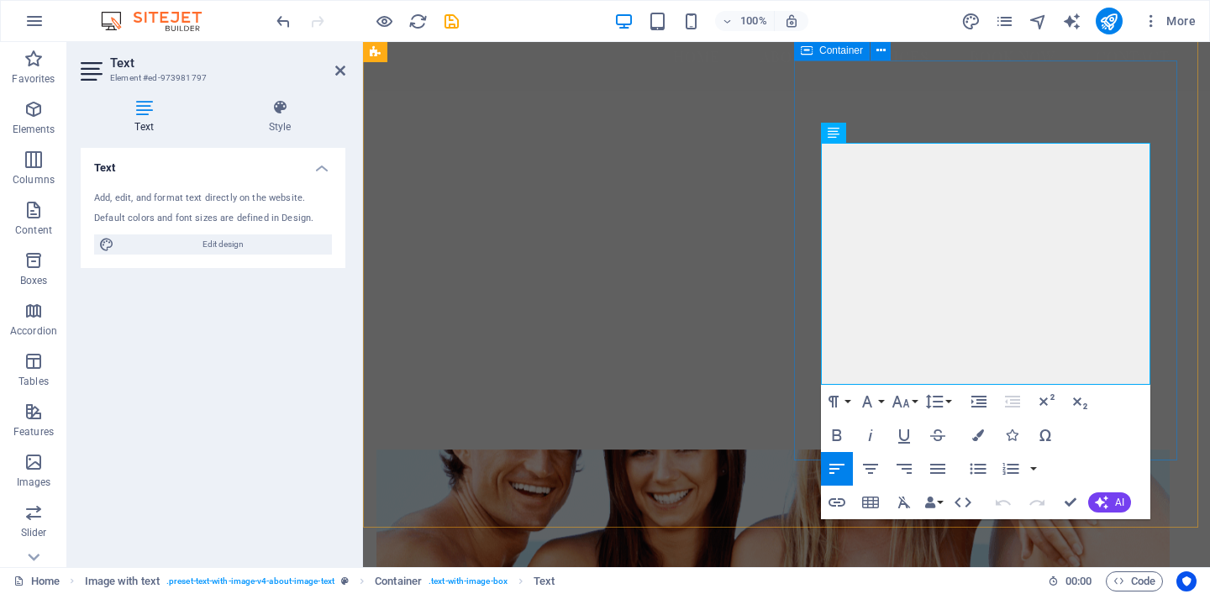
drag, startPoint x: 1108, startPoint y: 379, endPoint x: 808, endPoint y: 157, distance: 373.0
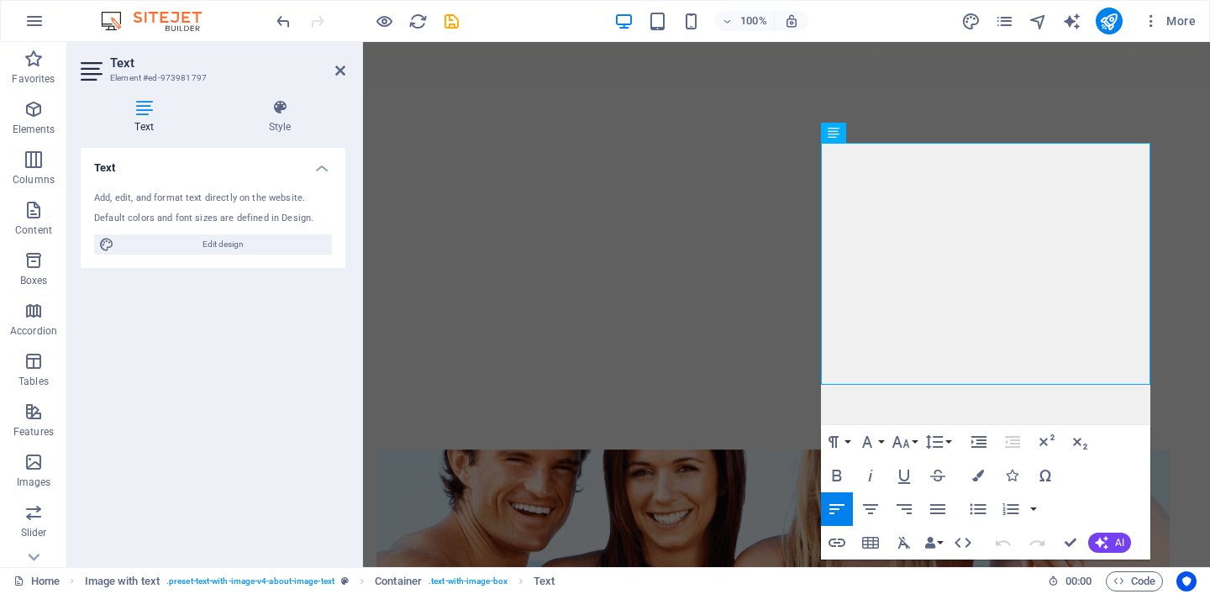
scroll to position [8920, 3]
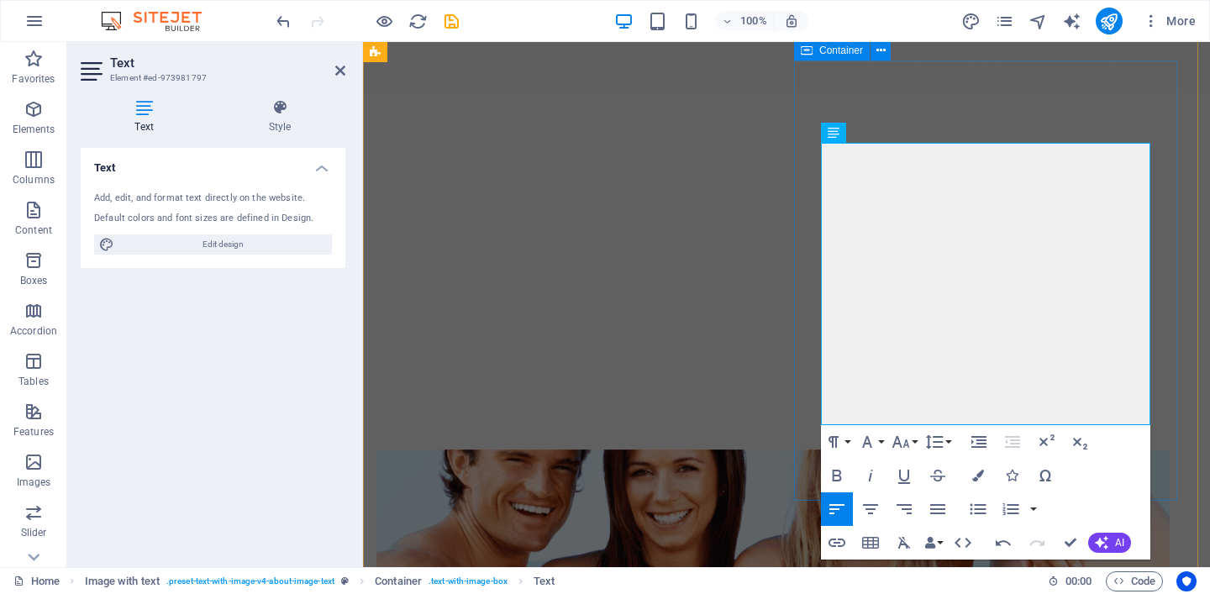
drag, startPoint x: 966, startPoint y: 412, endPoint x: 797, endPoint y: 141, distance: 318.9
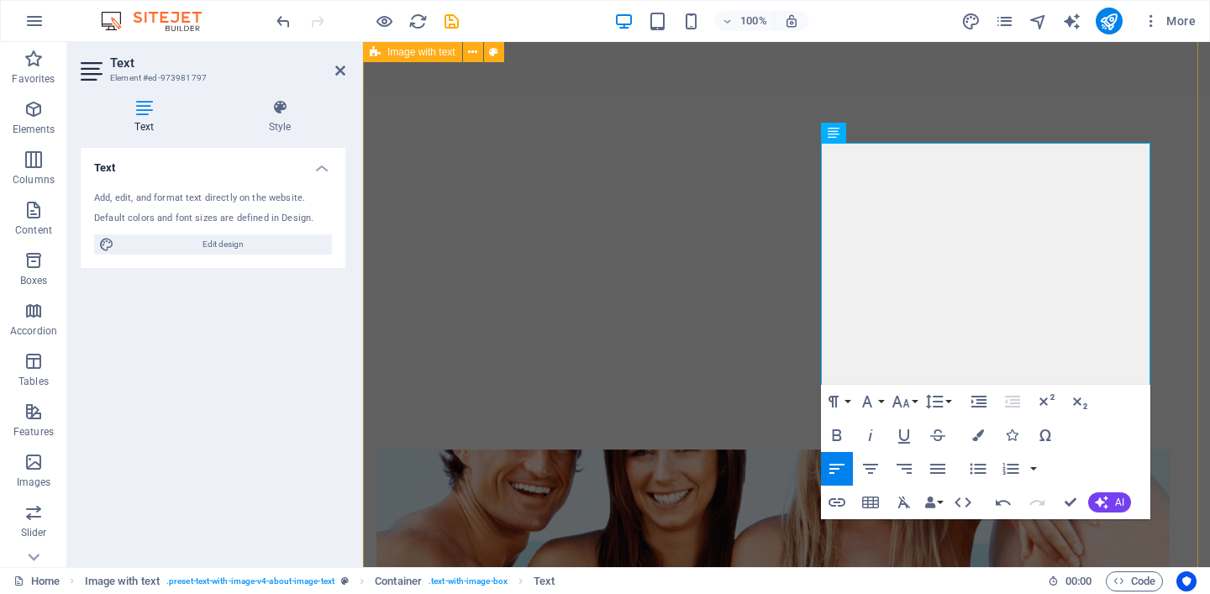
scroll to position [7626, 3]
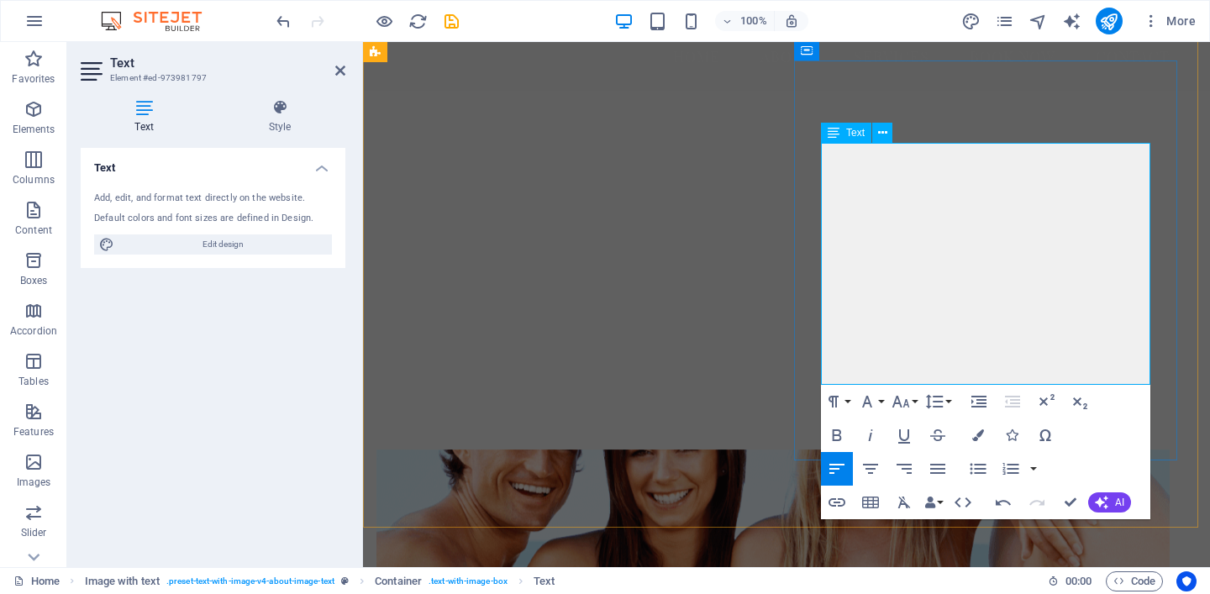
drag, startPoint x: 1024, startPoint y: 355, endPoint x: 1023, endPoint y: 365, distance: 10.1
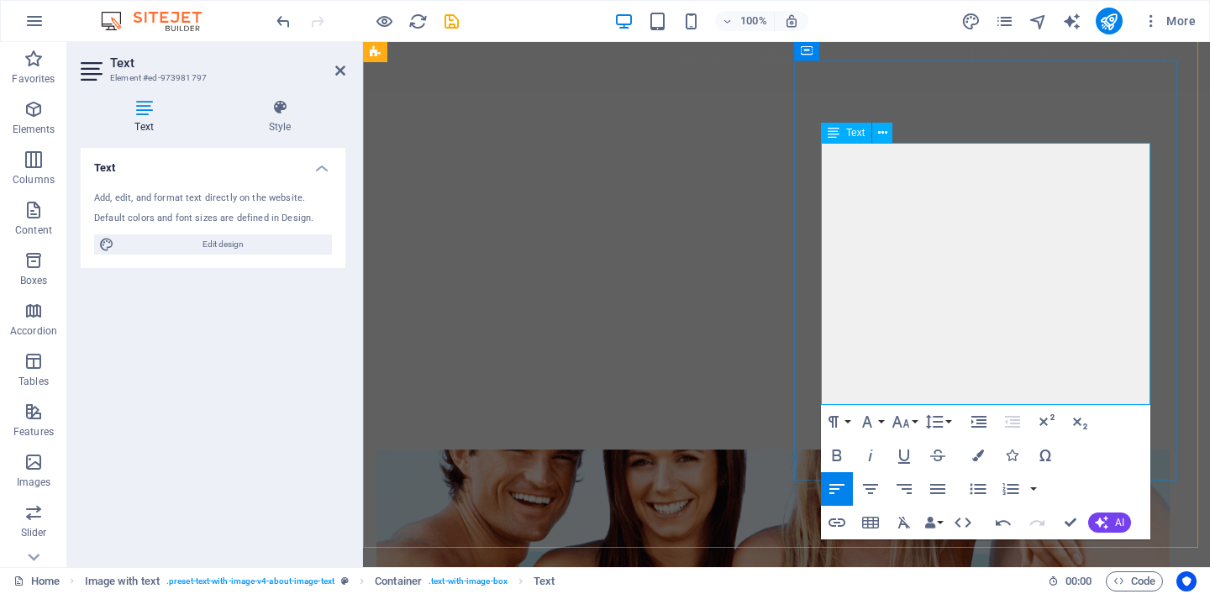
drag, startPoint x: 1103, startPoint y: 376, endPoint x: 1054, endPoint y: 380, distance: 49.7
copy p "And when the match is right, we take it a step further—curating sexy 1–3 night …"
drag, startPoint x: 1136, startPoint y: 355, endPoint x: 1136, endPoint y: 376, distance: 21.0
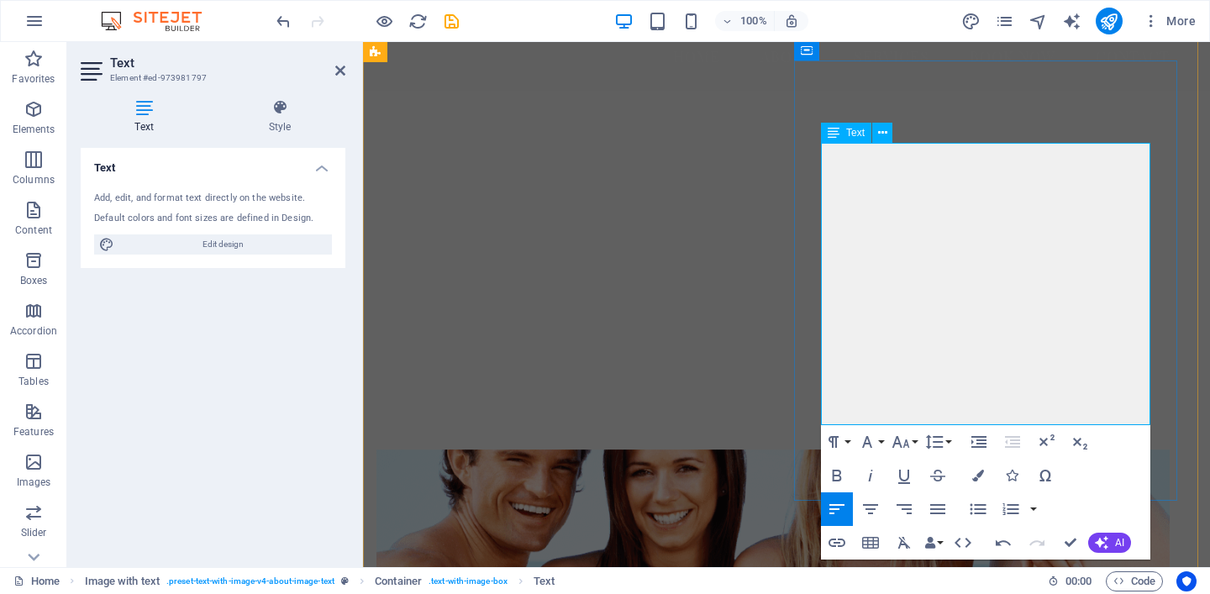
drag, startPoint x: 959, startPoint y: 416, endPoint x: 883, endPoint y: 393, distance: 79.7
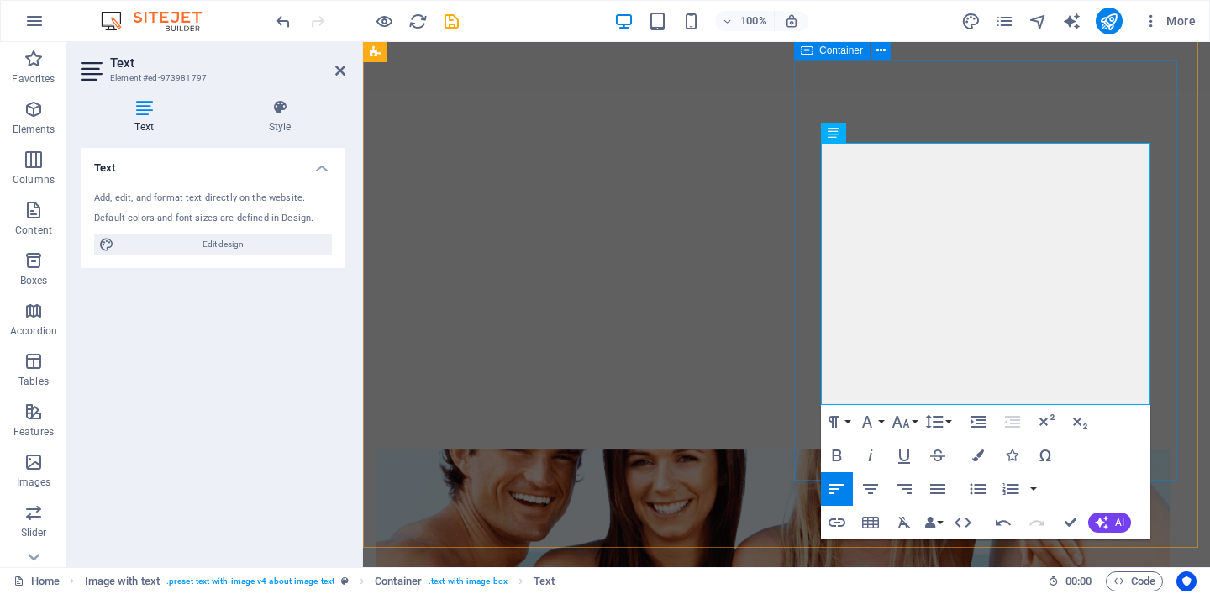
drag, startPoint x: 888, startPoint y: 395, endPoint x: 816, endPoint y: 141, distance: 263.8
copy div "At Curious Getaways, we specialize in connecting you with like-minded, curious …"
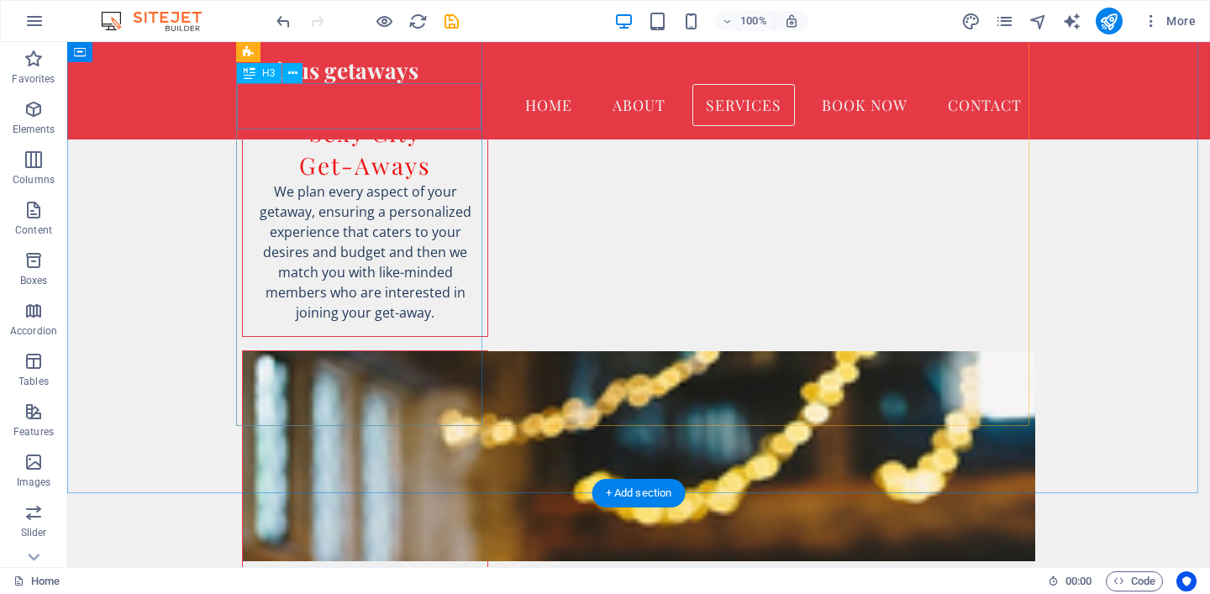
scroll to position [2018, 0]
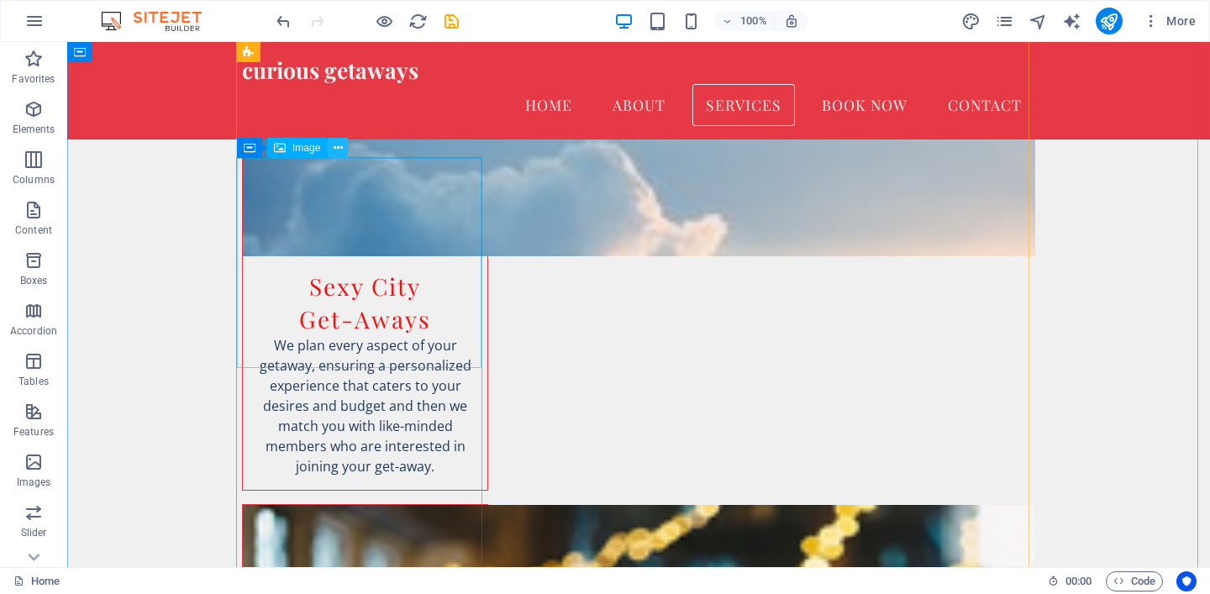
click at [337, 151] on icon at bounding box center [338, 148] width 9 height 18
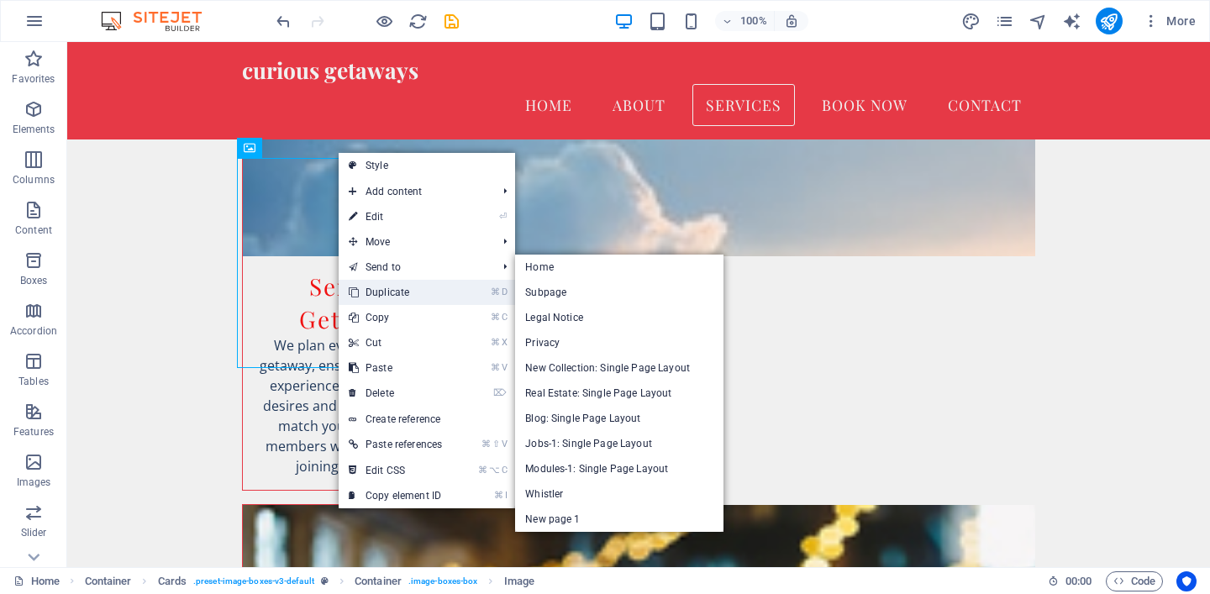
click at [407, 286] on link "⌘ D Duplicate" at bounding box center [395, 292] width 113 height 25
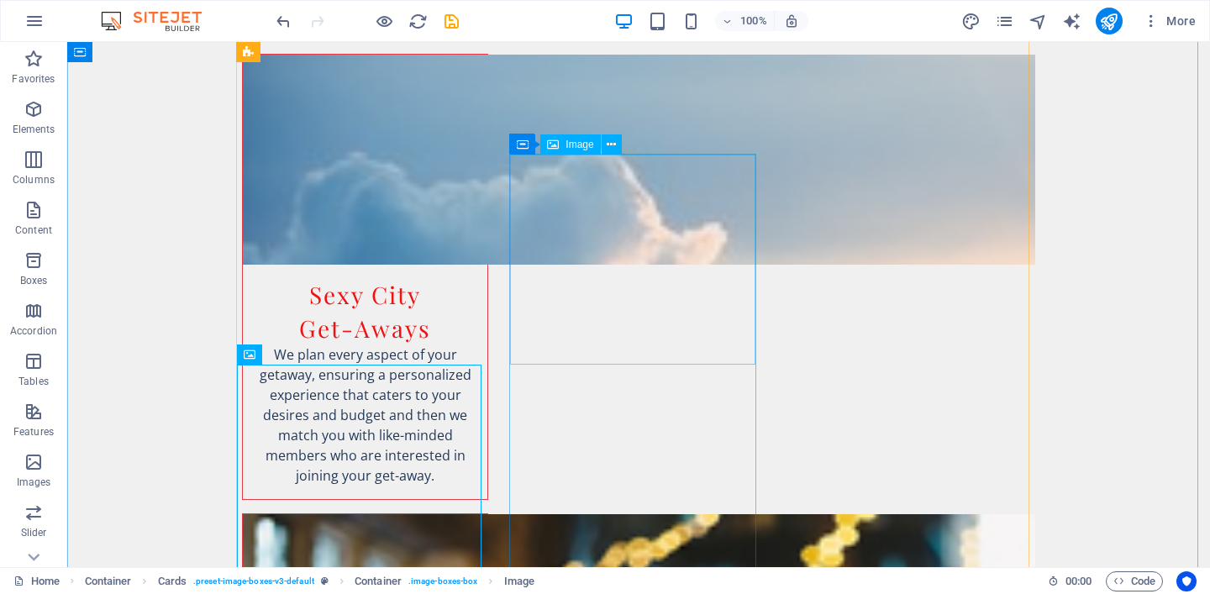
scroll to position [2077, 0]
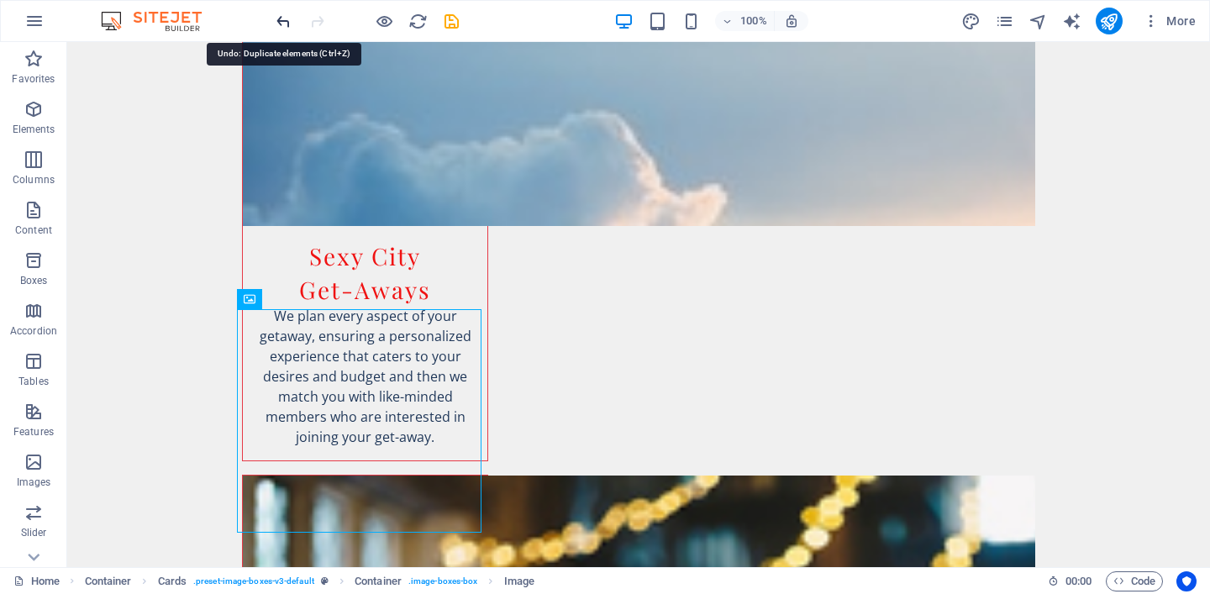
click at [284, 29] on icon "undo" at bounding box center [283, 21] width 19 height 19
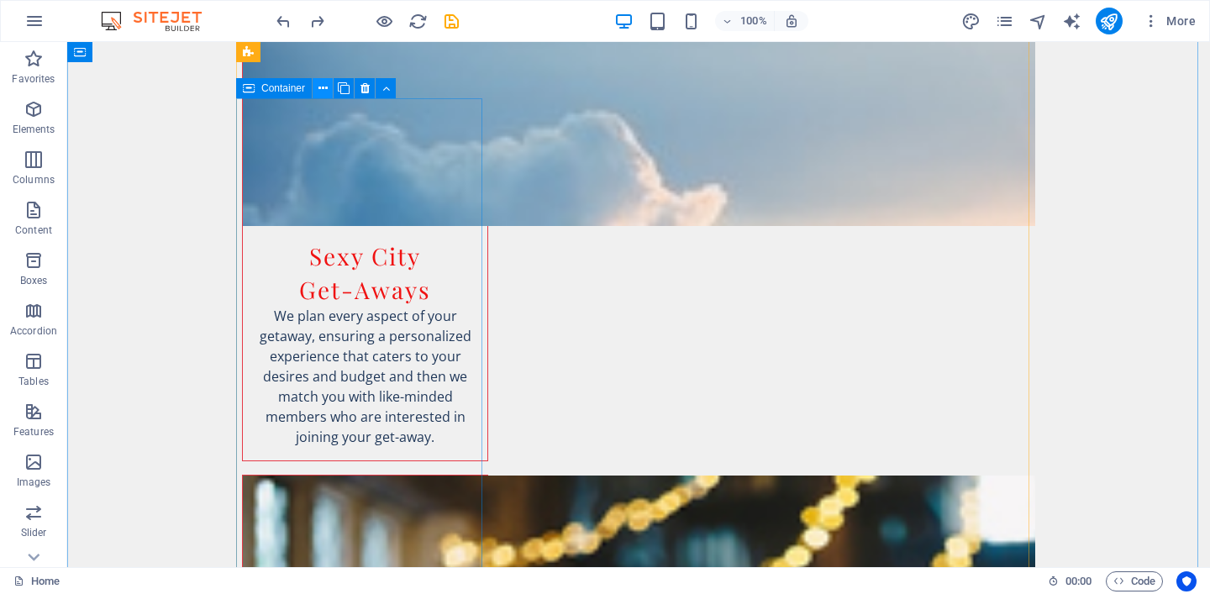
click at [318, 92] on icon at bounding box center [322, 89] width 9 height 18
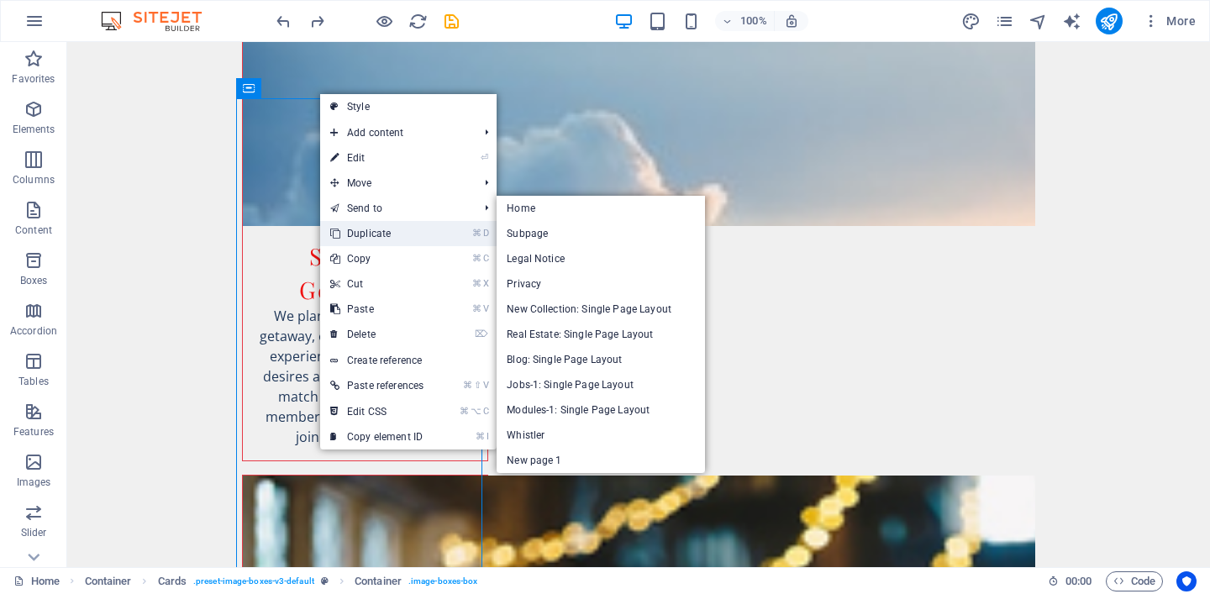
click at [400, 231] on link "⌘ D Duplicate" at bounding box center [376, 233] width 113 height 25
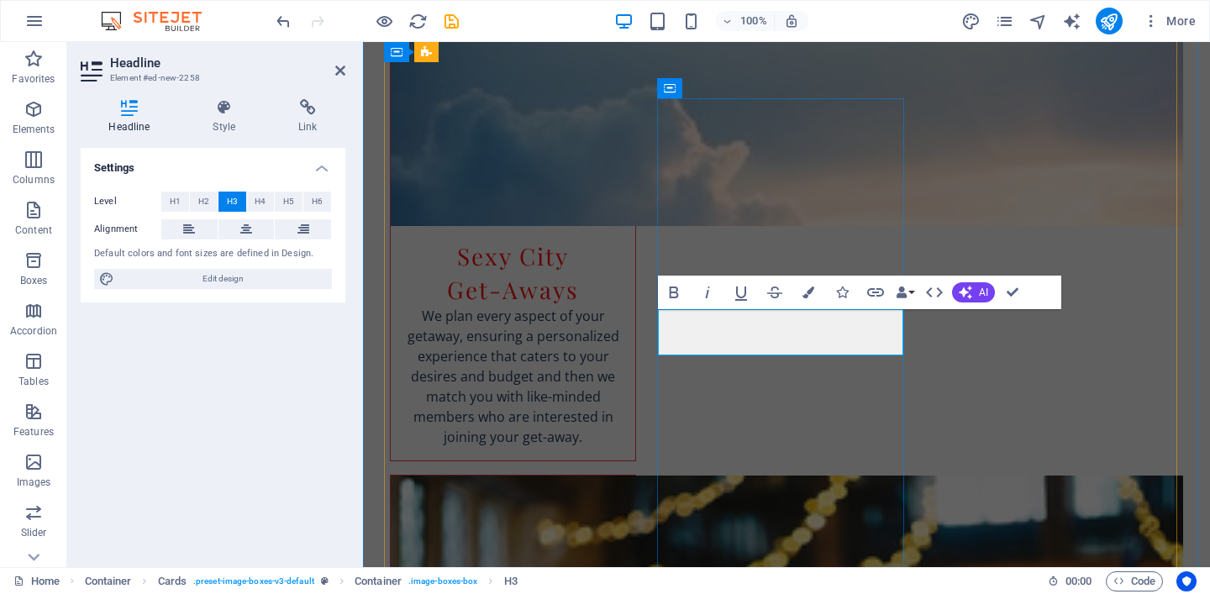
drag, startPoint x: 879, startPoint y: 337, endPoint x: 774, endPoint y: 326, distance: 105.6
click at [807, 292] on icon "button" at bounding box center [808, 292] width 12 height 12
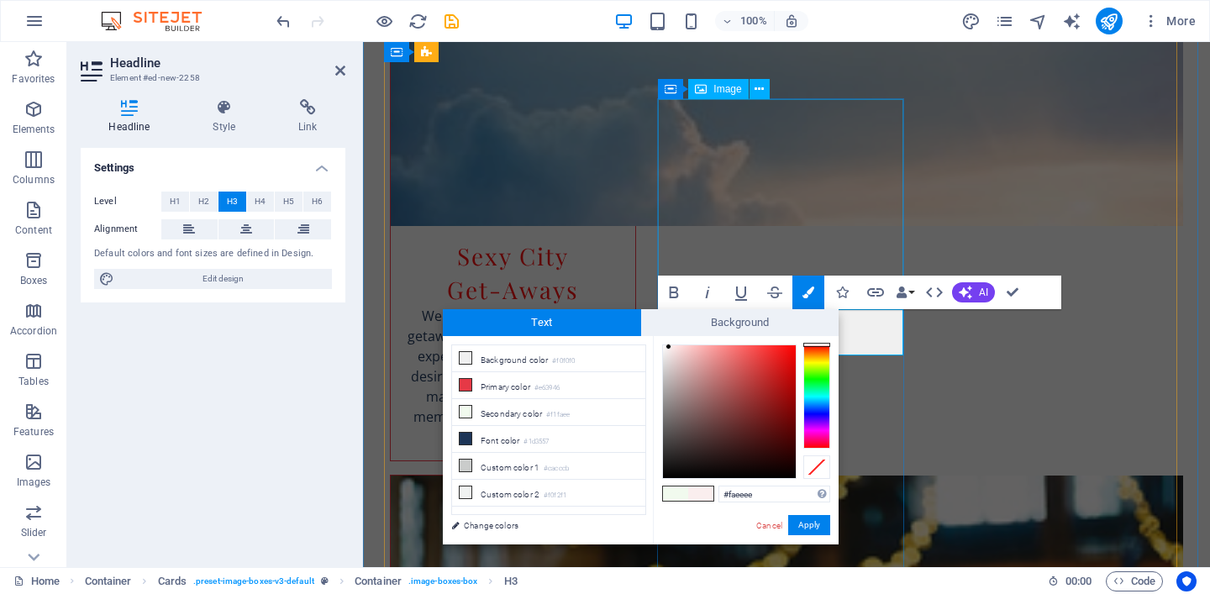
drag, startPoint x: 819, startPoint y: 376, endPoint x: 814, endPoint y: 336, distance: 39.8
click at [814, 336] on div "#faeeee Supported formats #0852ed rgb(8, 82, 237) rgba(8, 82, 237, 90%) hsv(221…" at bounding box center [746, 562] width 186 height 452
drag, startPoint x: 667, startPoint y: 347, endPoint x: 802, endPoint y: 346, distance: 135.3
click at [802, 346] on div at bounding box center [746, 411] width 168 height 134
type input "#fc1a02"
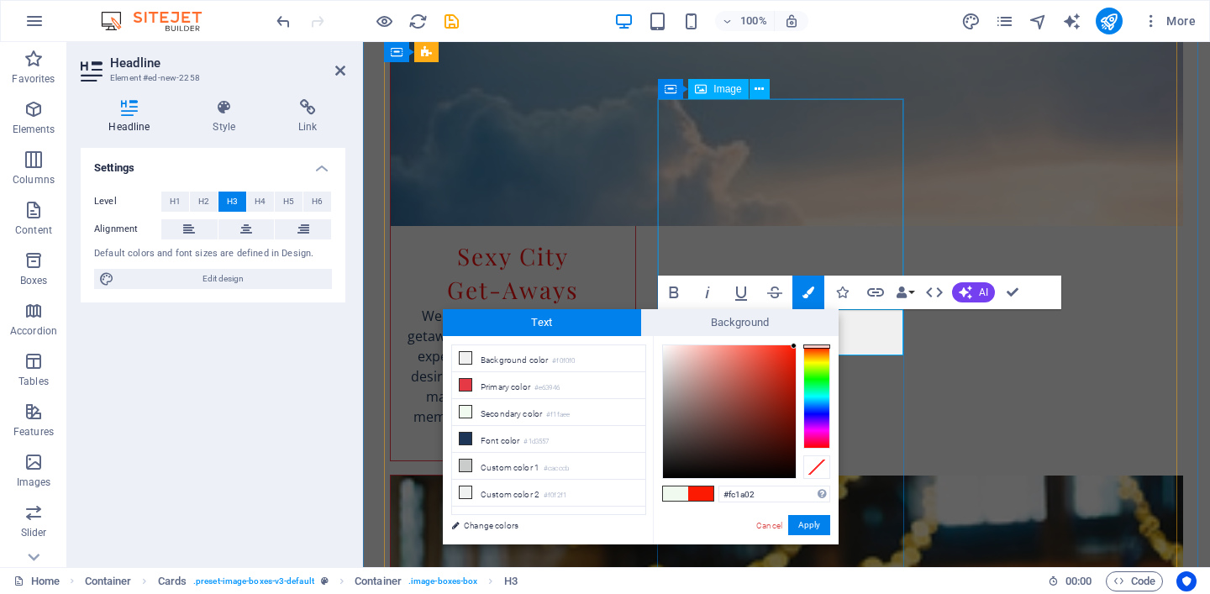
click at [794, 346] on div at bounding box center [794, 346] width 6 height 6
click at [807, 531] on button "Apply" at bounding box center [809, 525] width 42 height 20
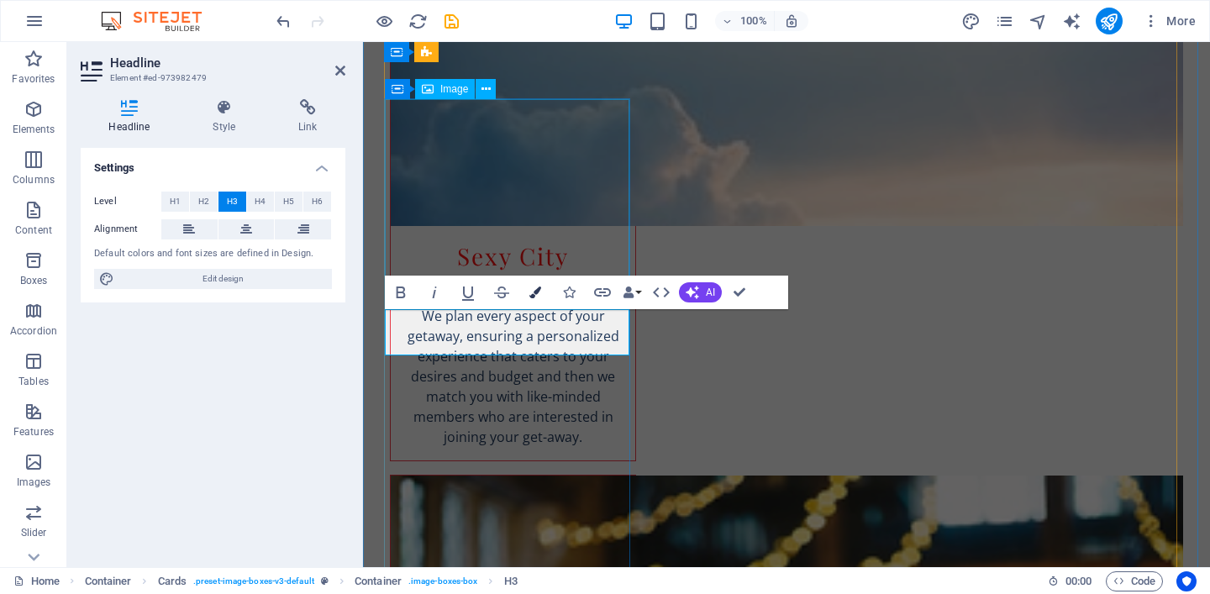
click at [532, 295] on icon "button" at bounding box center [535, 292] width 12 height 12
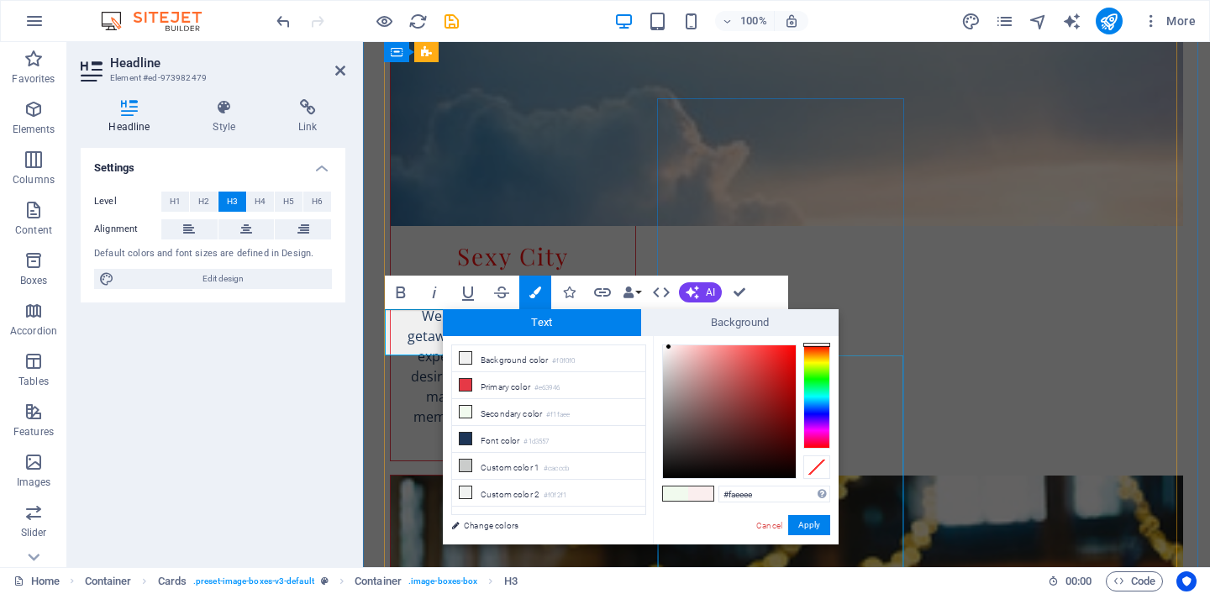
drag, startPoint x: 820, startPoint y: 374, endPoint x: 820, endPoint y: 337, distance: 37.0
click at [821, 337] on div "#faeeee Supported formats #0852ed rgb(8, 82, 237) rgba(8, 82, 237, 90%) hsv(221…" at bounding box center [746, 562] width 186 height 452
drag, startPoint x: 668, startPoint y: 346, endPoint x: 793, endPoint y: 340, distance: 125.3
click at [793, 340] on div "#ff0303 Supported formats #0852ed rgb(8, 82, 237) rgba(8, 82, 237, 90%) hsv(221…" at bounding box center [746, 562] width 186 height 452
click at [819, 526] on button "Apply" at bounding box center [809, 525] width 42 height 20
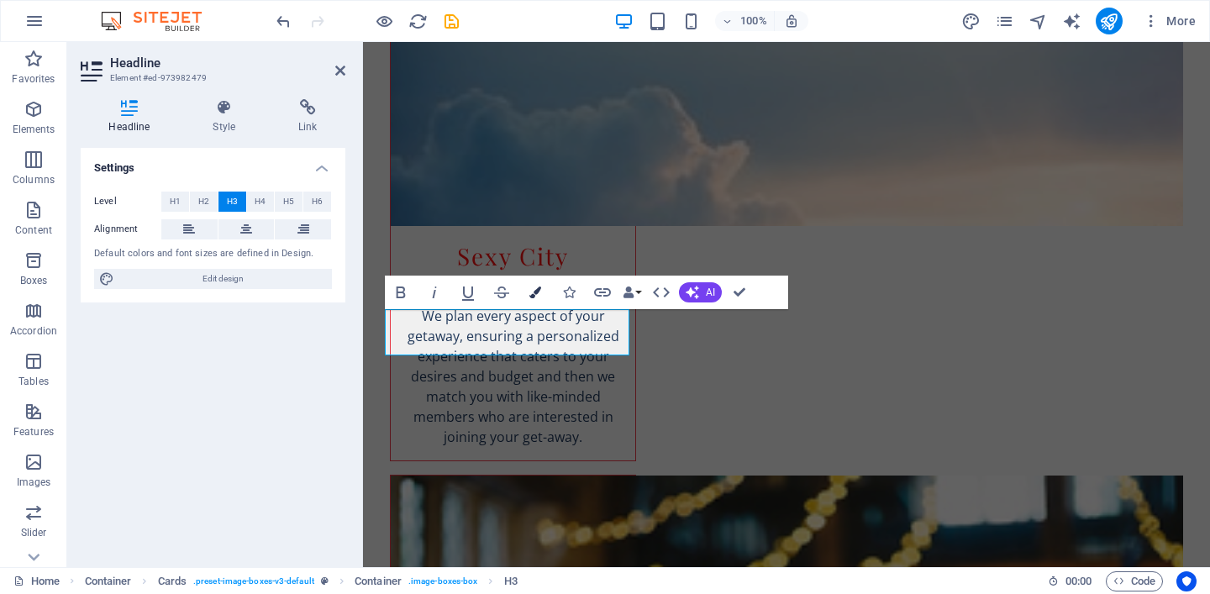
click at [537, 293] on icon "button" at bounding box center [535, 292] width 12 height 12
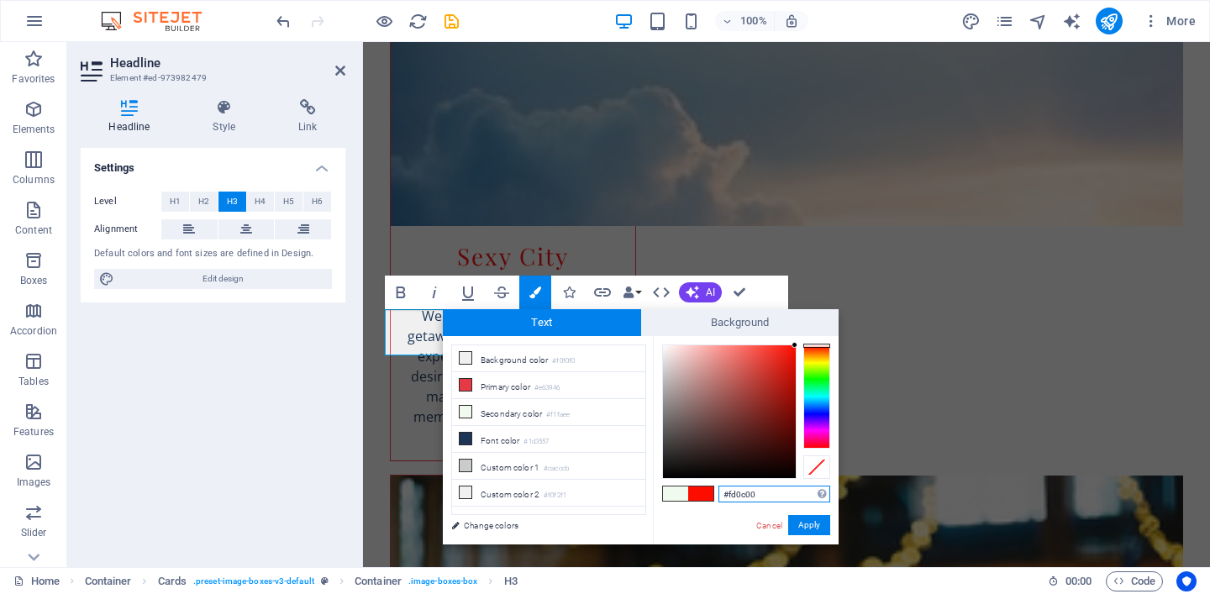
type input "#fc1900"
click at [795, 346] on div at bounding box center [794, 346] width 6 height 6
click at [810, 525] on button "Apply" at bounding box center [809, 525] width 42 height 20
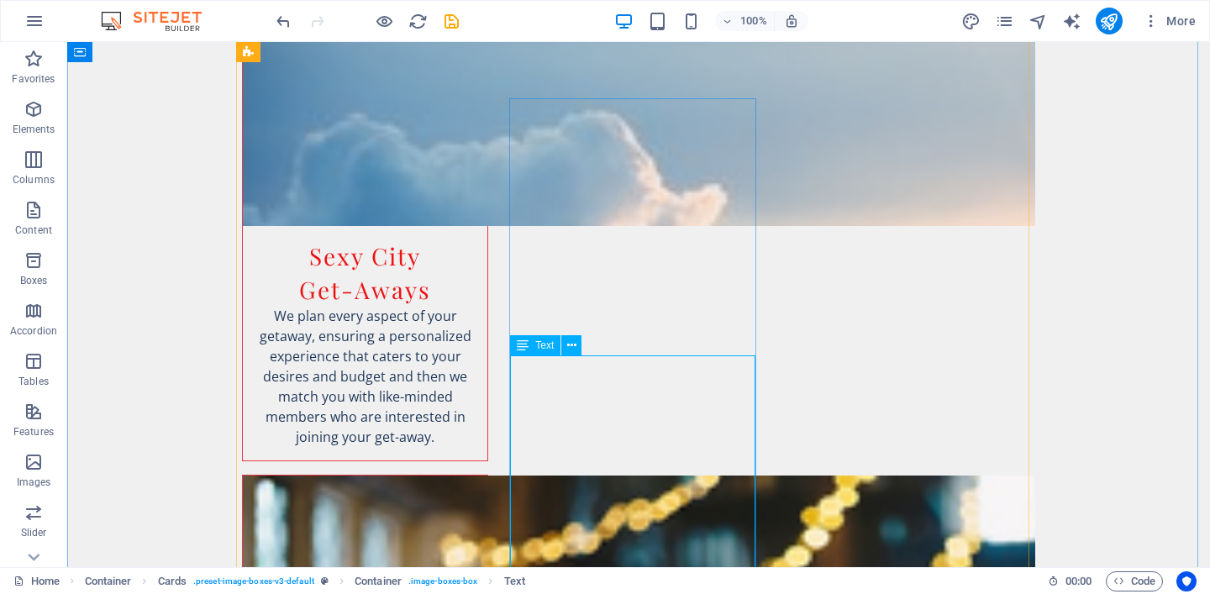
scroll to position [2196, 0]
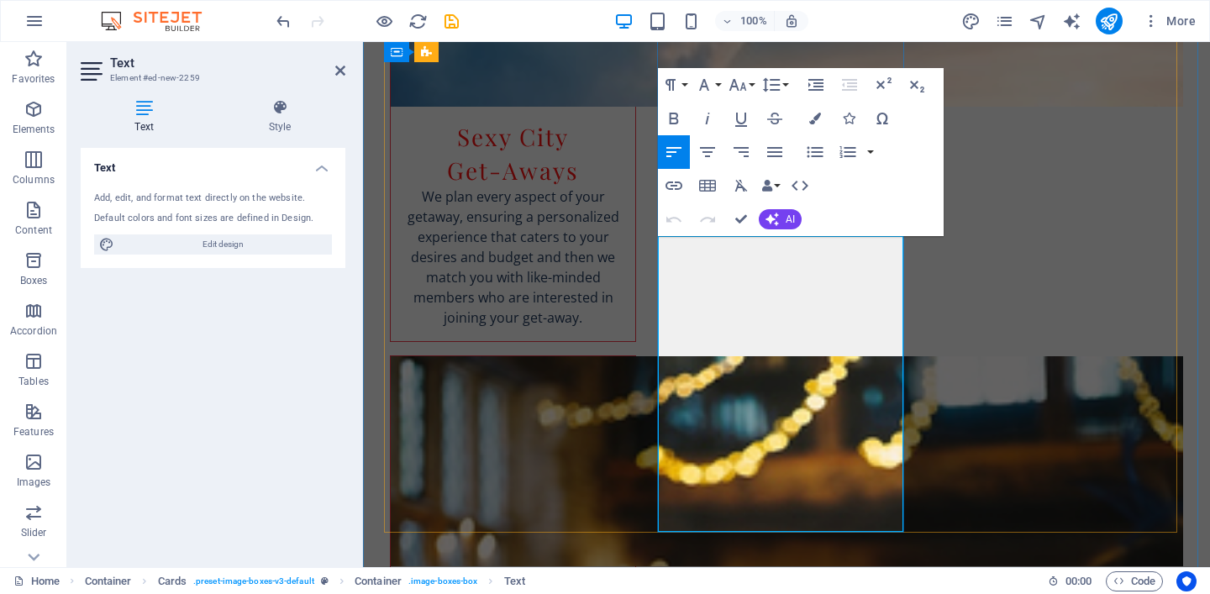
drag, startPoint x: 812, startPoint y: 496, endPoint x: 667, endPoint y: 250, distance: 285.9
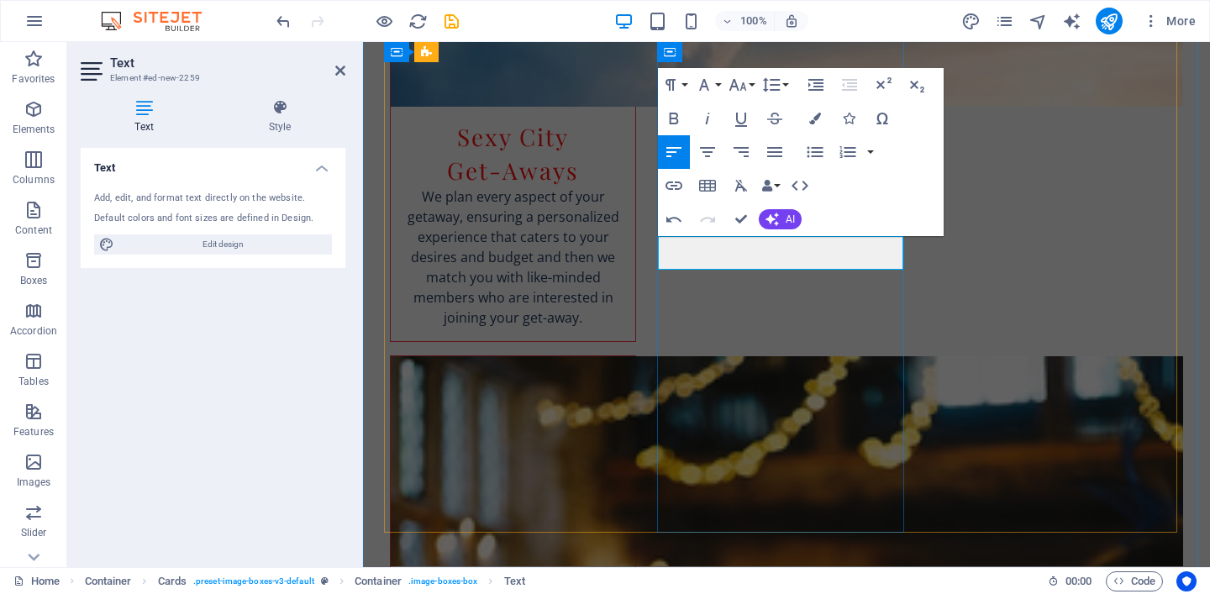
drag, startPoint x: 702, startPoint y: 244, endPoint x: 674, endPoint y: 244, distance: 27.7
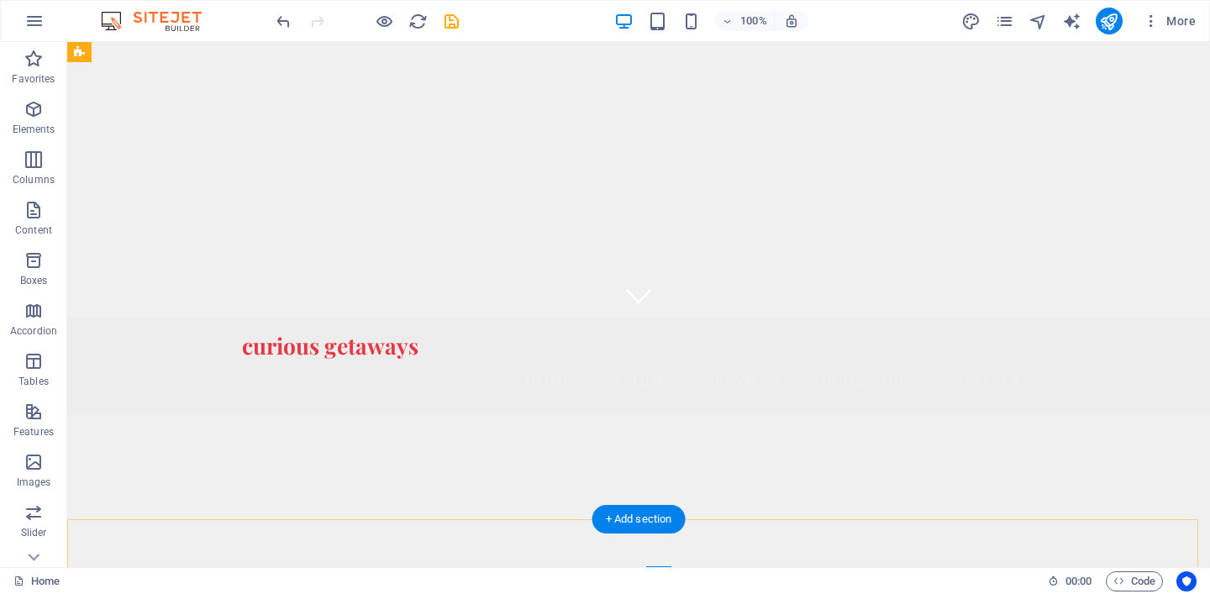
scroll to position [0, 0]
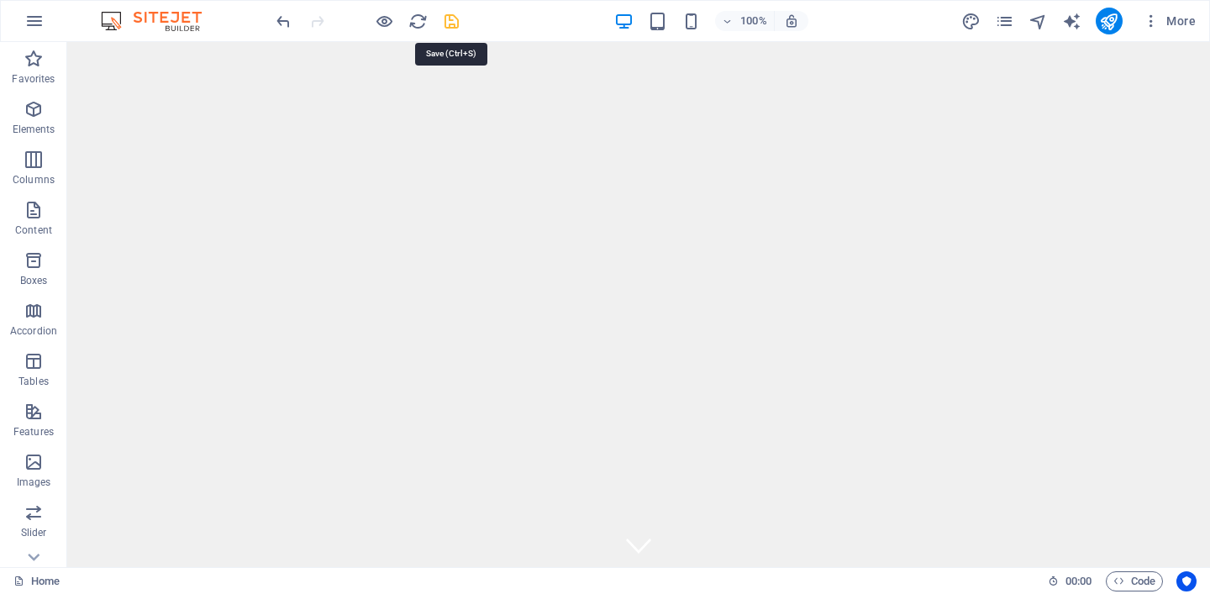
click at [456, 21] on icon "save" at bounding box center [451, 21] width 19 height 19
select select
checkbox input "false"
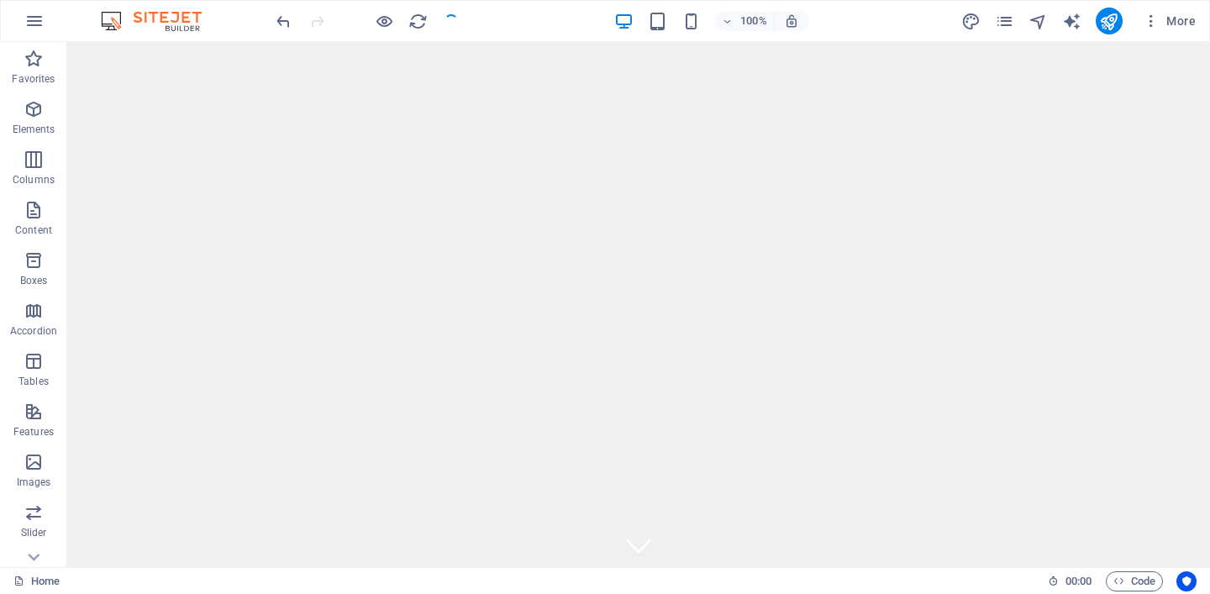
checkbox input "false"
click at [1112, 22] on icon "publish" at bounding box center [1108, 21] width 19 height 19
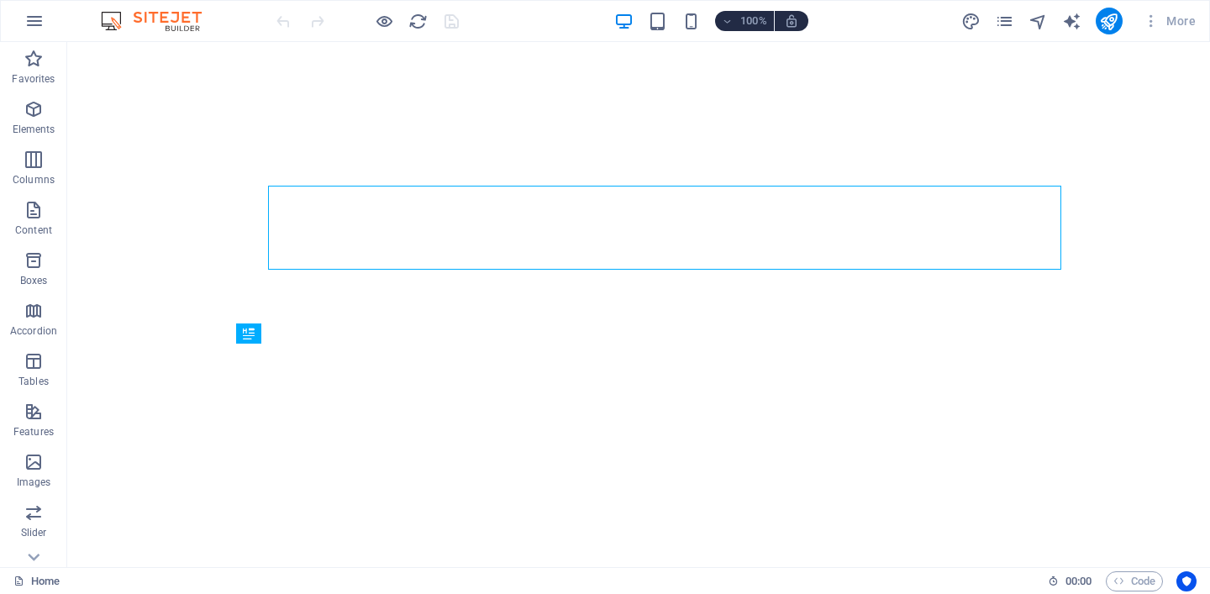
select select
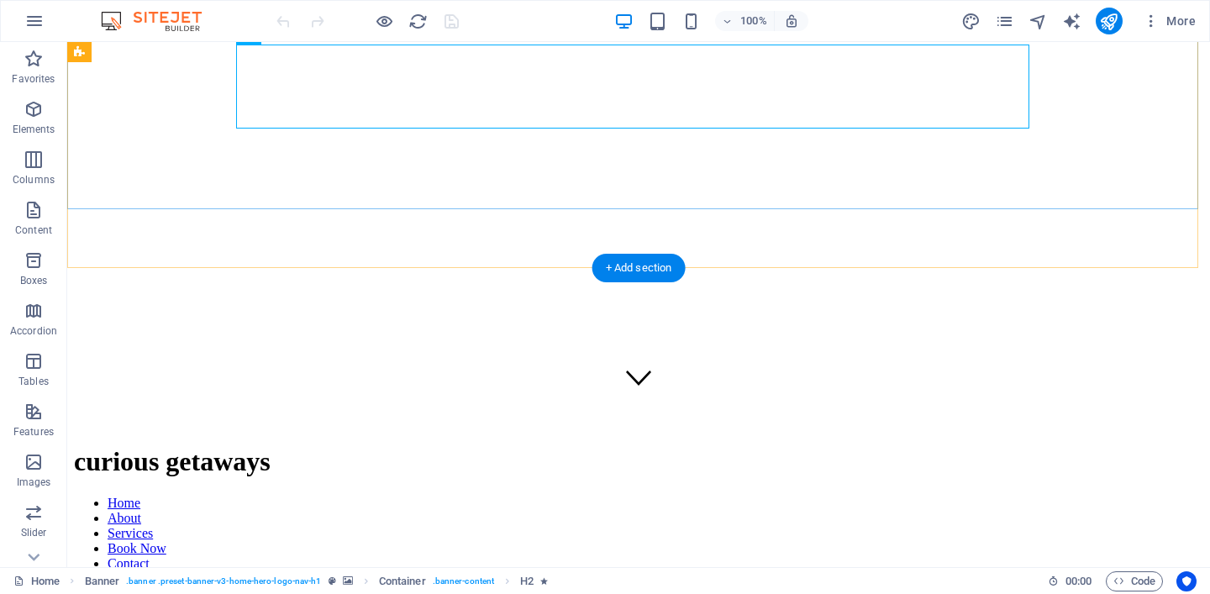
scroll to position [472, 0]
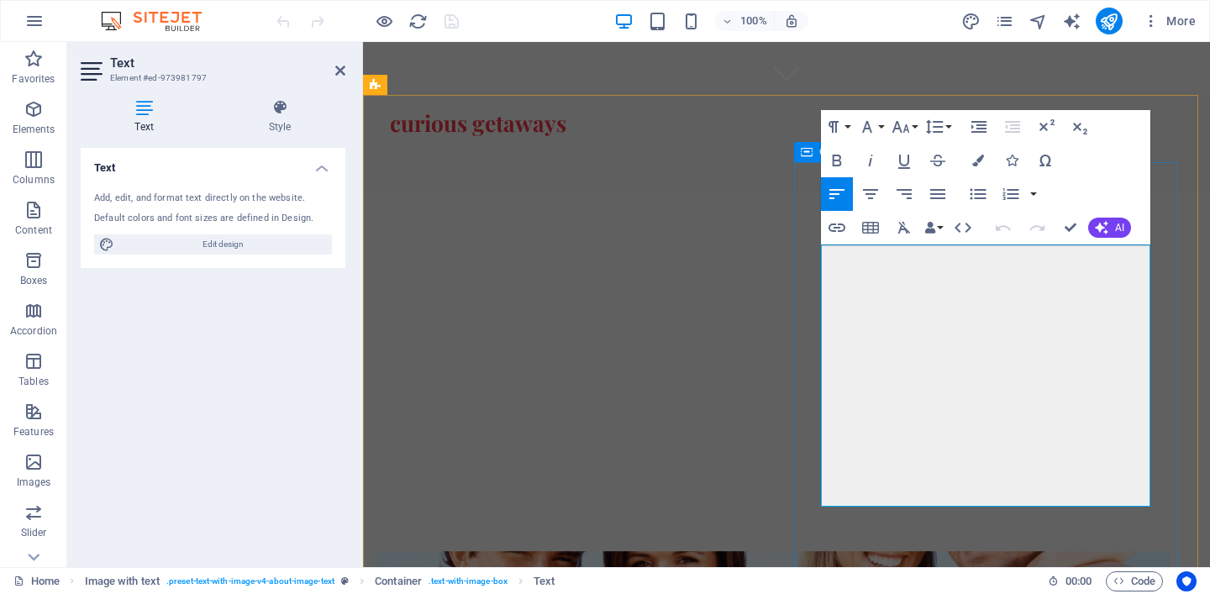
drag, startPoint x: 939, startPoint y: 493, endPoint x: 811, endPoint y: 258, distance: 268.1
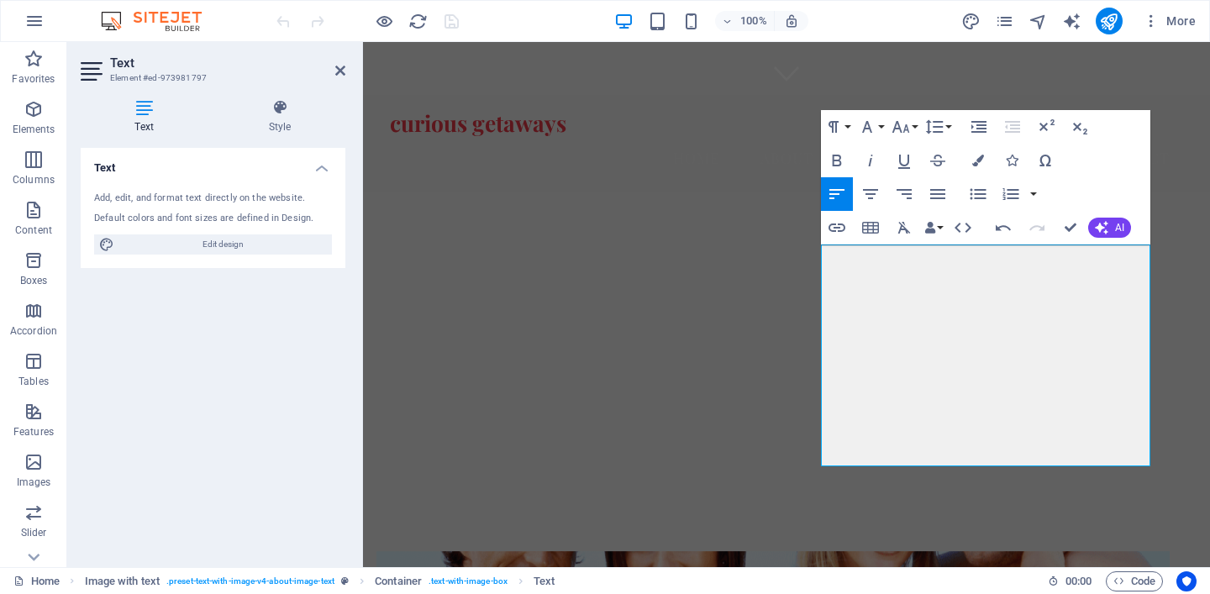
scroll to position [7441, 3]
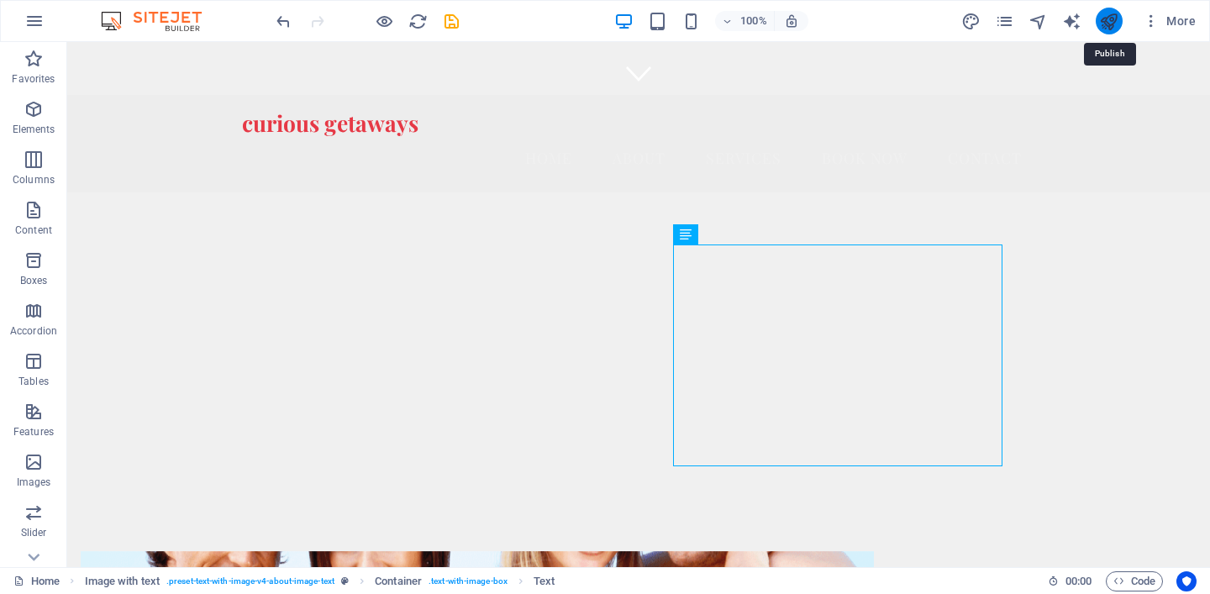
click at [1109, 27] on icon "publish" at bounding box center [1108, 21] width 19 height 19
select select
checkbox input "false"
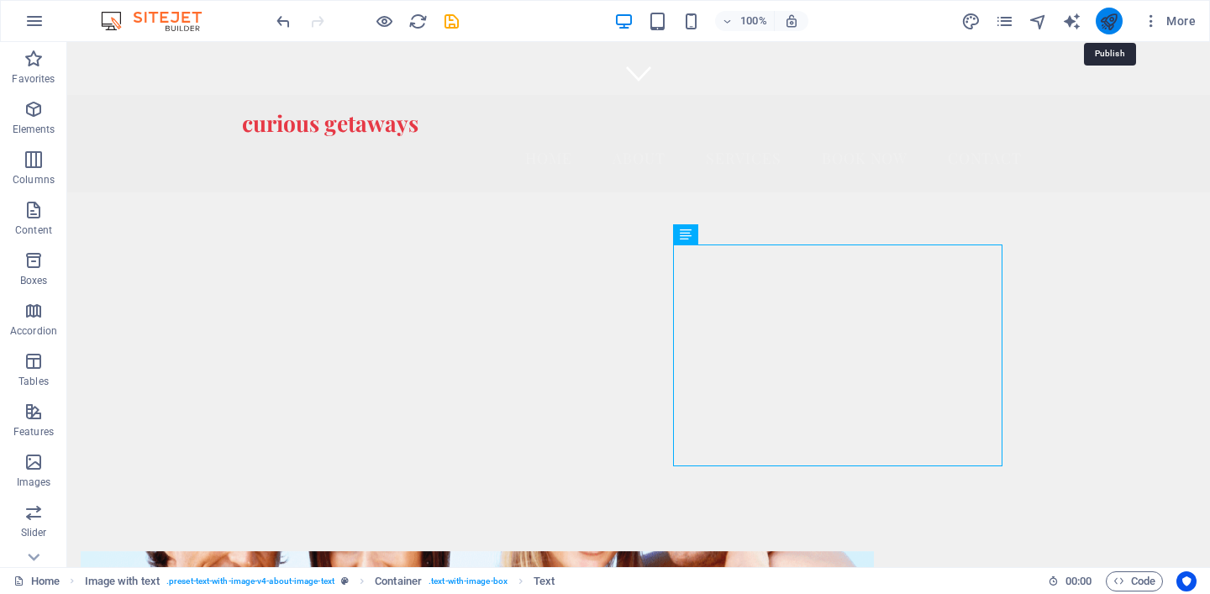
checkbox input "false"
